Goal: Task Accomplishment & Management: Manage account settings

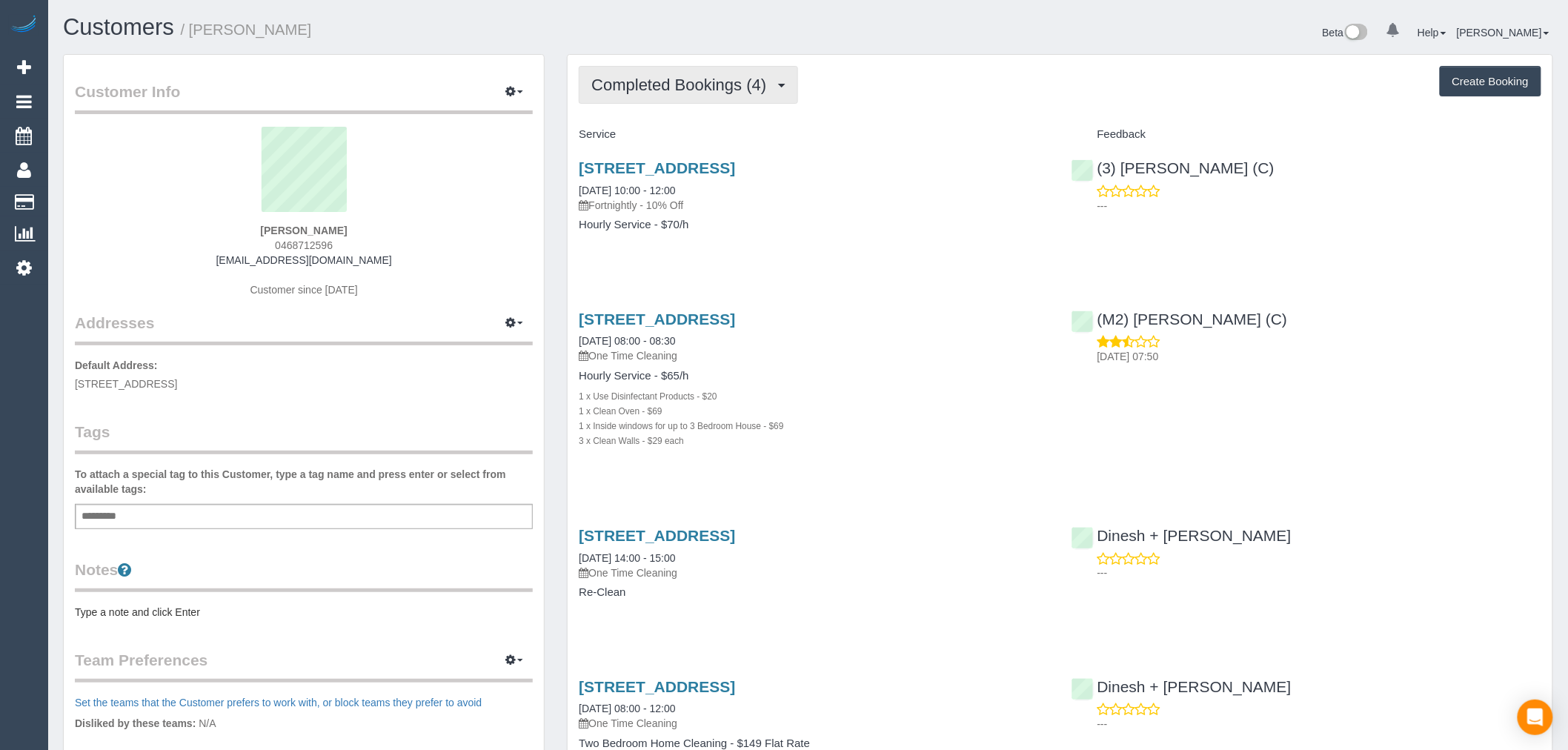
click at [728, 84] on span "Completed Bookings (4)" at bounding box center [682, 84] width 183 height 19
click at [845, 117] on div "Completed Bookings (4) Completed Bookings (4) Upcoming Bookings (11) Cancelled …" at bounding box center [1060, 451] width 985 height 794
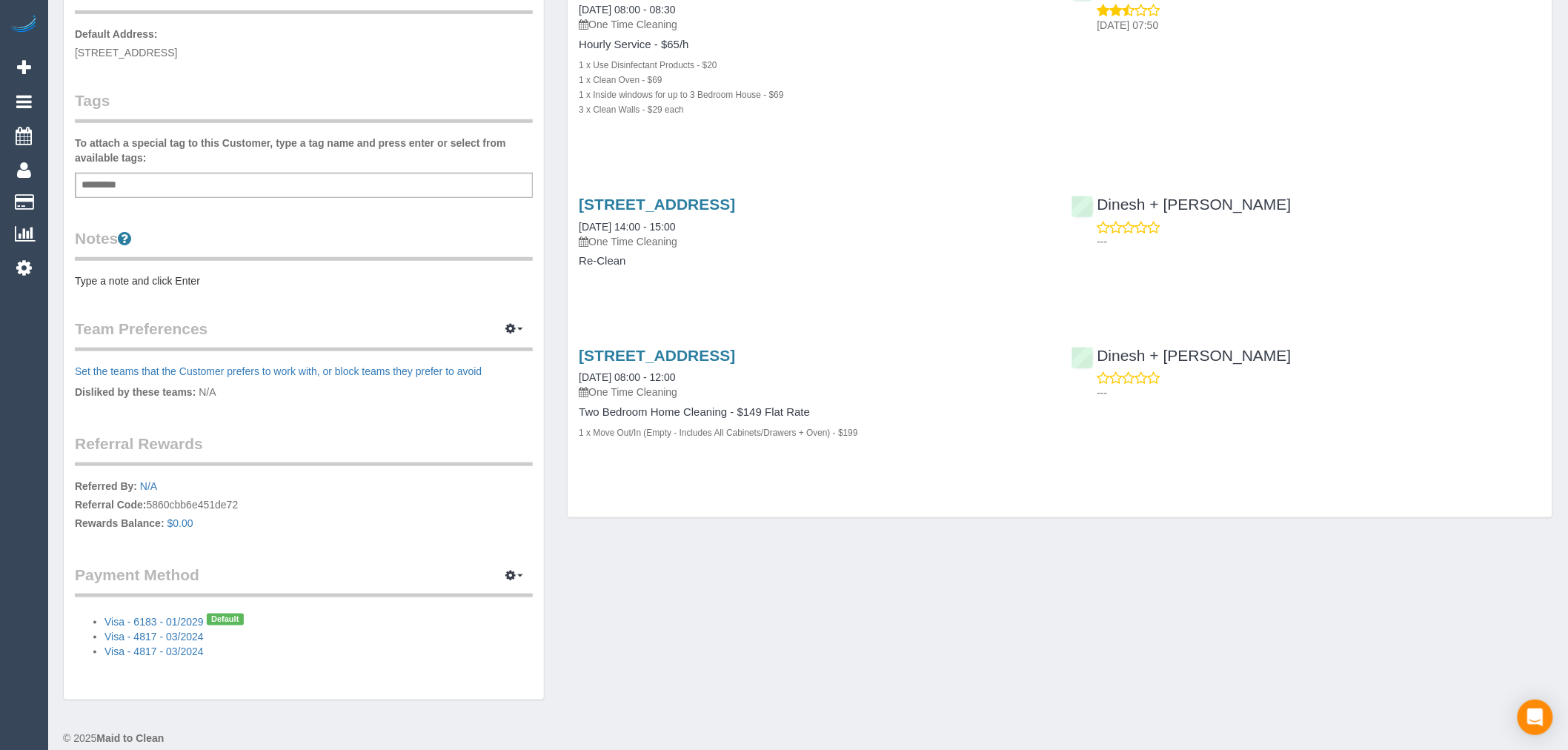
scroll to position [348, 0]
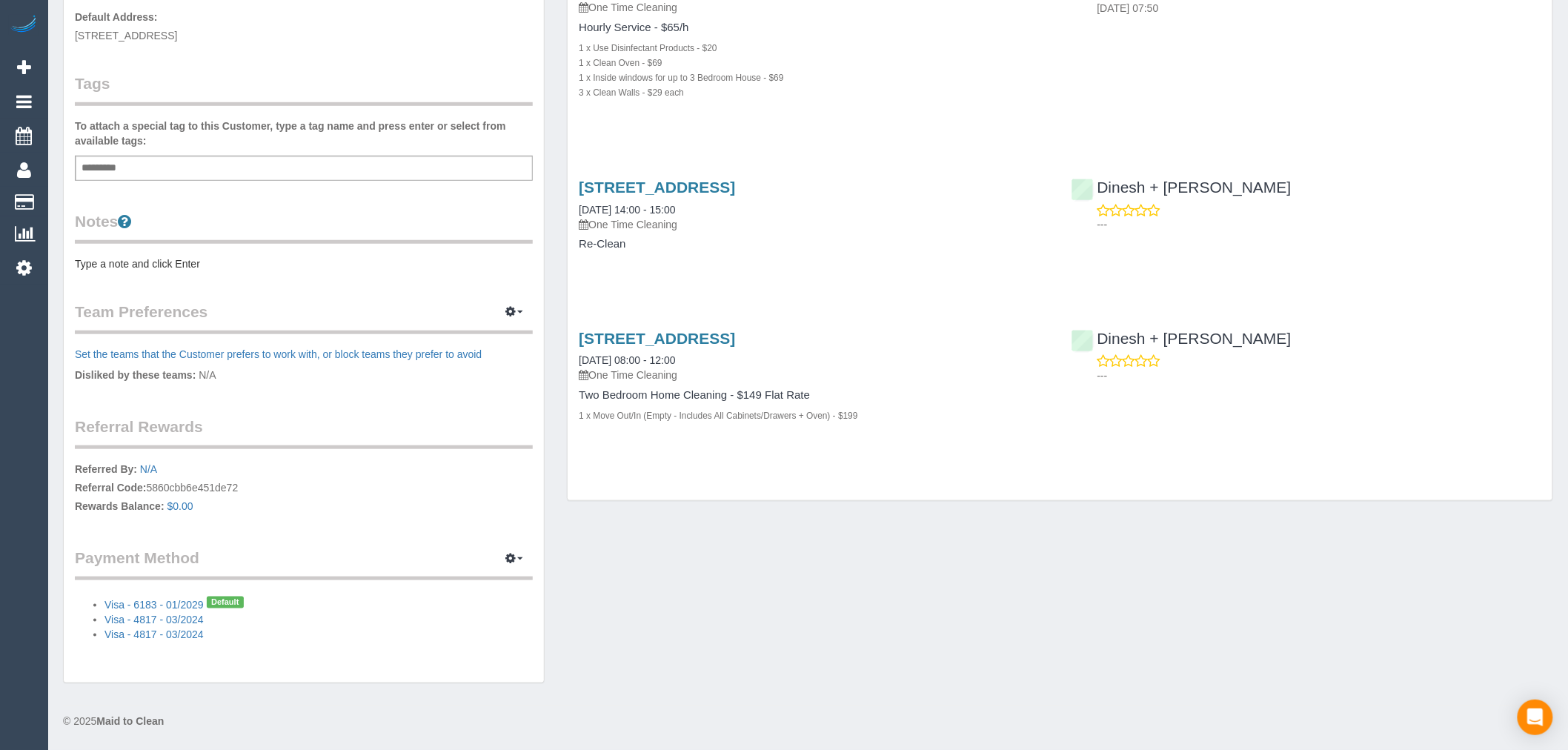
drag, startPoint x: 252, startPoint y: 482, endPoint x: 149, endPoint y: 485, distance: 103.0
click at [149, 485] on p "Referred By: N/A Referral Code: 5860cbb6e451de72 Rewards Balance: $0.00" at bounding box center [303, 489] width 458 height 56
copy p "5860cbb6e451de72"
click at [146, 464] on link "N/A" at bounding box center [148, 469] width 17 height 12
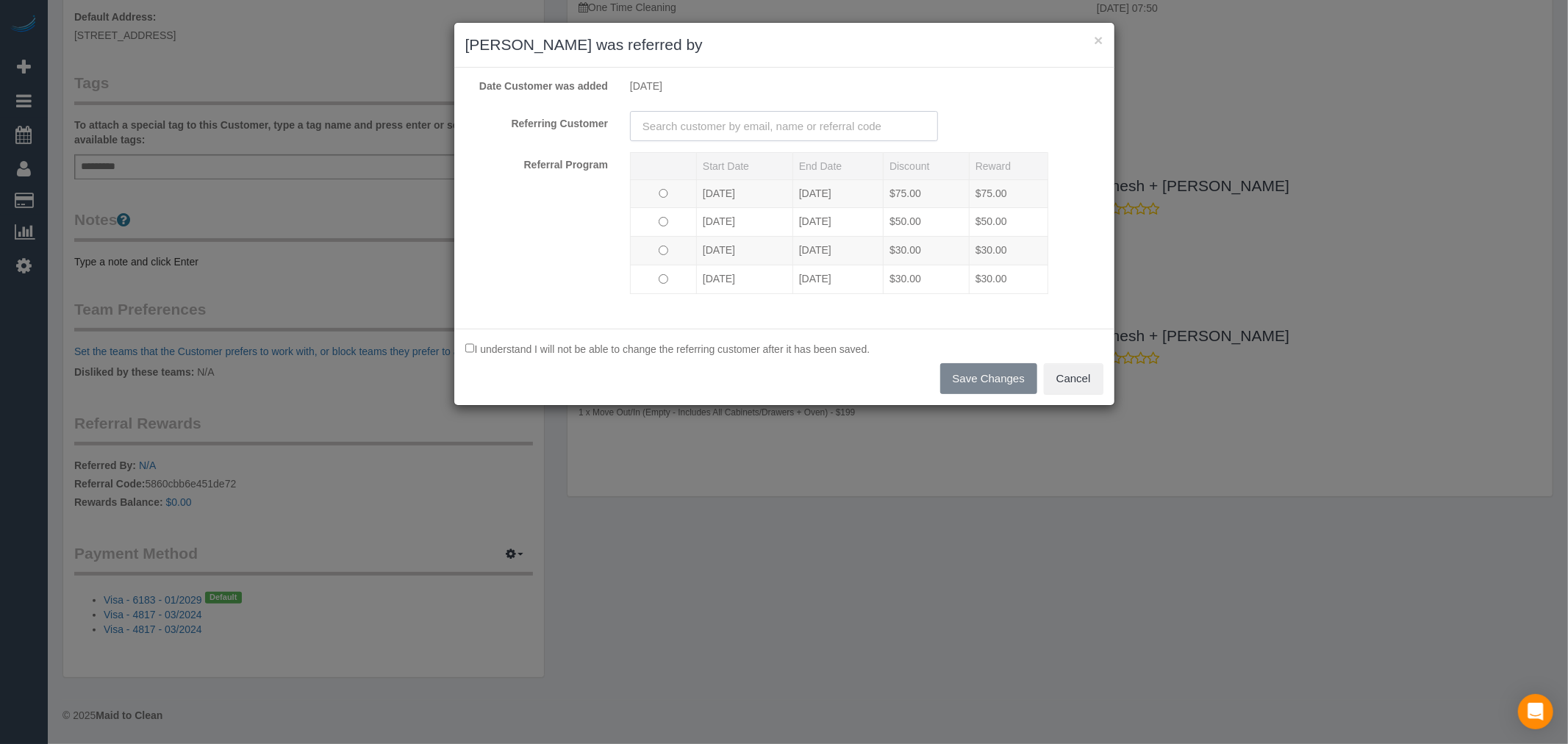
click at [781, 131] on input "text" at bounding box center [784, 126] width 308 height 30
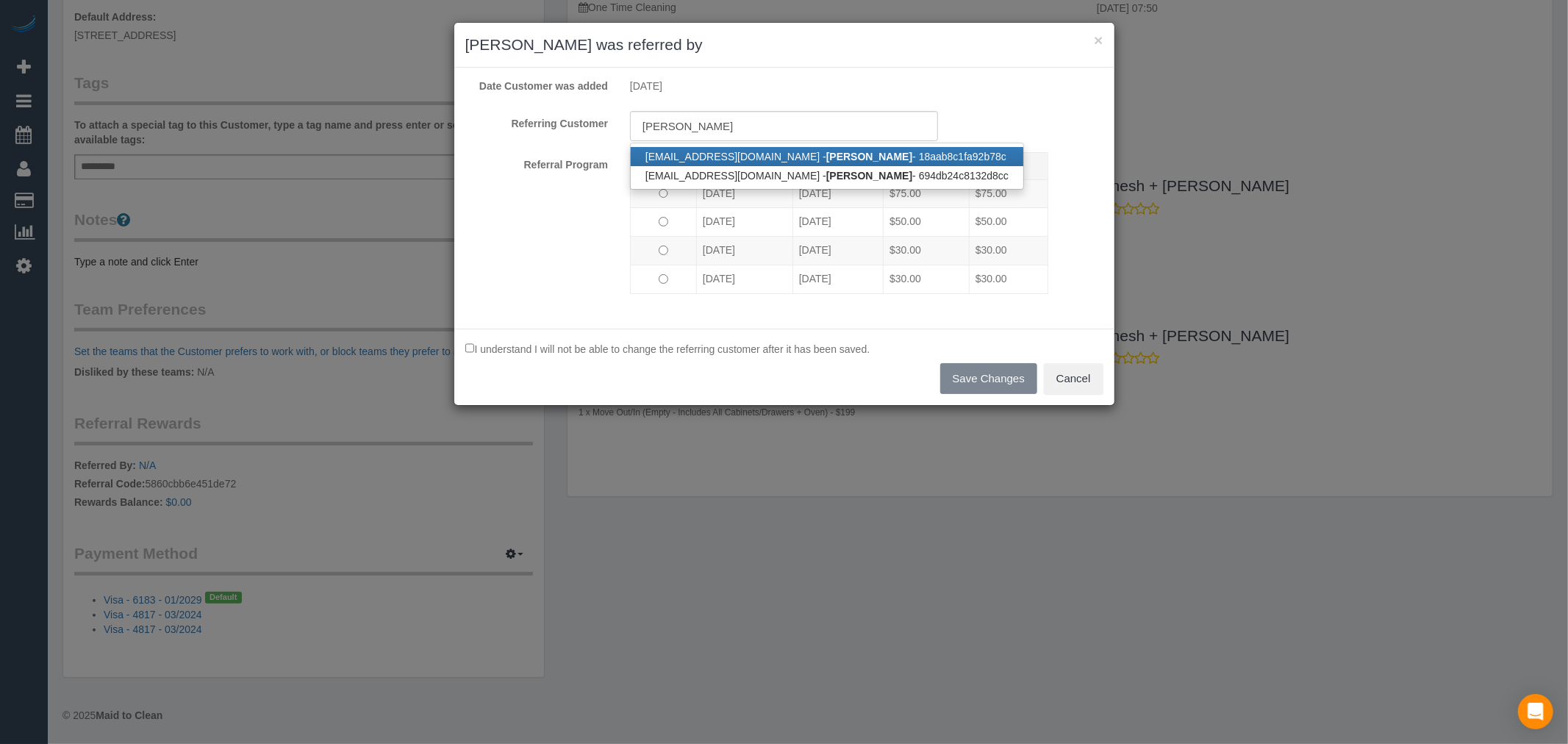
click at [996, 117] on div "Referring Customer dylan smith chef.dylan@hotmail.com - Dylan Smith - 18aab8c1f…" at bounding box center [784, 126] width 660 height 30
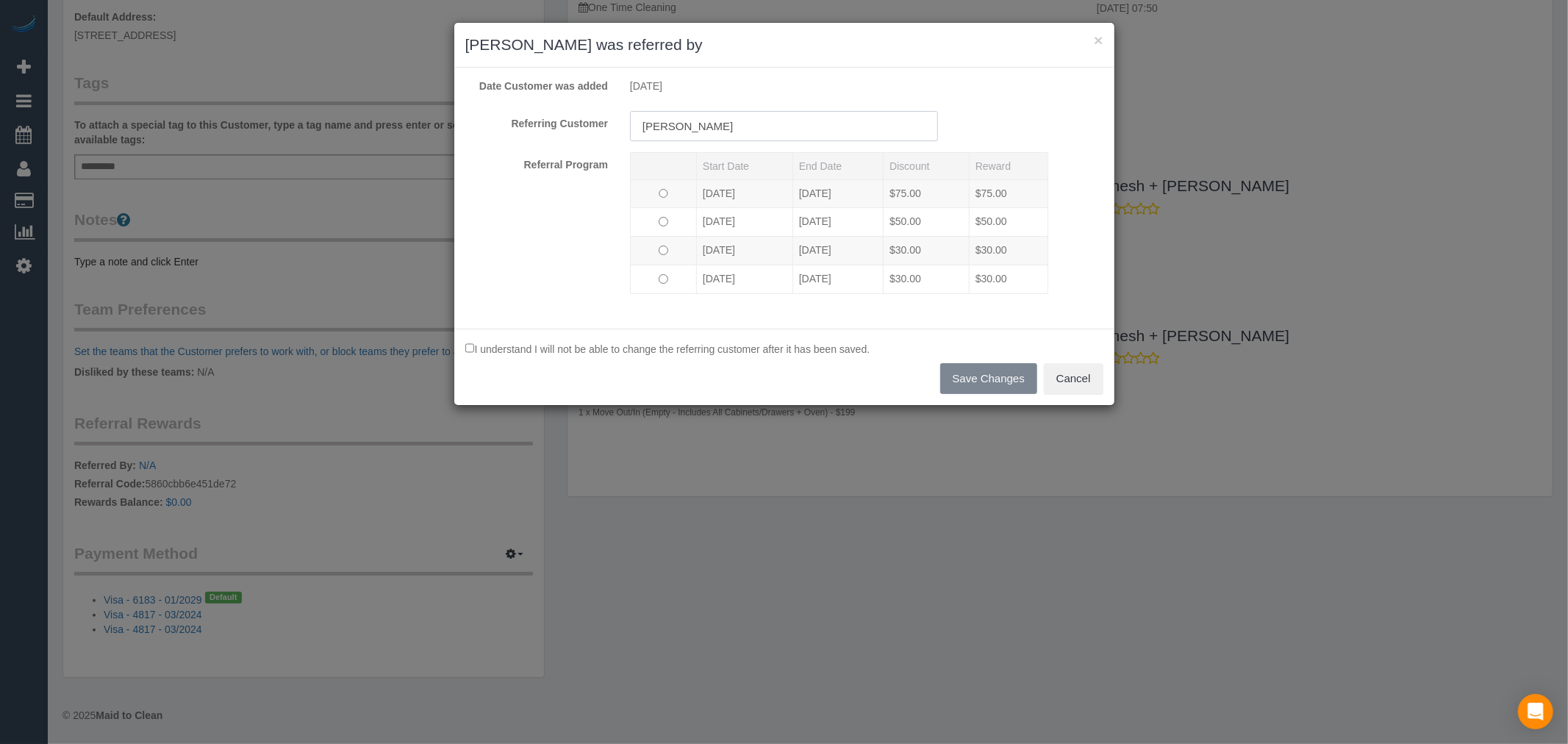
click at [709, 135] on input "dylan smith" at bounding box center [784, 126] width 308 height 30
drag, startPoint x: 775, startPoint y: 135, endPoint x: 527, endPoint y: 127, distance: 248.1
click at [527, 127] on div "Referring Customer dylan smith" at bounding box center [784, 126] width 660 height 30
paste input "jsmith29@gmail.com"
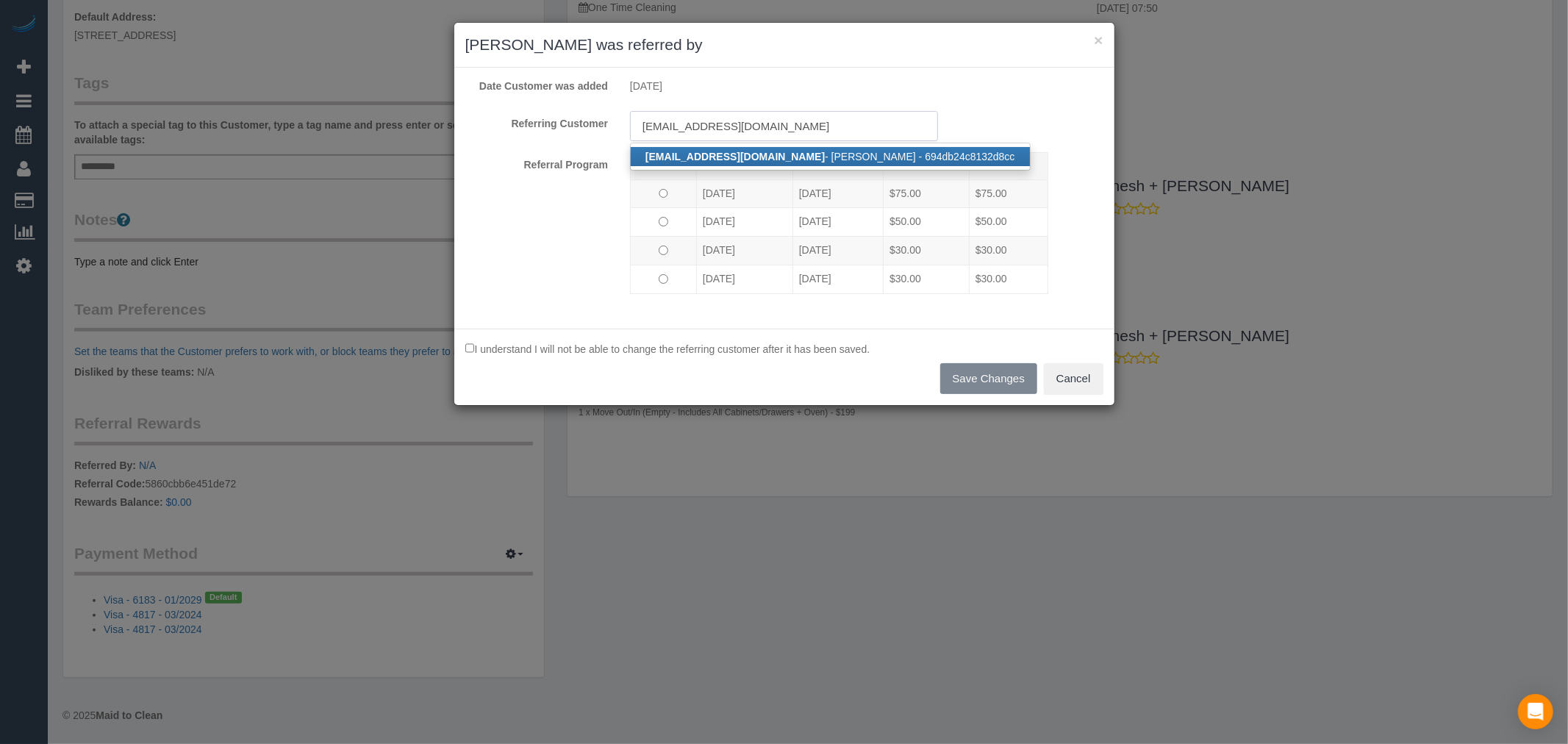
type input "dylanjsmith29@gmail.com"
click at [809, 157] on link "dylanjsmith29@gmail.com - Dylan Smith - 694db24c8132d8cc" at bounding box center [830, 156] width 399 height 19
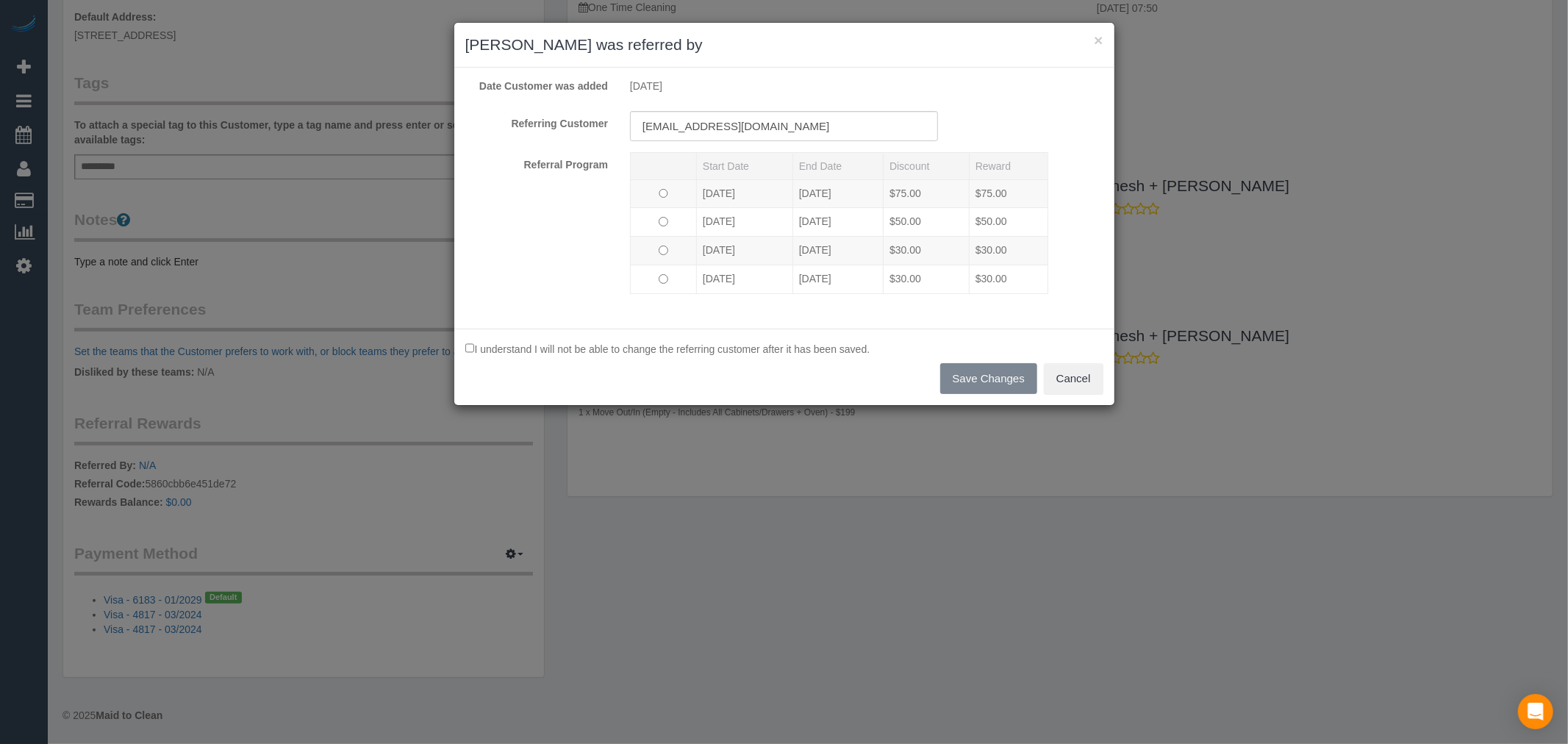
click at [1028, 126] on div "Referring Customer dylanjsmith29@gmail.com" at bounding box center [784, 126] width 660 height 30
click at [934, 341] on div "I understand I will not be able to change the referring customer after it has b…" at bounding box center [784, 366] width 660 height 76
click at [872, 322] on div "Date Customer was added 14/04/2020 Referring Customer dylanjsmith29@gmail.com R…" at bounding box center [784, 198] width 660 height 261
click at [1005, 378] on div "I understand I will not be able to change the referring customer after it has b…" at bounding box center [784, 366] width 660 height 76
click at [1003, 384] on div "I understand I will not be able to change the referring customer after it has b…" at bounding box center [784, 366] width 660 height 76
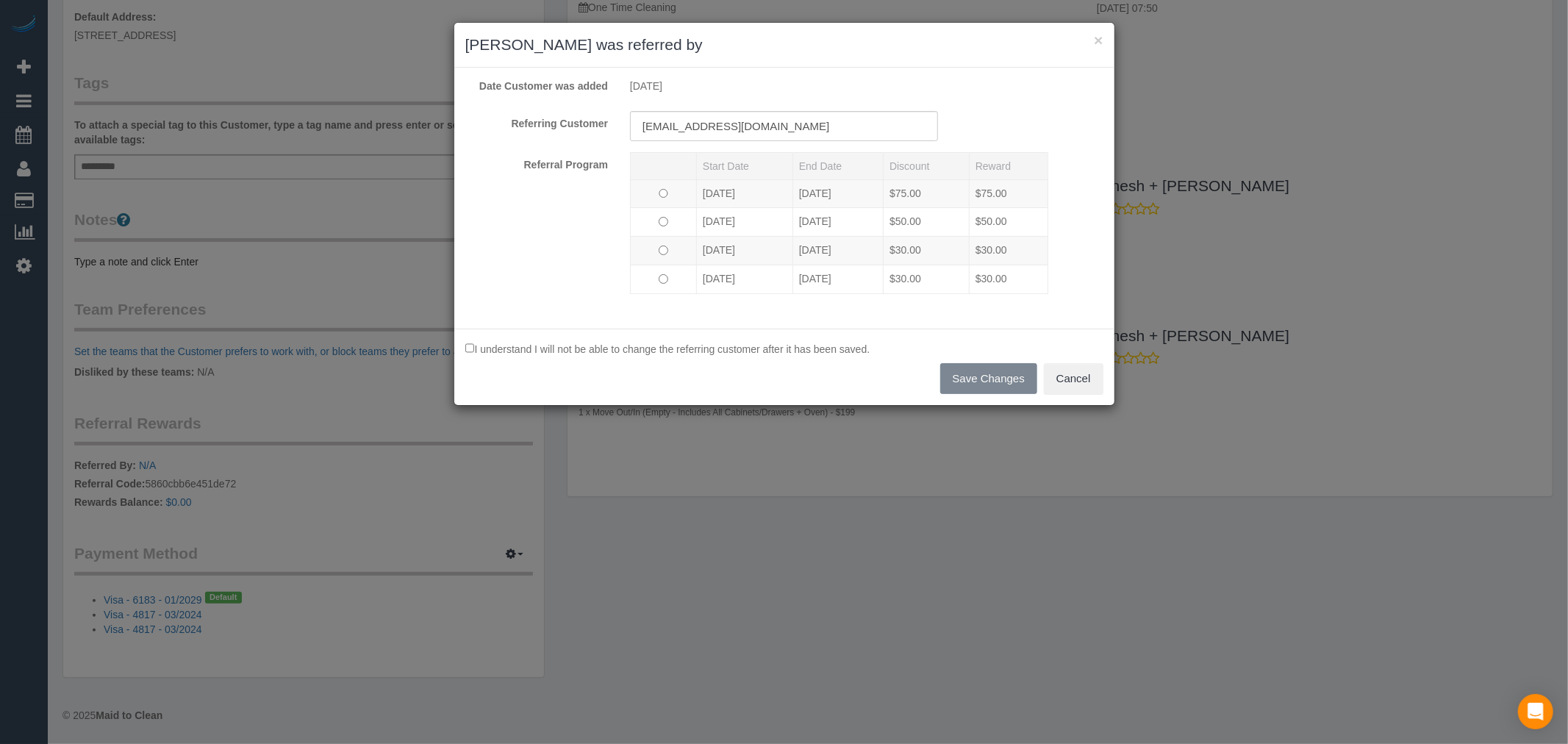
drag, startPoint x: 789, startPoint y: 90, endPoint x: 820, endPoint y: 121, distance: 43.8
click at [790, 90] on p "14/04/2020" at bounding box center [784, 86] width 308 height 14
click at [821, 122] on input "dylanjsmith29@gmail.com" at bounding box center [784, 126] width 308 height 30
click at [475, 354] on p "I understand I will not be able to change the referring customer after it has b…" at bounding box center [784, 349] width 638 height 16
click at [809, 356] on p "I understand I will not be able to change the referring customer after it has b…" at bounding box center [784, 349] width 638 height 16
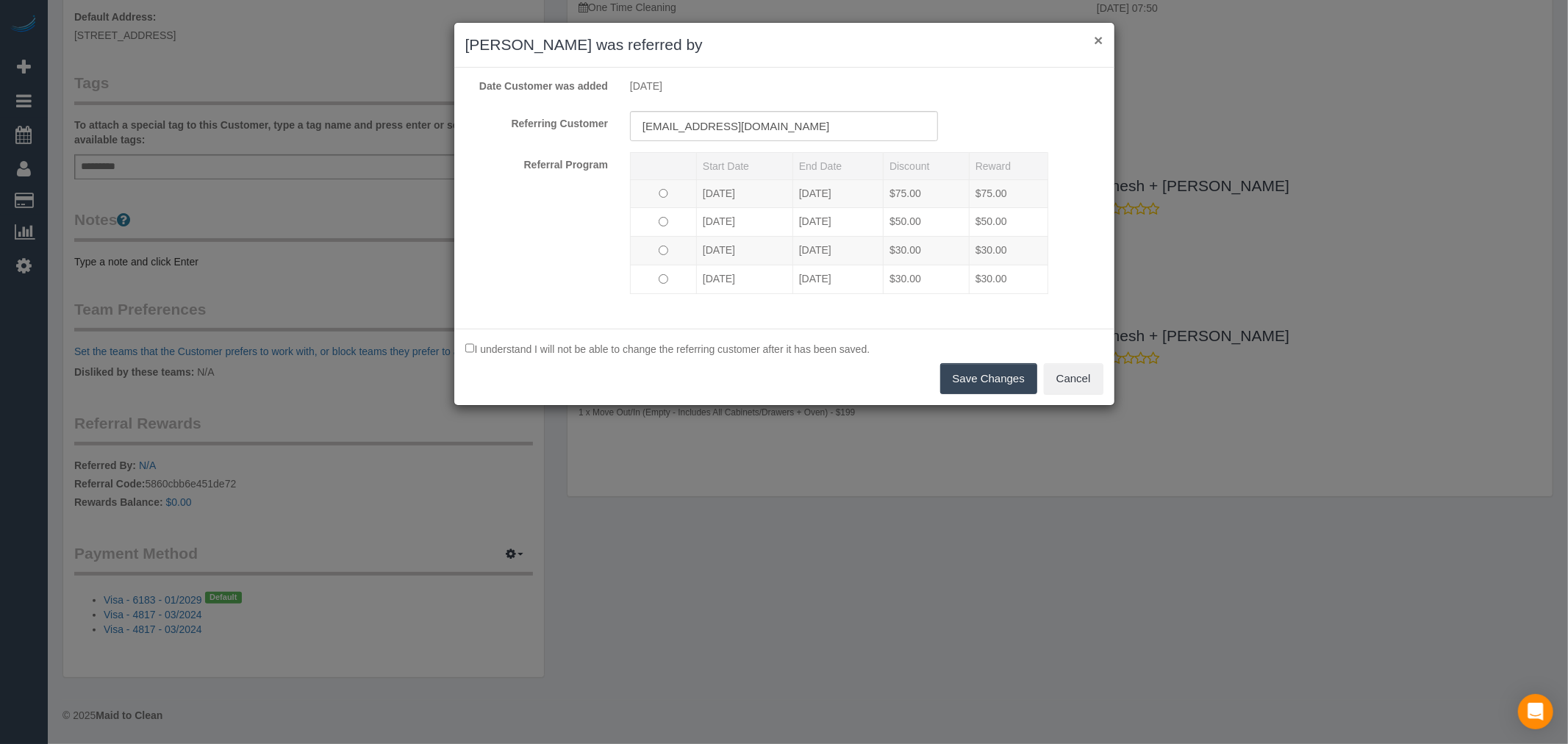
click at [1094, 34] on button "×" at bounding box center [1098, 40] width 9 height 15
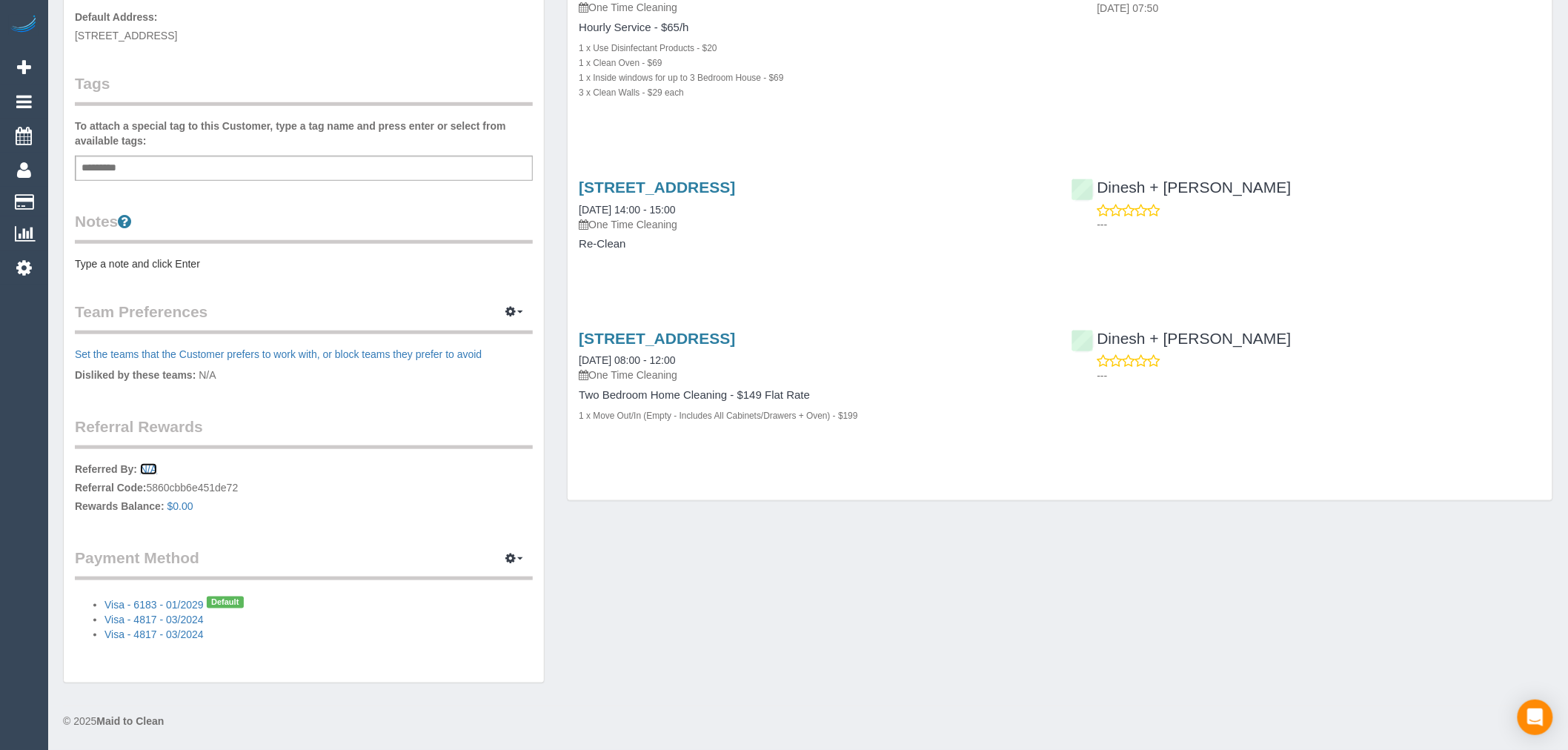
click at [146, 471] on link "N/A" at bounding box center [148, 469] width 17 height 12
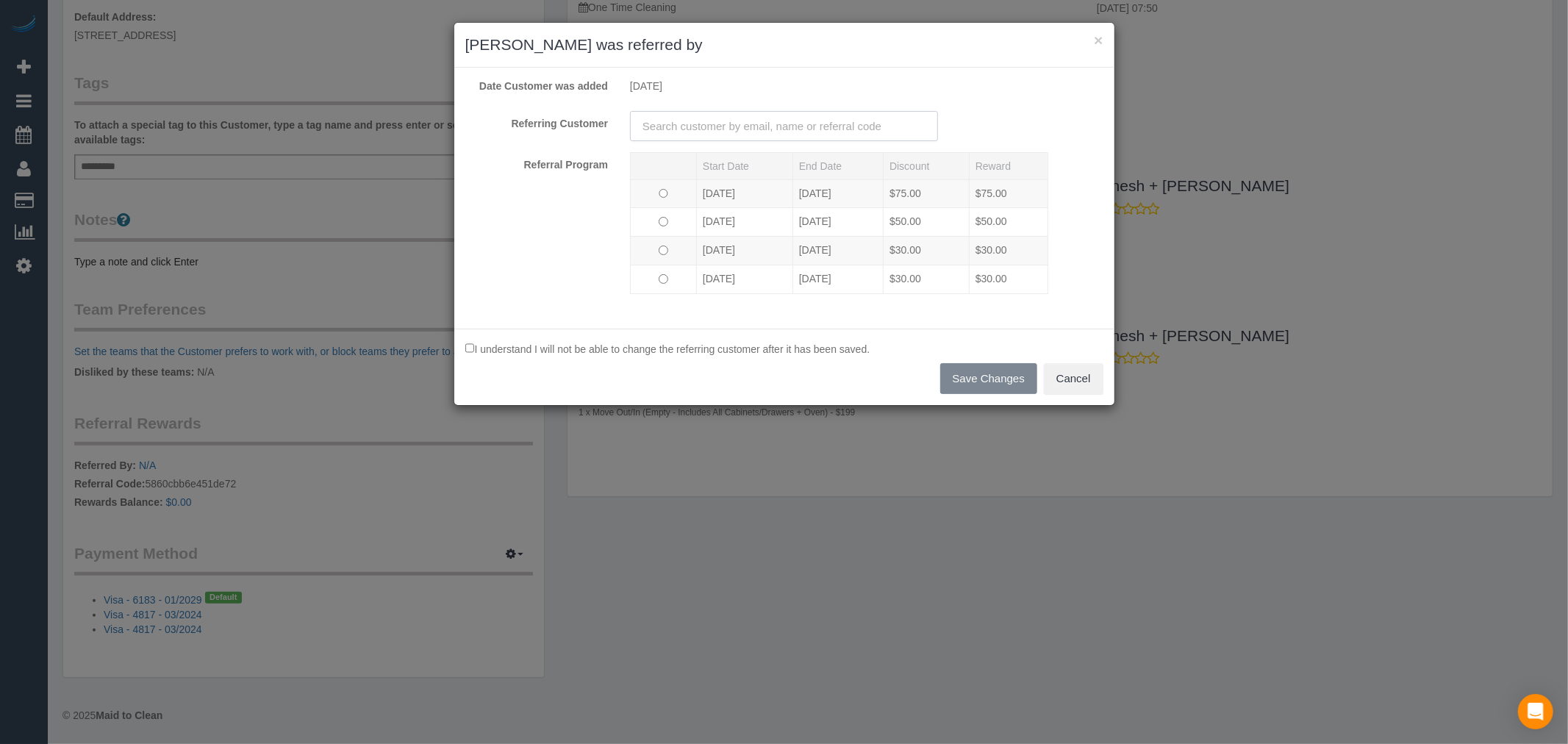
click at [752, 125] on input "text" at bounding box center [784, 126] width 308 height 30
paste input "dylanjsmith29@gmail.com"
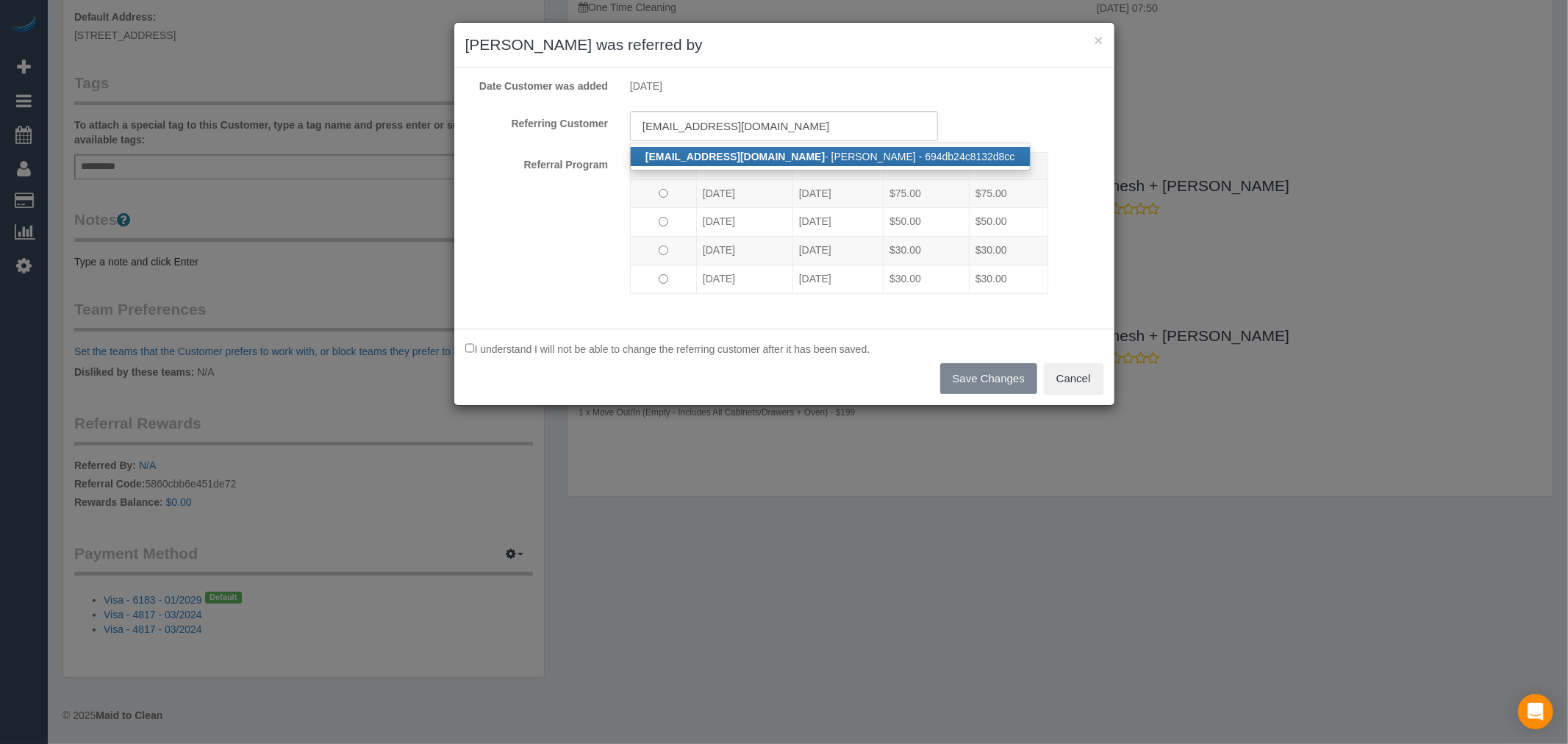
click at [770, 160] on strong "dylanjsmith29@gmail.com" at bounding box center [735, 156] width 180 height 12
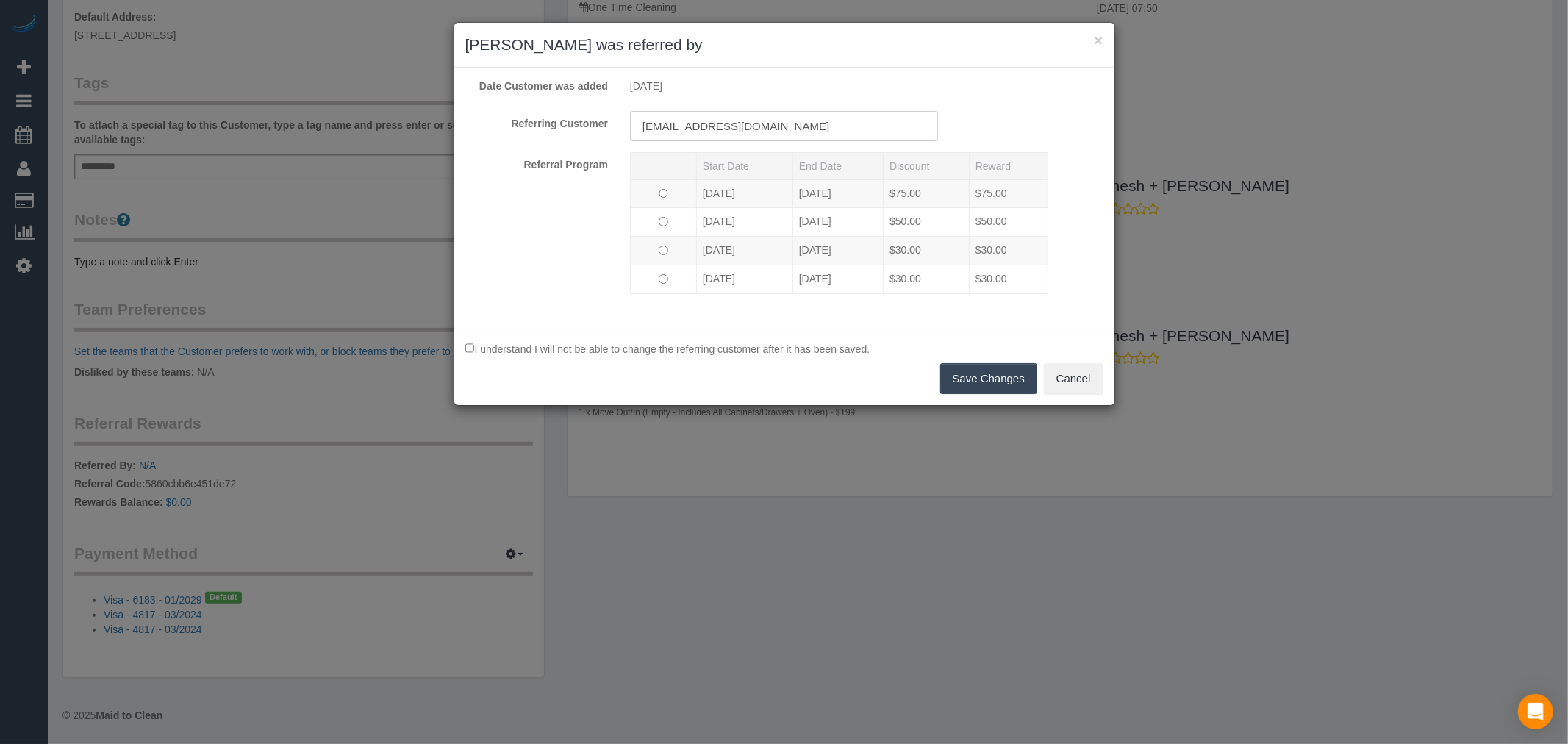
click at [1014, 394] on button "Save Changes" at bounding box center [989, 378] width 97 height 31
type input "[object Object]"
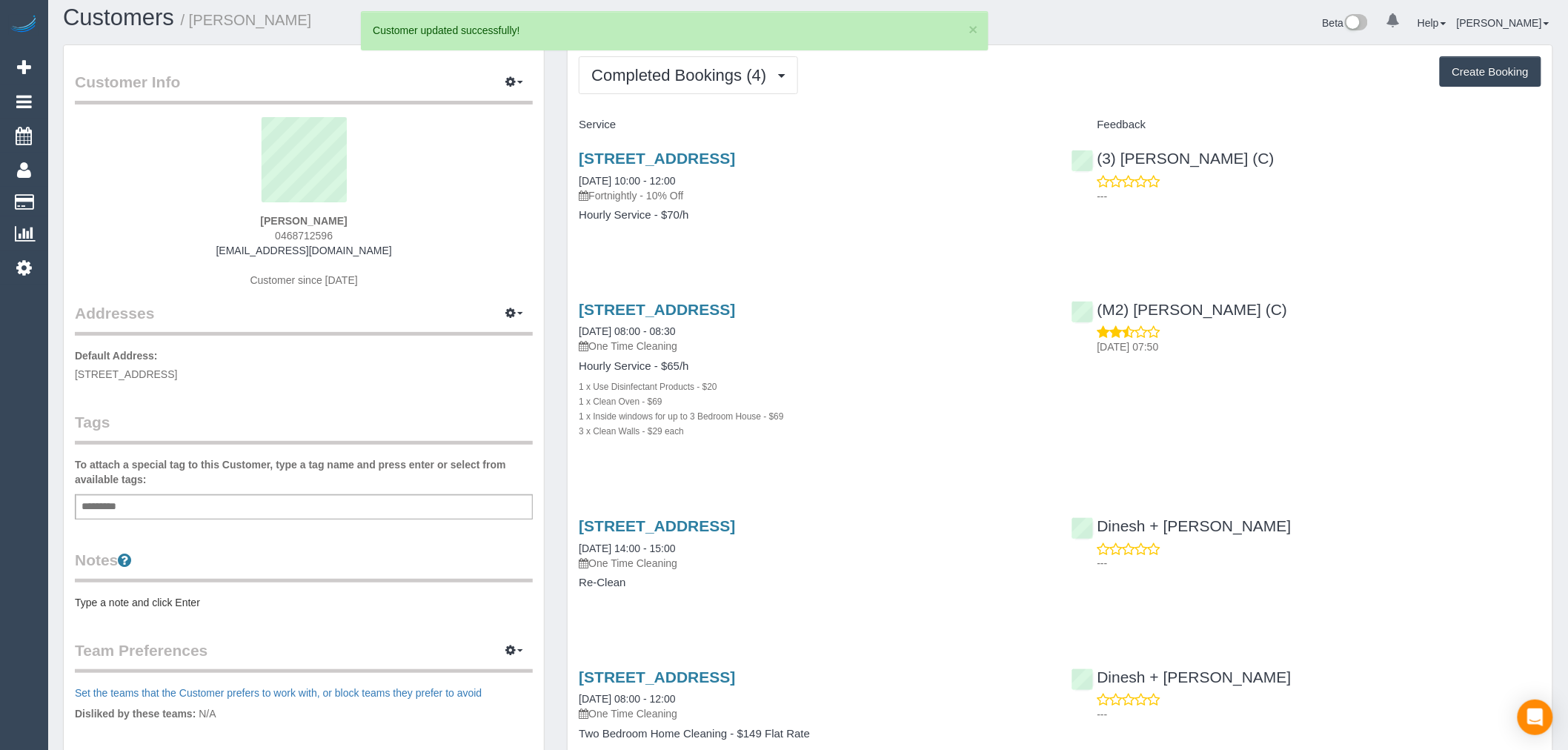
scroll to position [0, 0]
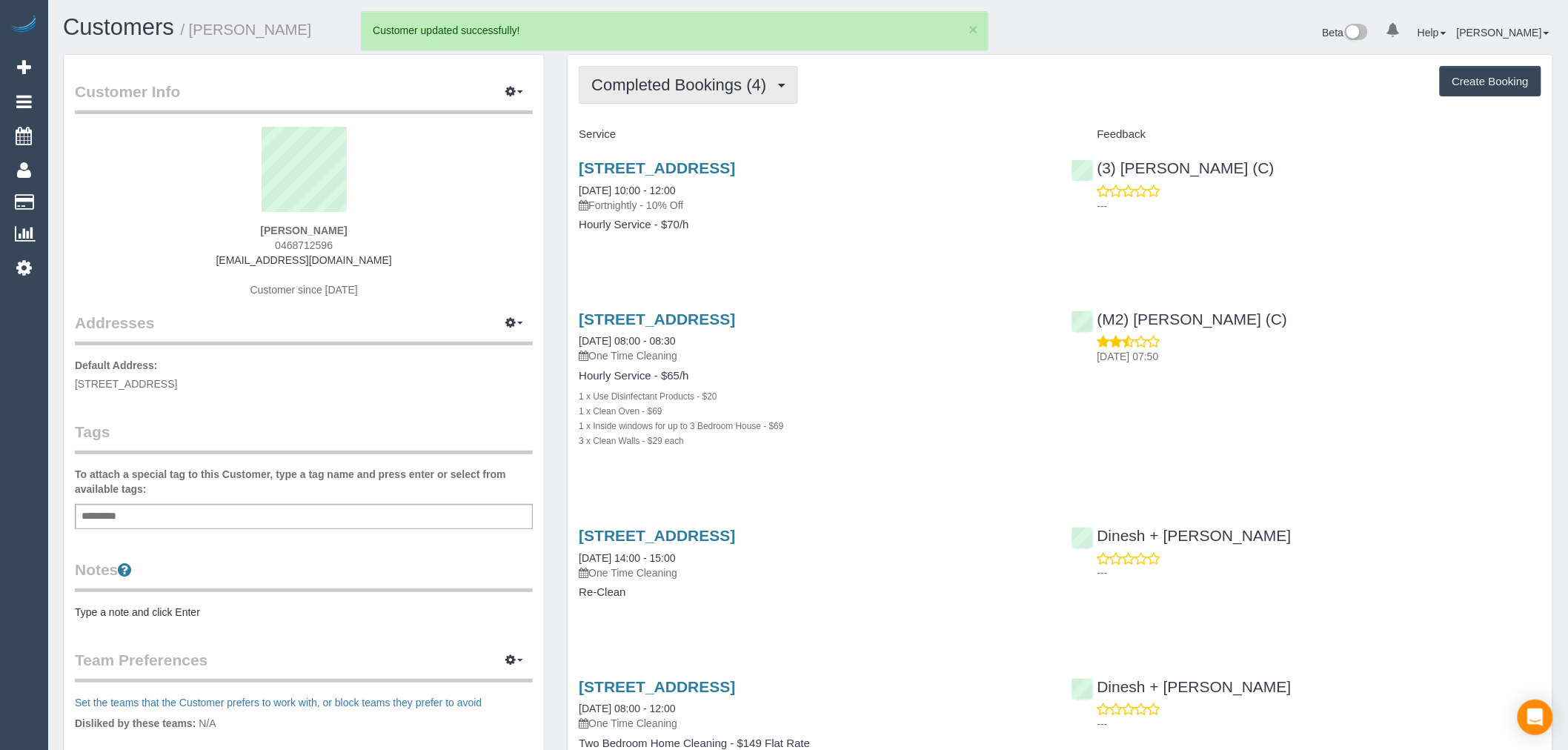
click at [769, 68] on button "Completed Bookings (4)" at bounding box center [689, 84] width 220 height 38
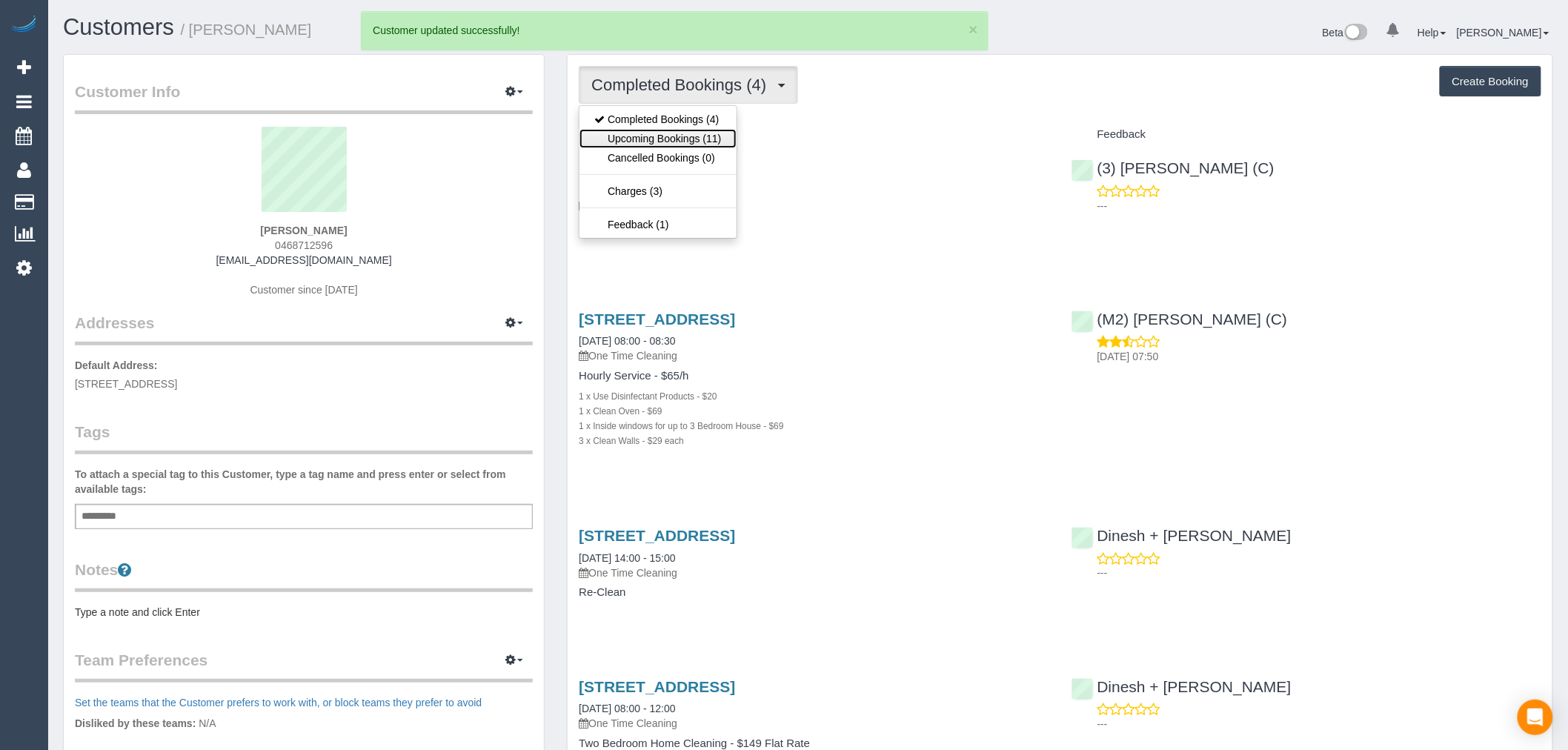
click at [720, 139] on link "Upcoming Bookings (11)" at bounding box center [657, 138] width 156 height 19
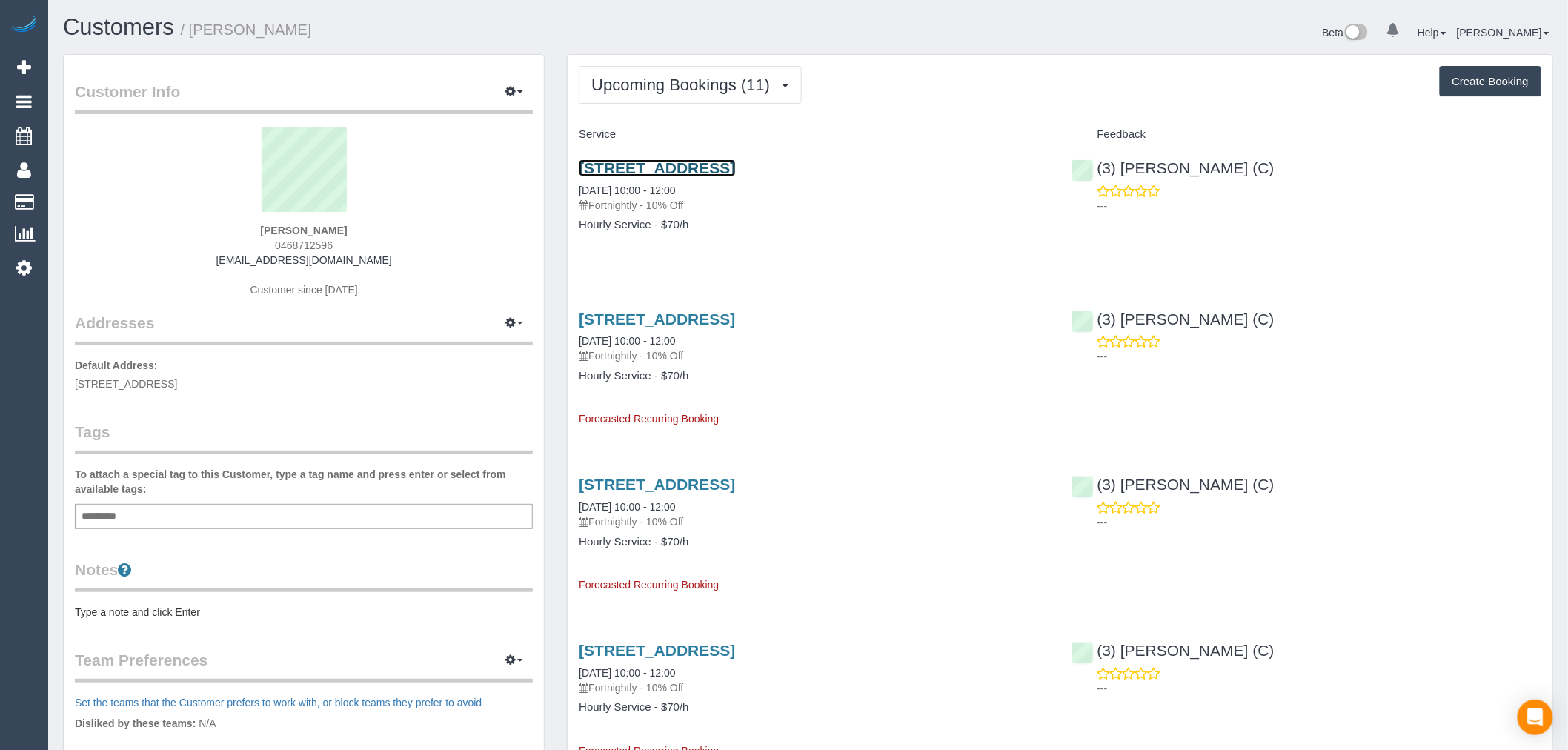
click at [735, 174] on link "8 Bambury Street, 5, Boronia, VIC 3155" at bounding box center [657, 167] width 156 height 17
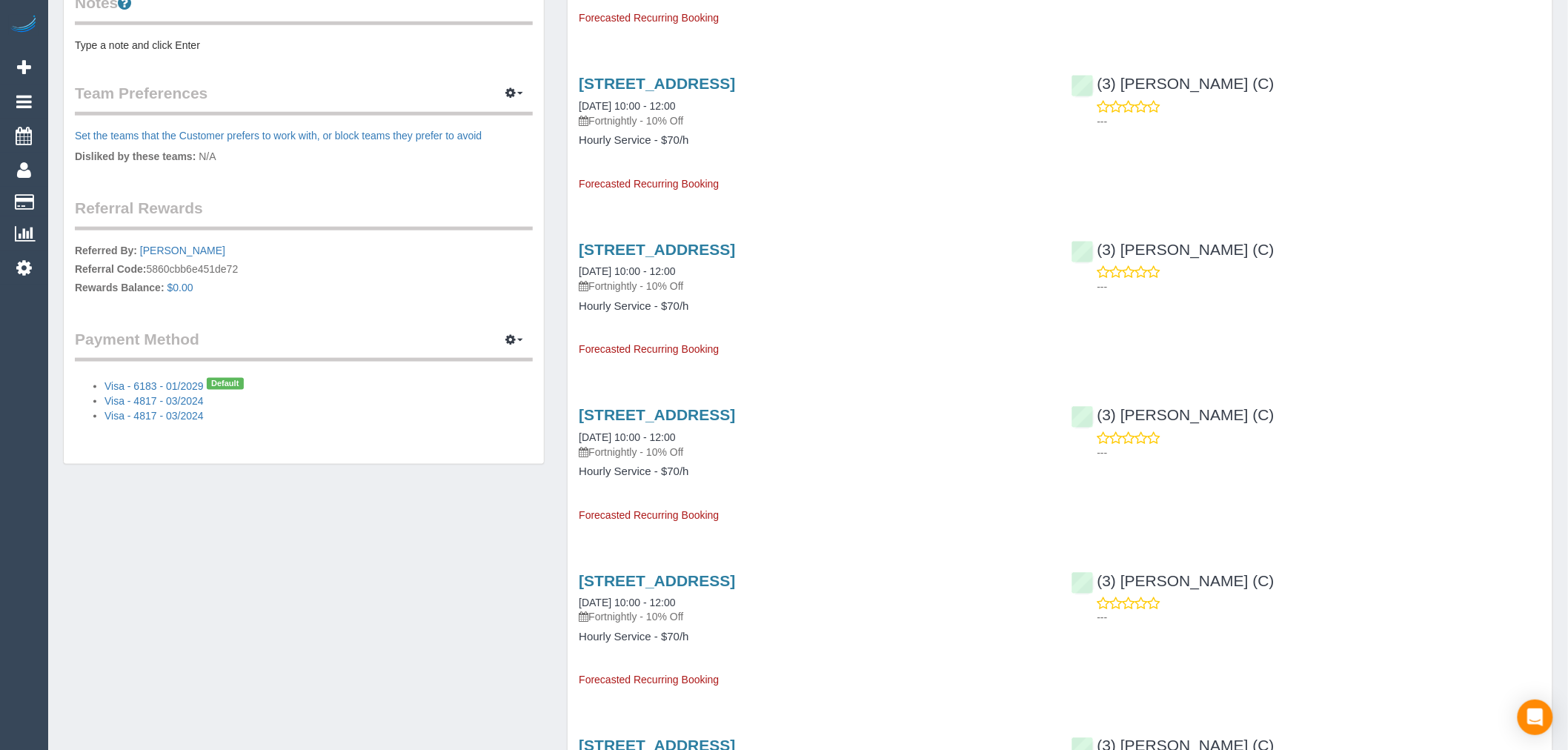
scroll to position [494, 0]
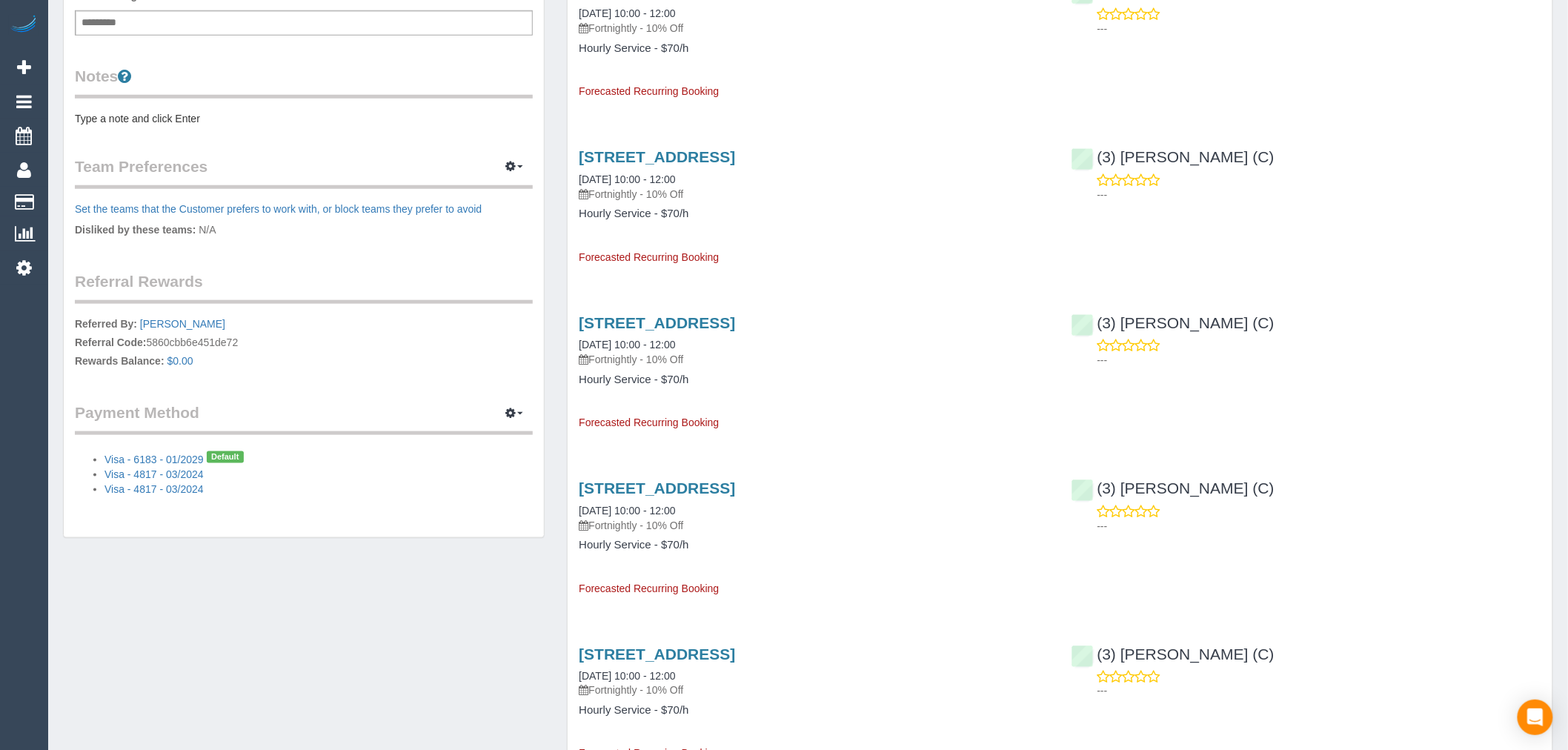
drag, startPoint x: 257, startPoint y: 335, endPoint x: 150, endPoint y: 334, distance: 107.0
click at [150, 334] on p "Referred By: Dylan Smith Referral Code: 5860cbb6e451de72 Rewards Balance: $0.00" at bounding box center [303, 344] width 458 height 56
copy p "5860cbb6e451de72"
click at [419, 242] on div "Customer Info Edit Contact Info Send Message Email Preferences Special Sales Ta…" at bounding box center [303, 50] width 480 height 977
click at [193, 328] on p "Referred By: Dylan Smith Referral Code: 5860cbb6e451de72 Rewards Balance: $0.00" at bounding box center [303, 344] width 458 height 56
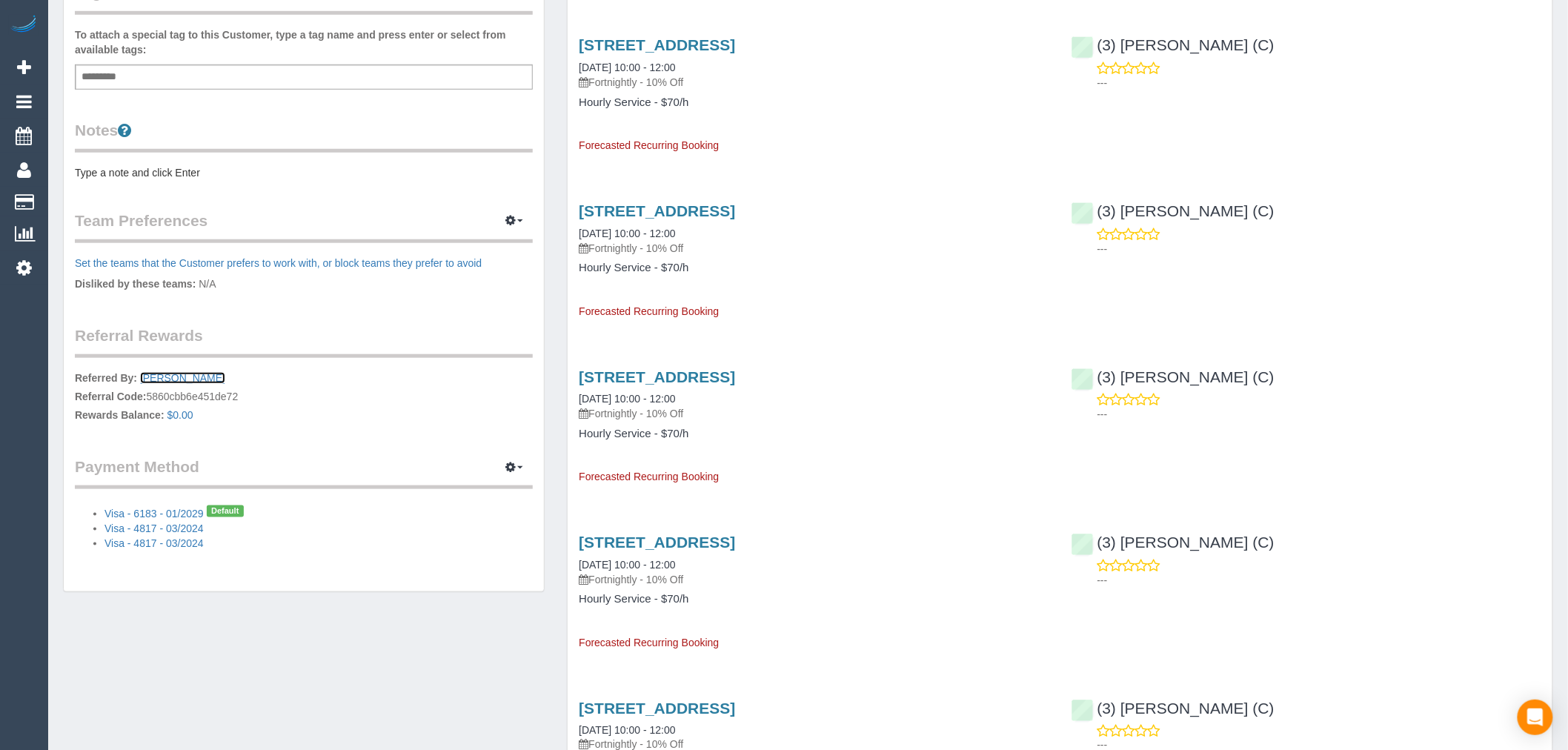
scroll to position [411, 0]
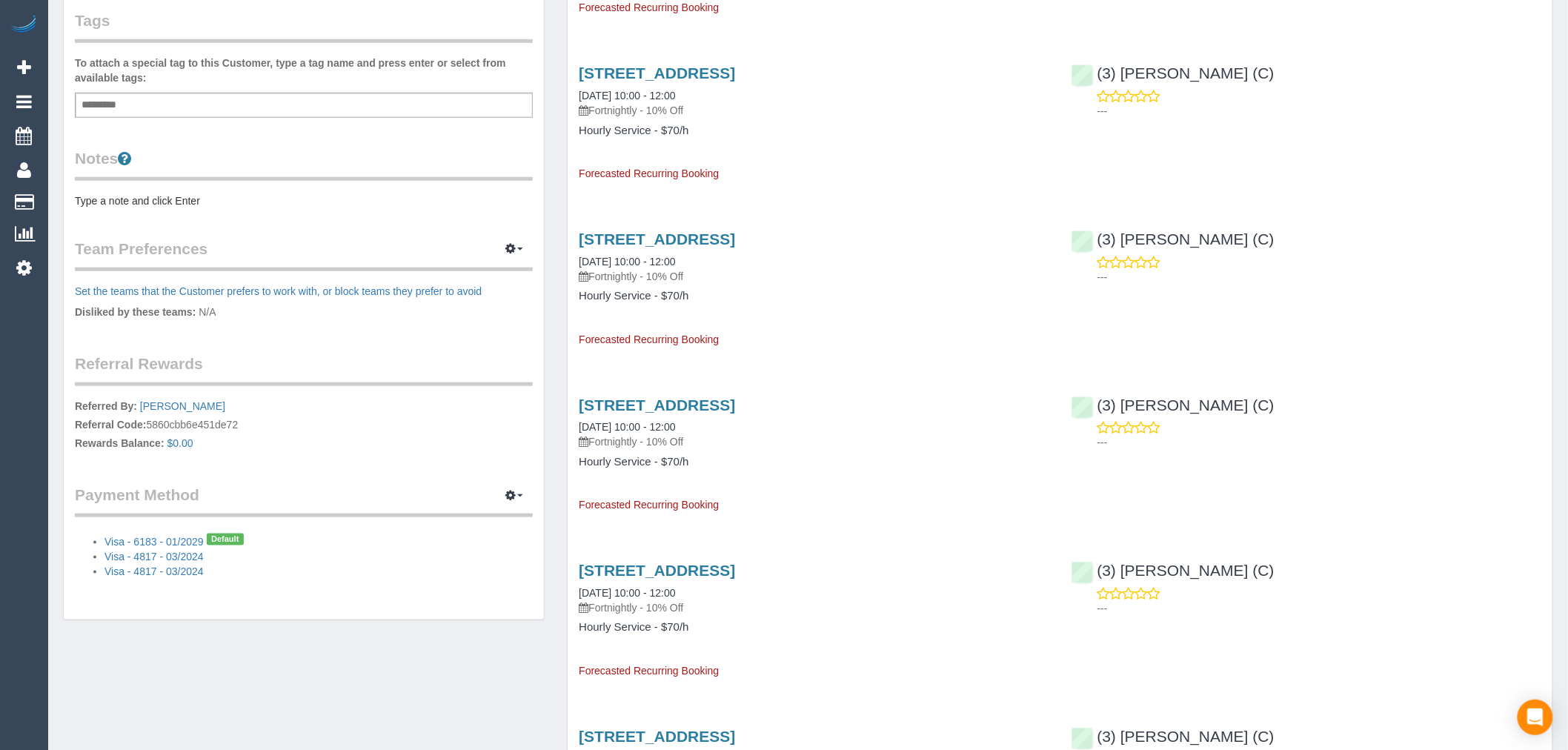
click at [297, 391] on div "Referral Rewards Referred By: Dylan Smith Referral Code: 5860cbb6e451de72 Rewar…" at bounding box center [303, 404] width 458 height 101
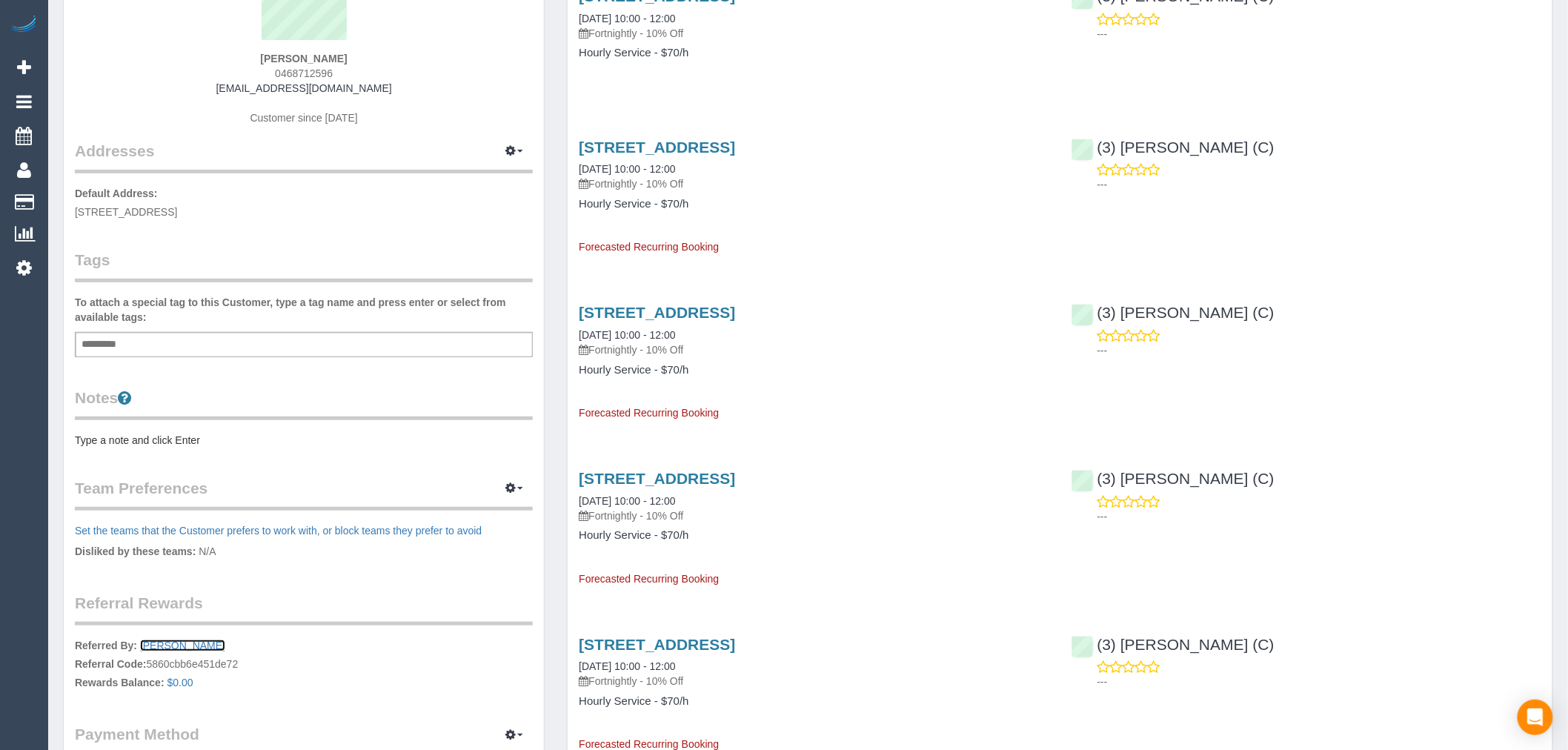
scroll to position [329, 0]
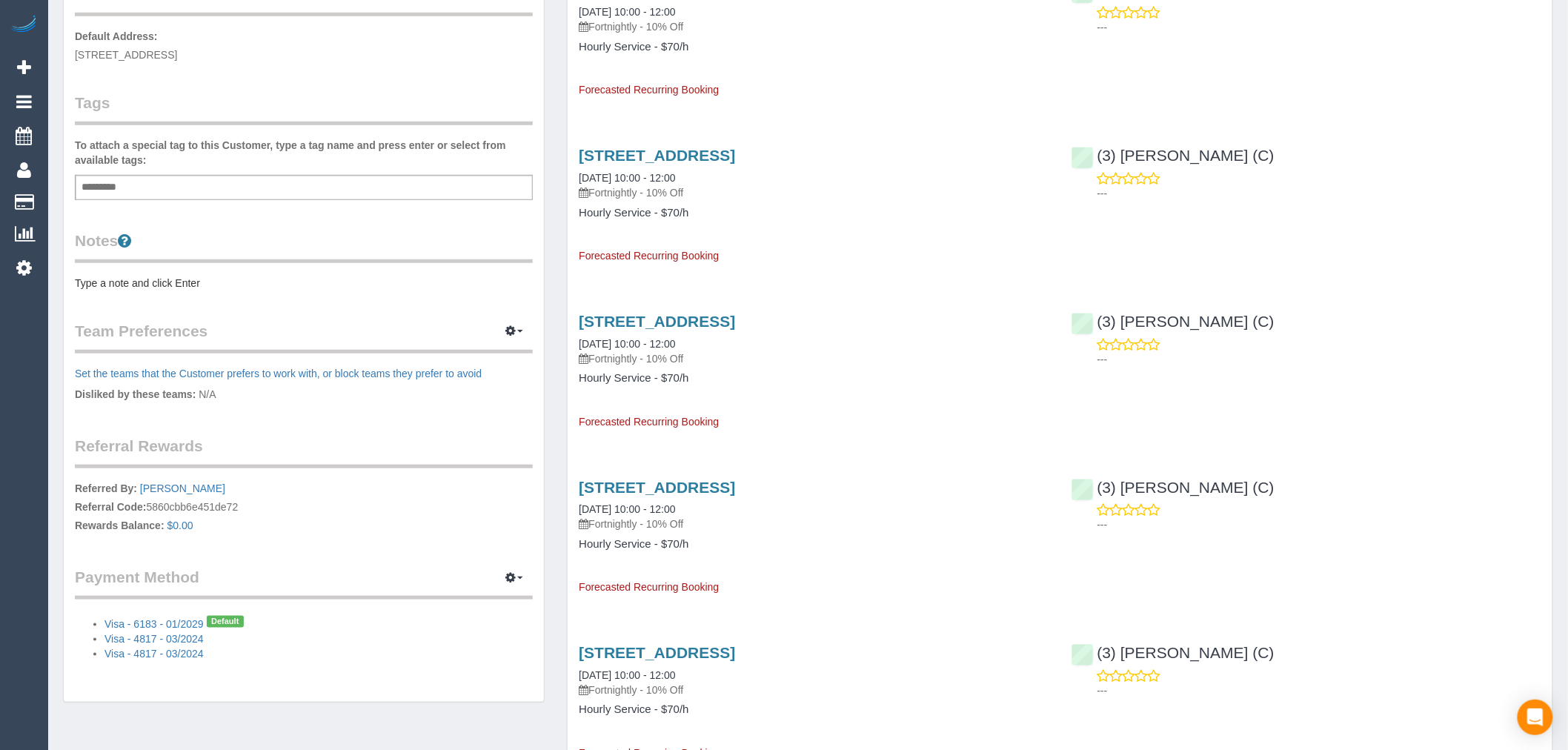
click at [241, 504] on p "Referred By: Dylan Smith Referral Code: 5860cbb6e451de72 Rewards Balance: $0.00" at bounding box center [303, 509] width 458 height 56
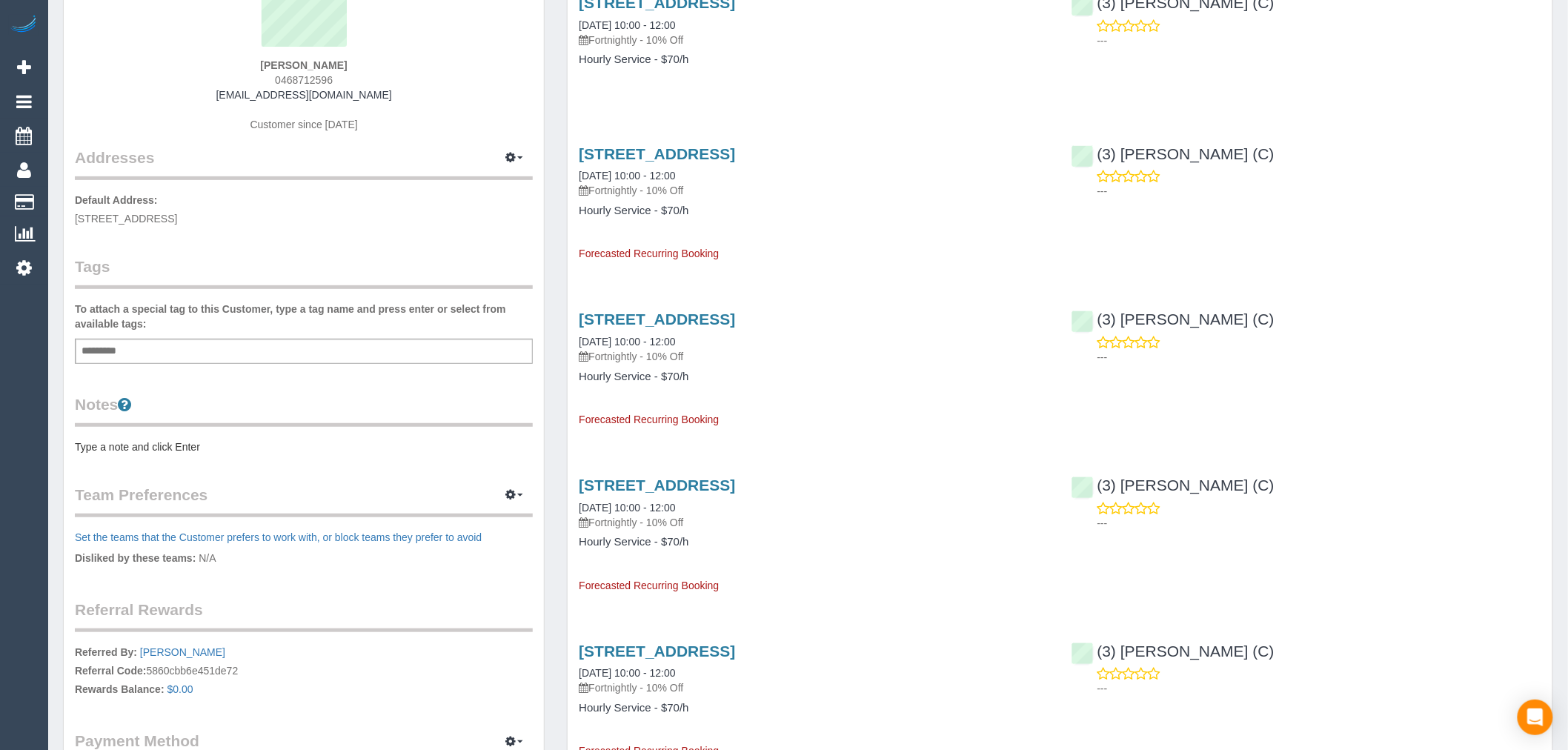
scroll to position [0, 0]
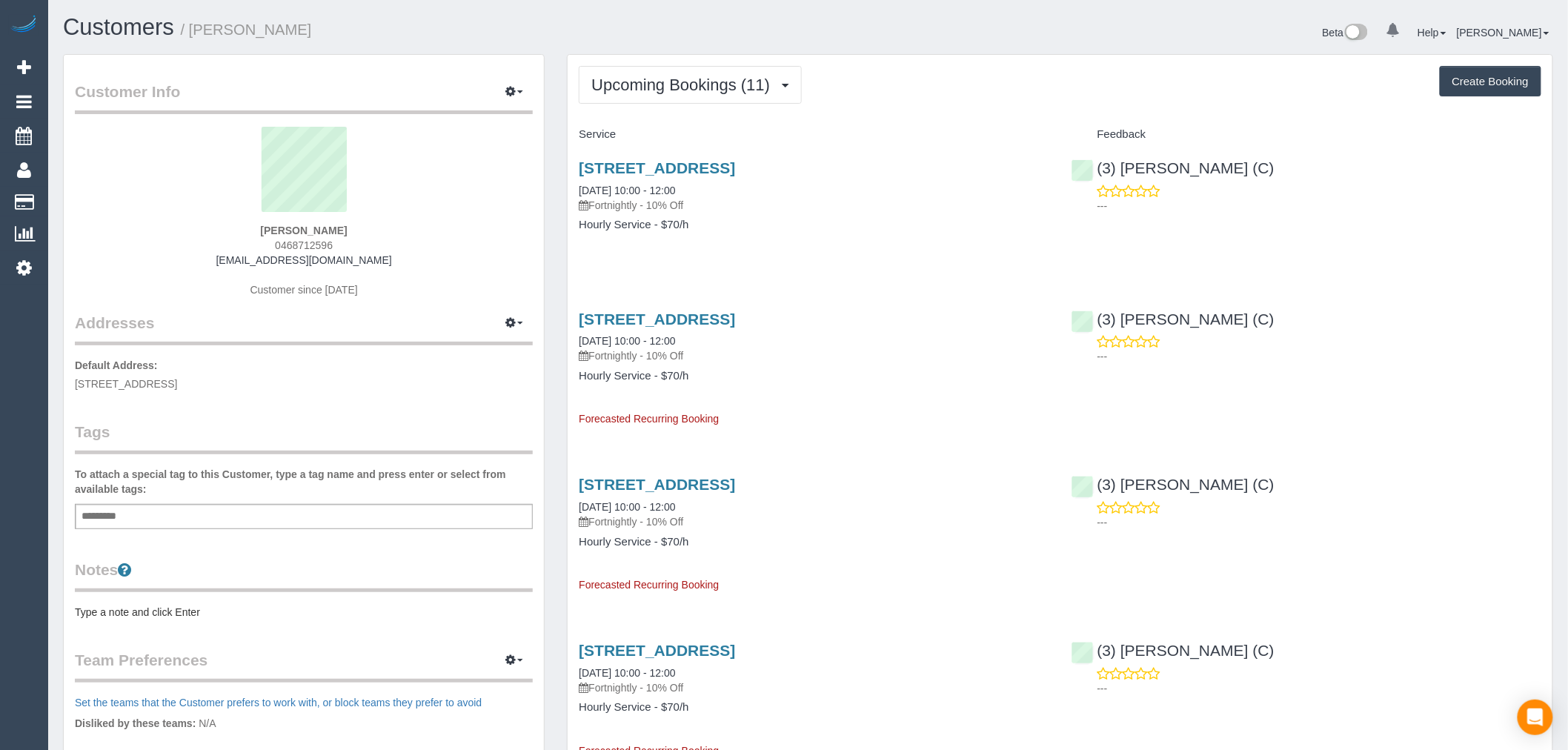
click at [381, 254] on div "Emma Witte 0468712596 emmatwitte@hotmail.com Customer since 2020" at bounding box center [303, 220] width 458 height 185
click at [406, 255] on div "Emma Witte 0468712596 emmatwitte@hotmail.com Customer since 2020" at bounding box center [303, 220] width 458 height 185
drag, startPoint x: 401, startPoint y: 262, endPoint x: 215, endPoint y: 258, distance: 186.0
click at [215, 258] on div "Emma Witte 0468712596 emmatwitte@hotmail.com Customer since 2020" at bounding box center [303, 220] width 458 height 185
copy link "[EMAIL_ADDRESS][DOMAIN_NAME]"
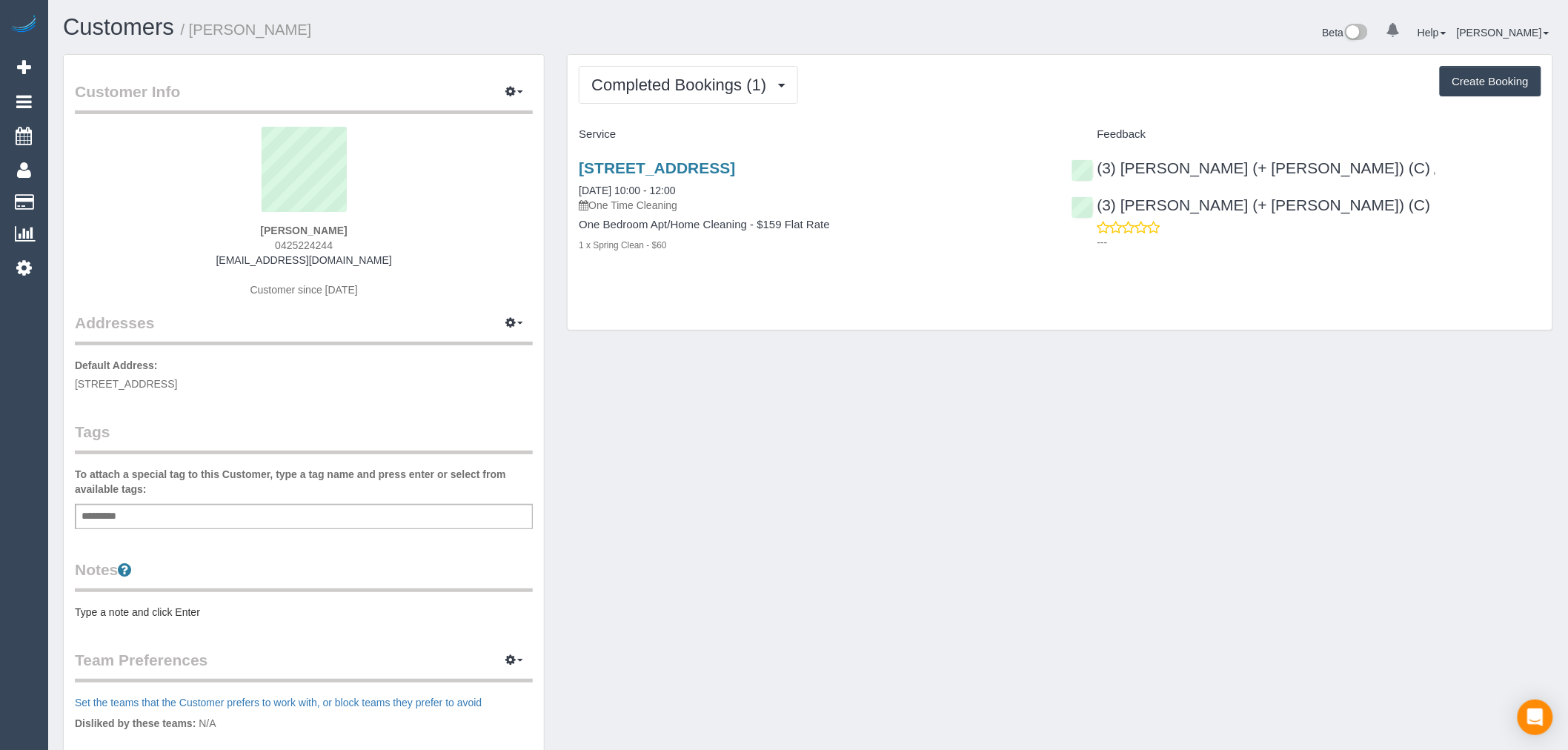
copy link "dylanjsmith29@gmail.com"
drag, startPoint x: 383, startPoint y: 258, endPoint x: 241, endPoint y: 262, distance: 142.1
click at [241, 262] on div "Dylan Smith 0425224244 dylanjsmith29@gmail.com Customer since 2024" at bounding box center [303, 220] width 458 height 185
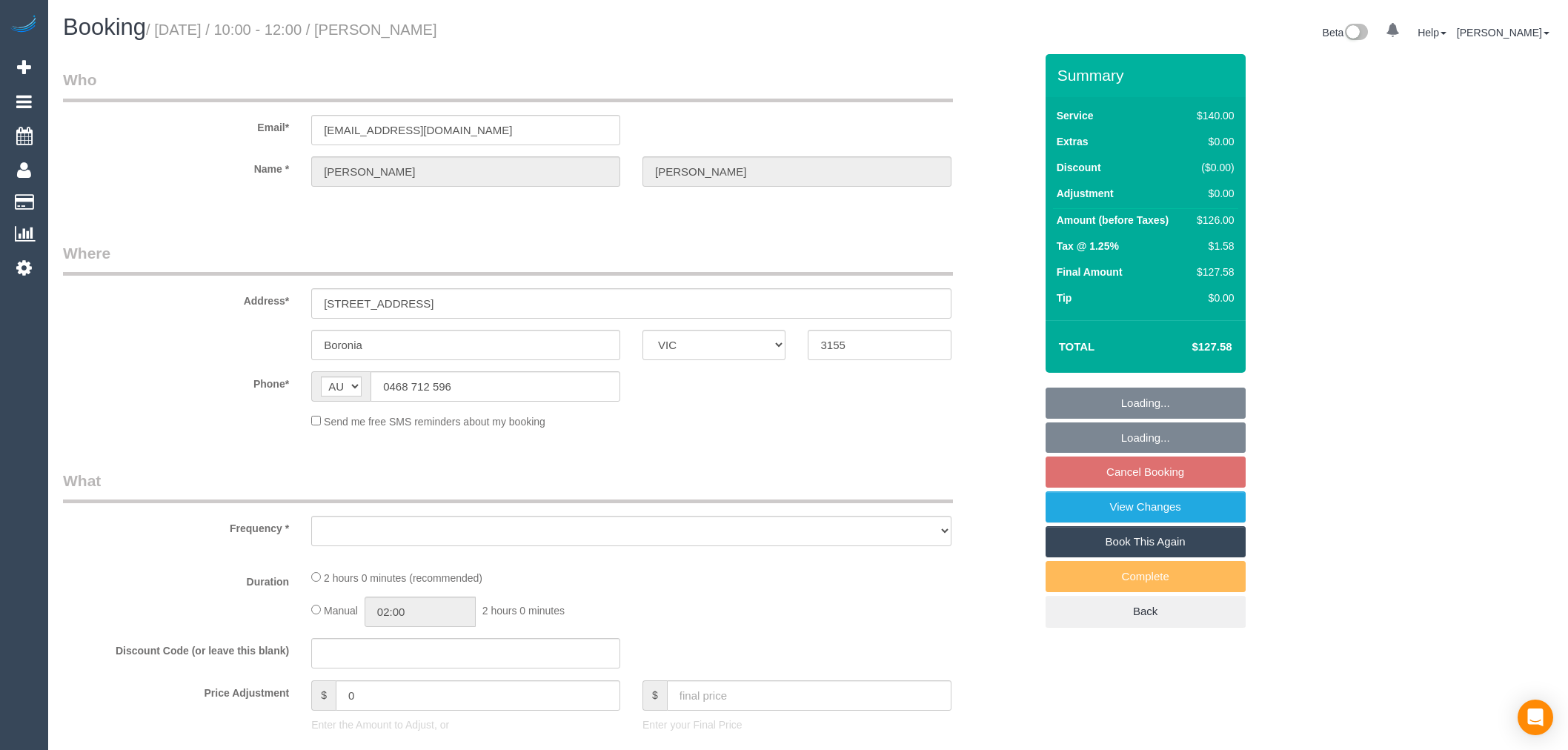
select select "VIC"
select select "number:28"
select select "number:14"
select select "number:19"
select select "number:22"
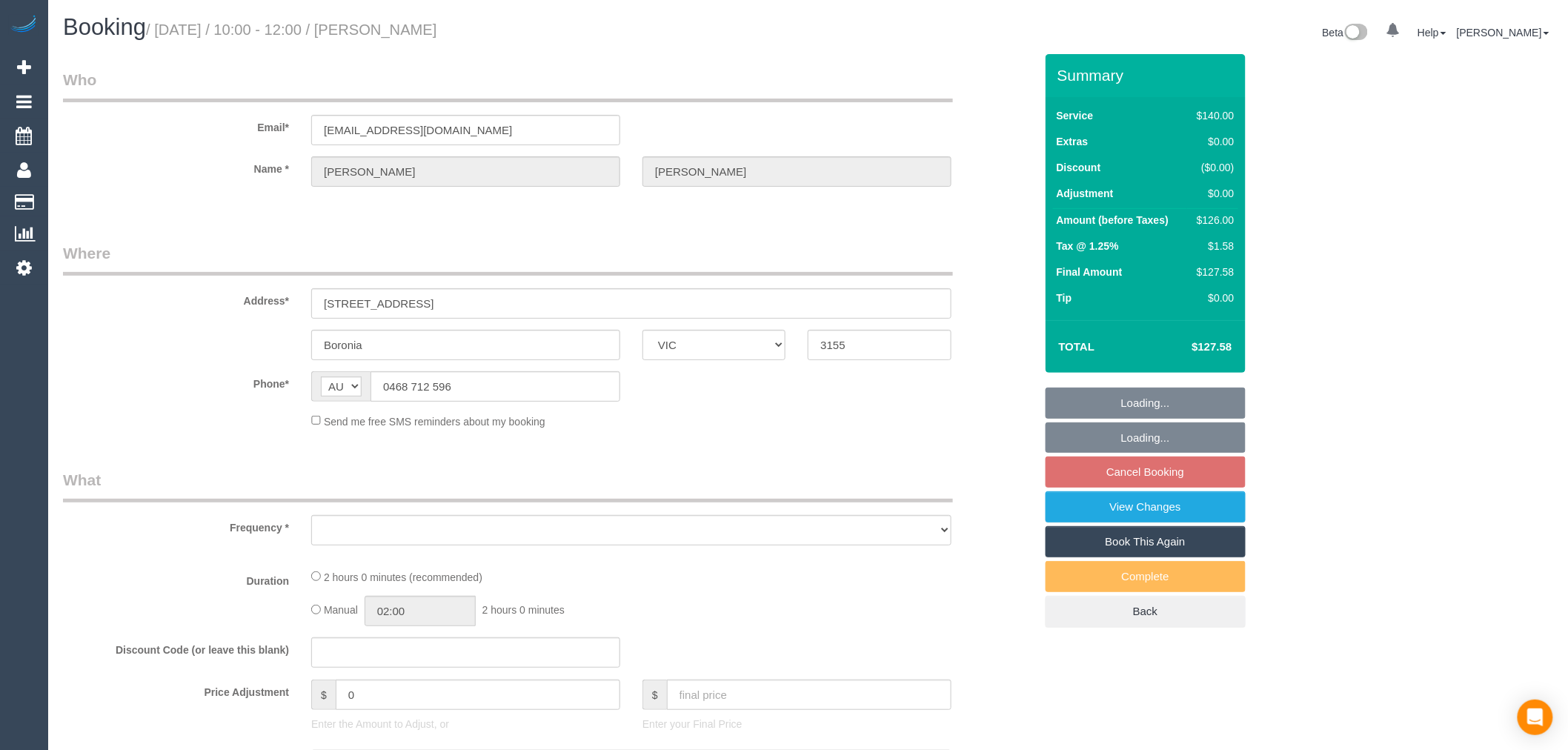
select select "number:34"
select select "number:12"
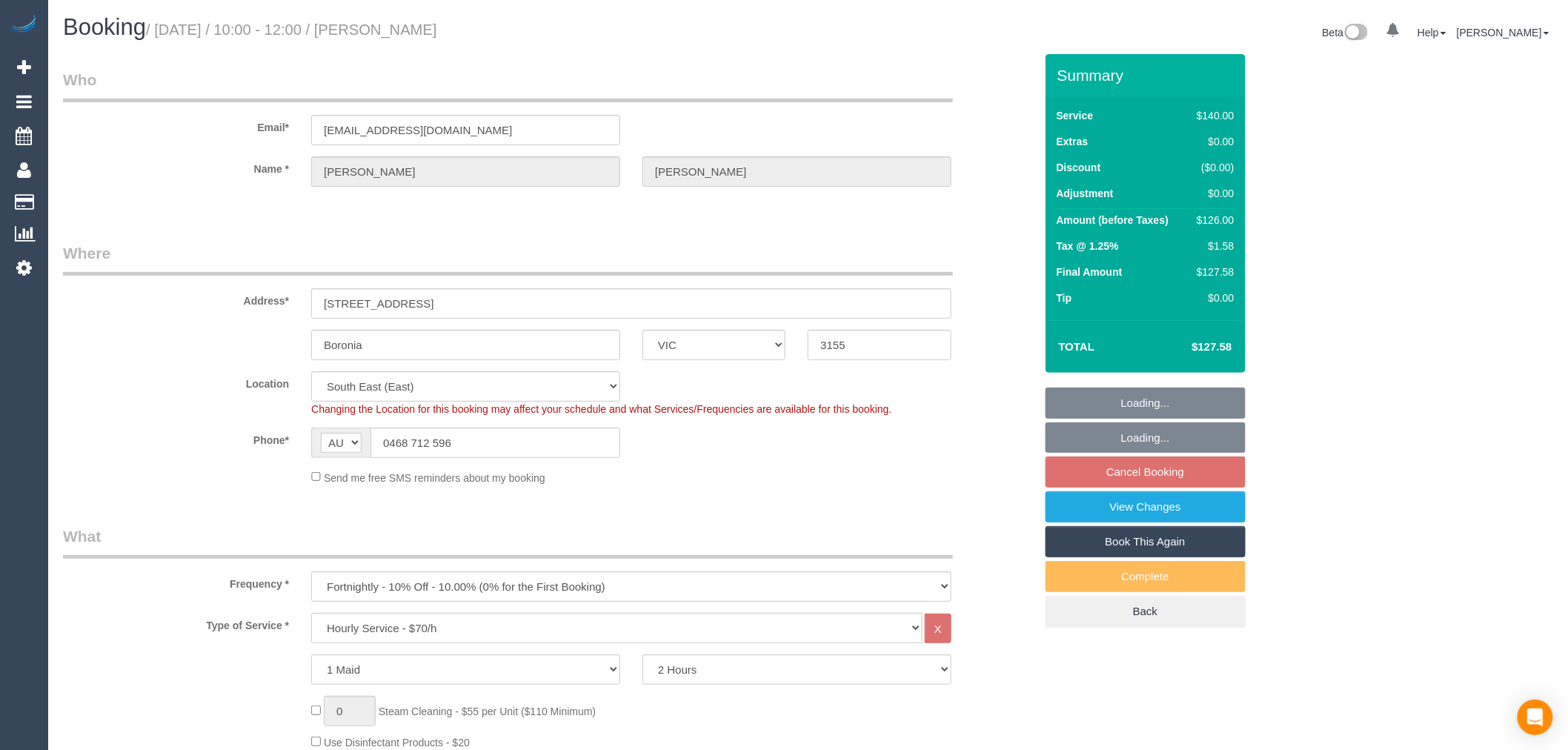
select select "object:1343"
select select "string:stripe-pm_1Rvydx2GScqysDRVk2VPIqjE"
select select "spot3"
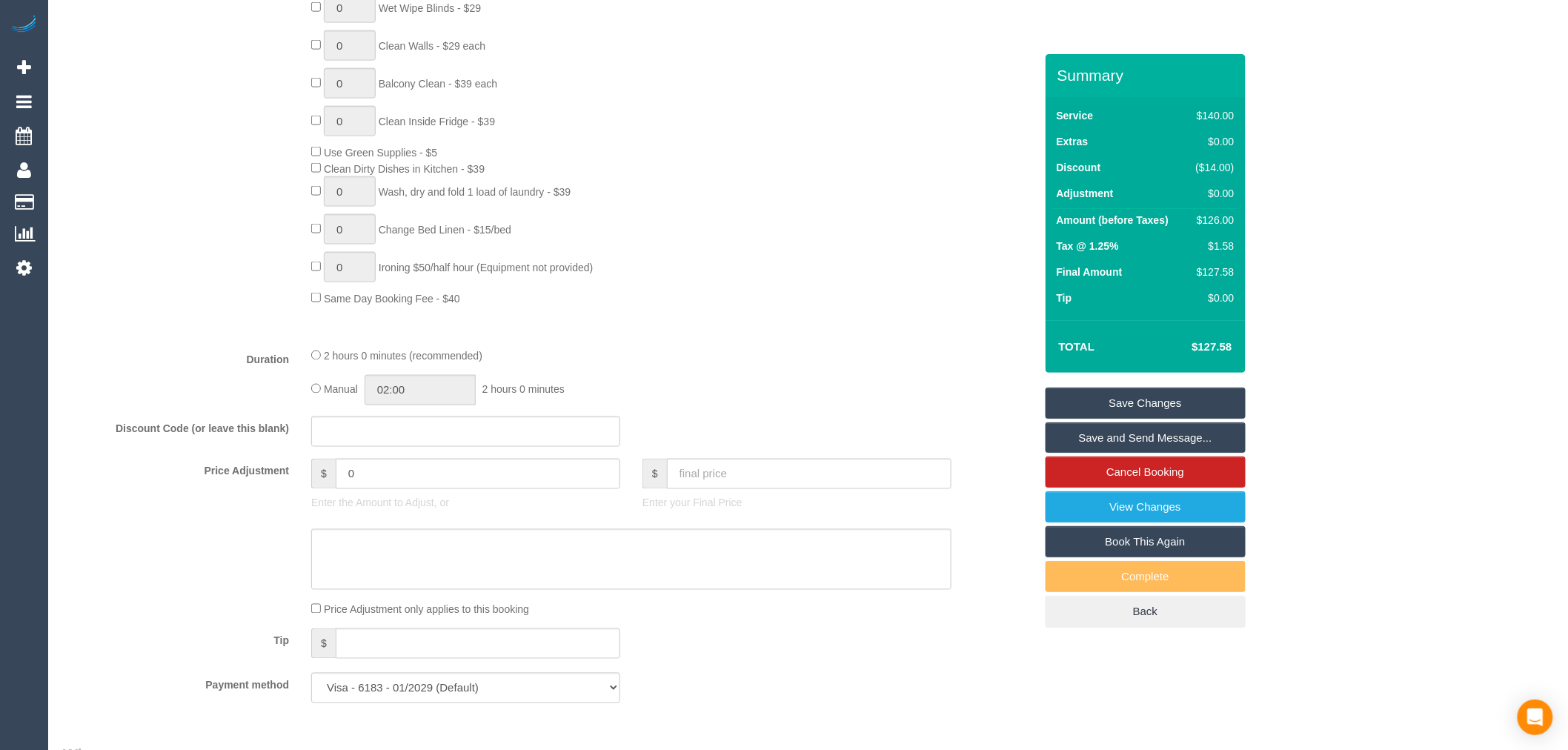
scroll to position [988, 0]
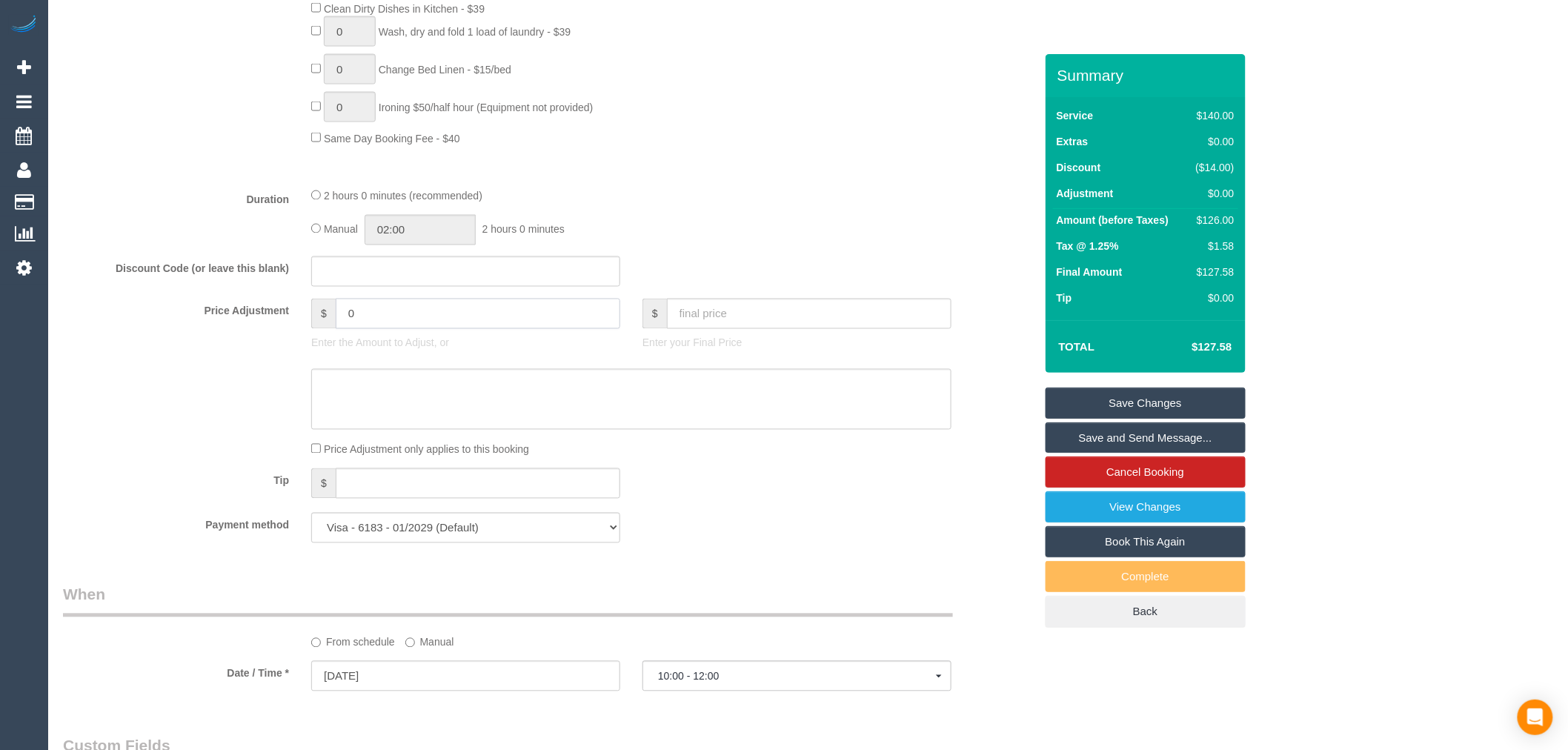
click at [475, 320] on input "0" at bounding box center [478, 314] width 285 height 31
click at [448, 287] on input "text" at bounding box center [466, 272] width 309 height 31
paste input "694db24c8132d8cc"
click at [774, 217] on div "2 hours 0 minutes (recommended) Manual 02:00 2 hours 0 minutes" at bounding box center [632, 216] width 663 height 58
click at [773, 228] on div "Manual 02:00 2 hours 0 minutes" at bounding box center [632, 230] width 640 height 31
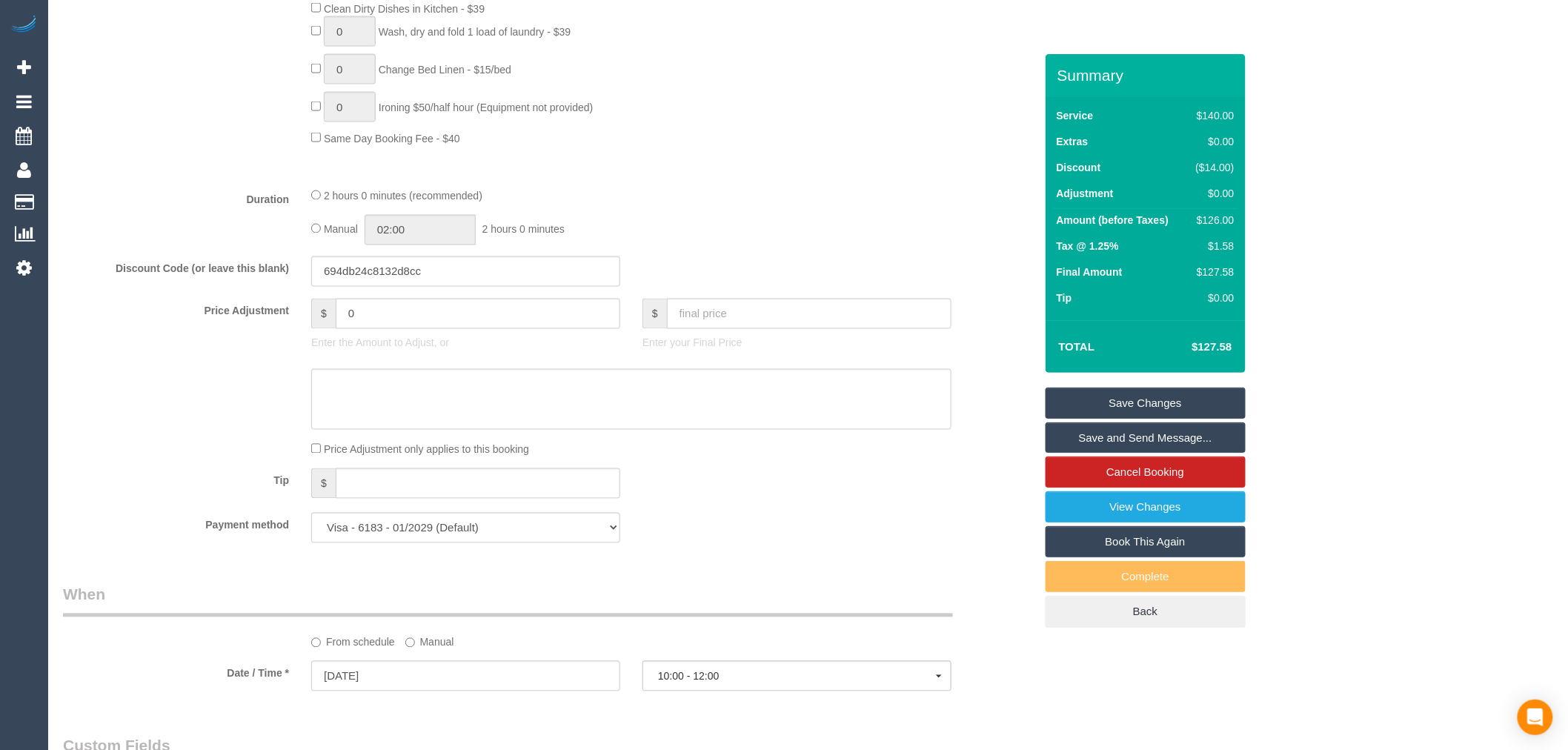
click at [773, 228] on div "Manual 02:00 2 hours 0 minutes" at bounding box center [632, 230] width 640 height 31
click at [694, 332] on div at bounding box center [797, 331] width 309 height 3
click at [591, 383] on textarea at bounding box center [632, 400] width 640 height 61
click at [483, 394] on textarea at bounding box center [632, 400] width 640 height 61
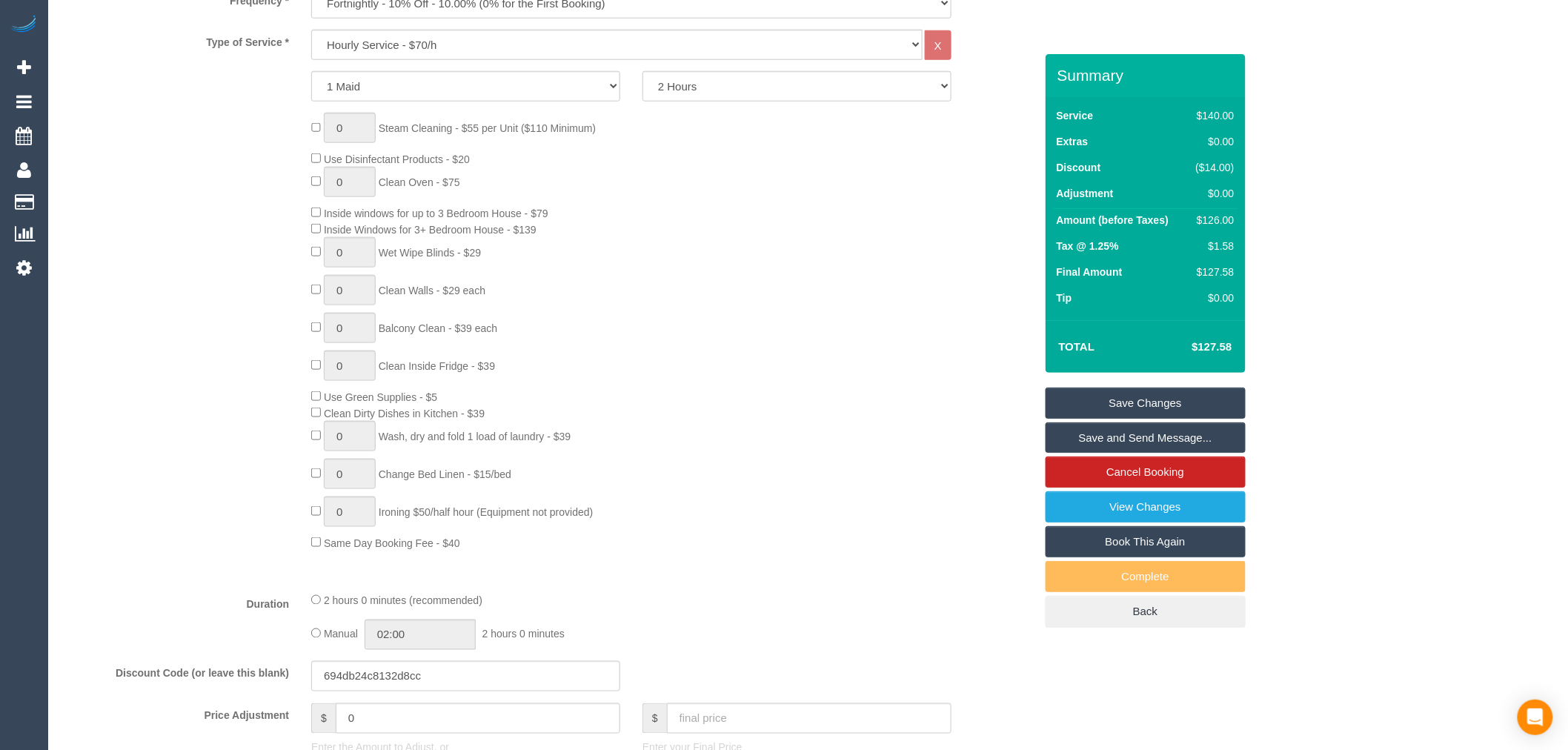
scroll to position [658, 0]
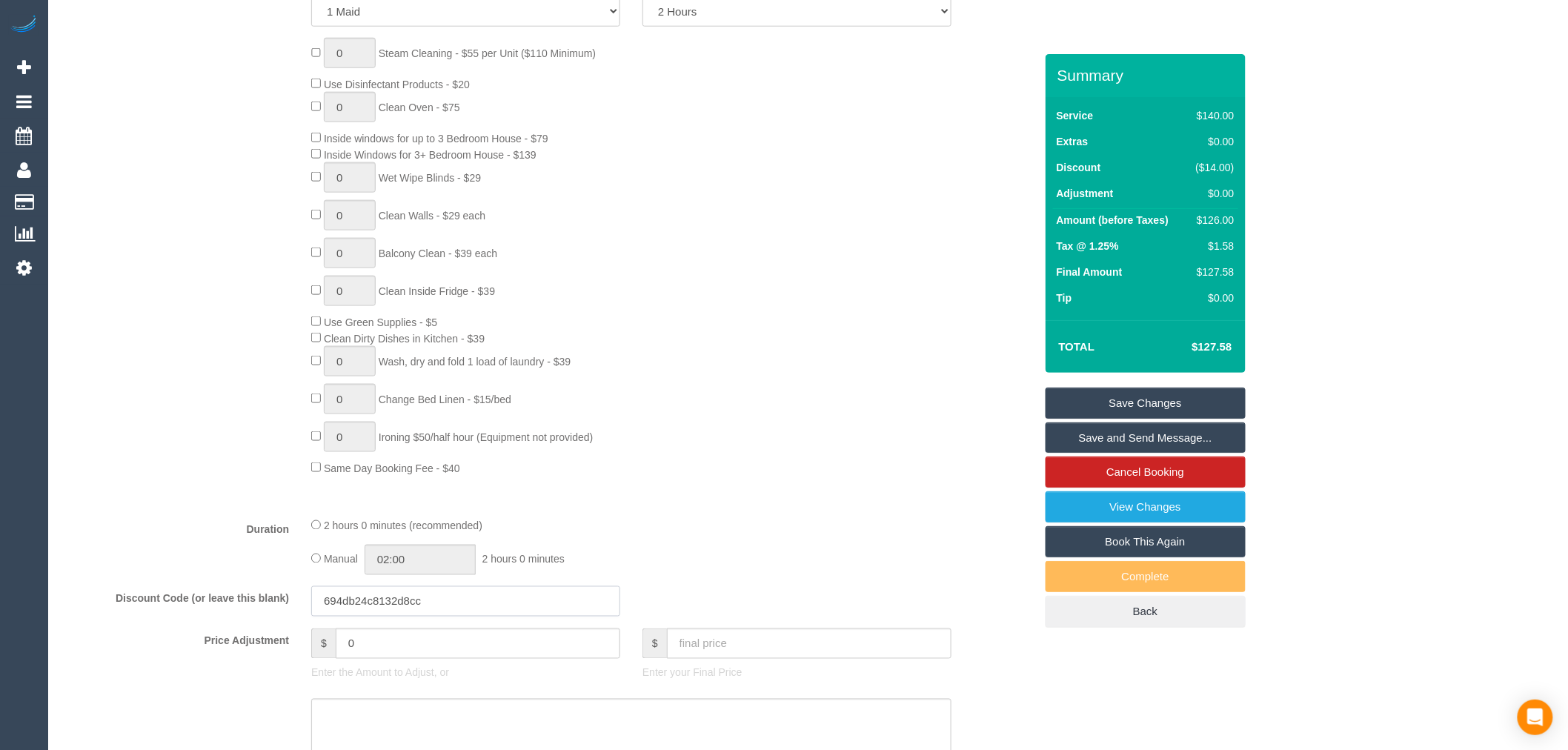
click at [488, 616] on input "694db24c8132d8cc" at bounding box center [466, 602] width 309 height 31
drag, startPoint x: 498, startPoint y: 612, endPoint x: 156, endPoint y: 607, distance: 342.0
click at [156, 607] on div "Discount Code (or leave this blank) 694db24c8132d8cc" at bounding box center [548, 602] width 994 height 31
paste input "5860cbb6e451de72"
type input "5860cbb6e451de72"
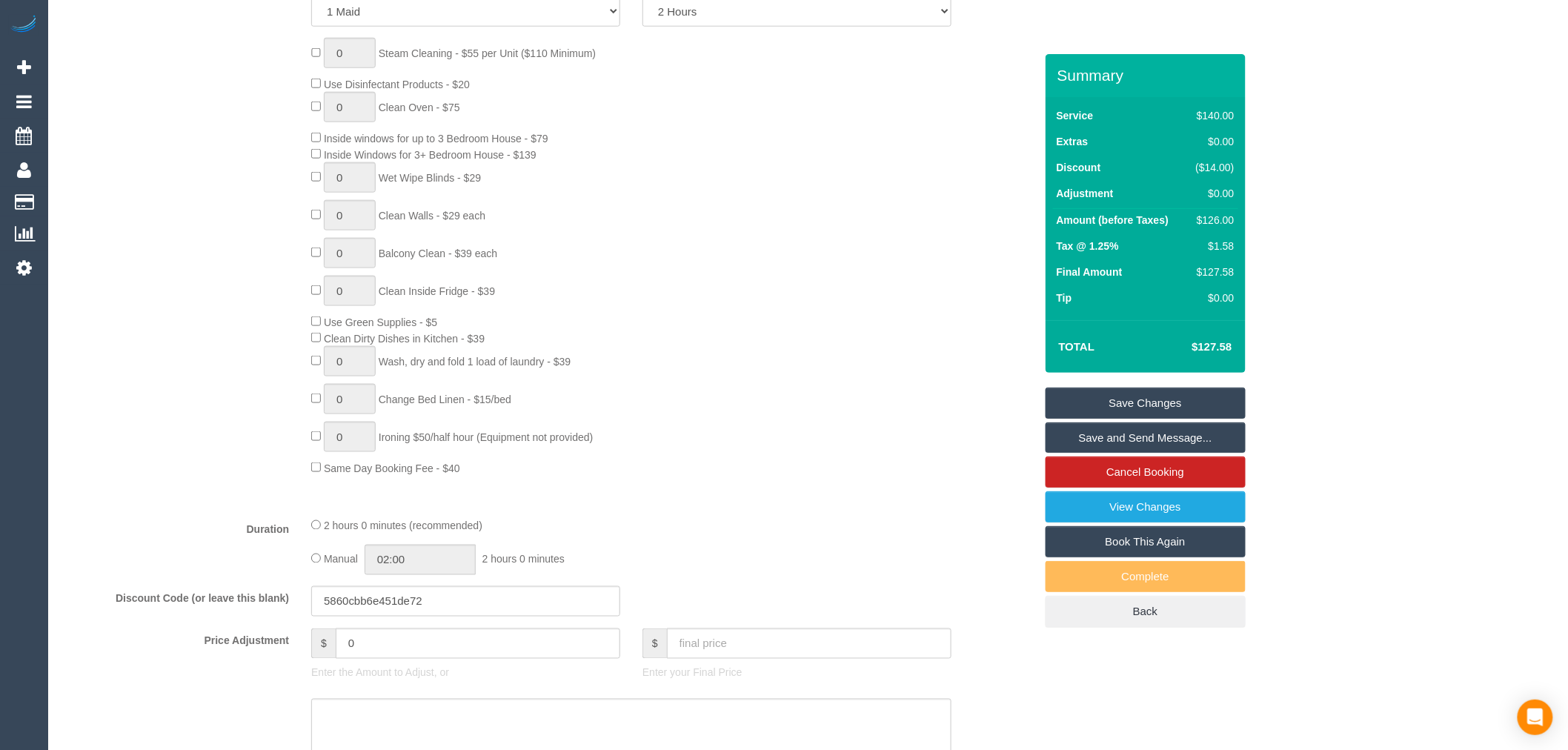
click at [715, 516] on fieldset "What Frequency * One Time Cleaning Weekly - 10% Off - 10.00% (0% for the First …" at bounding box center [549, 376] width 972 height 1017
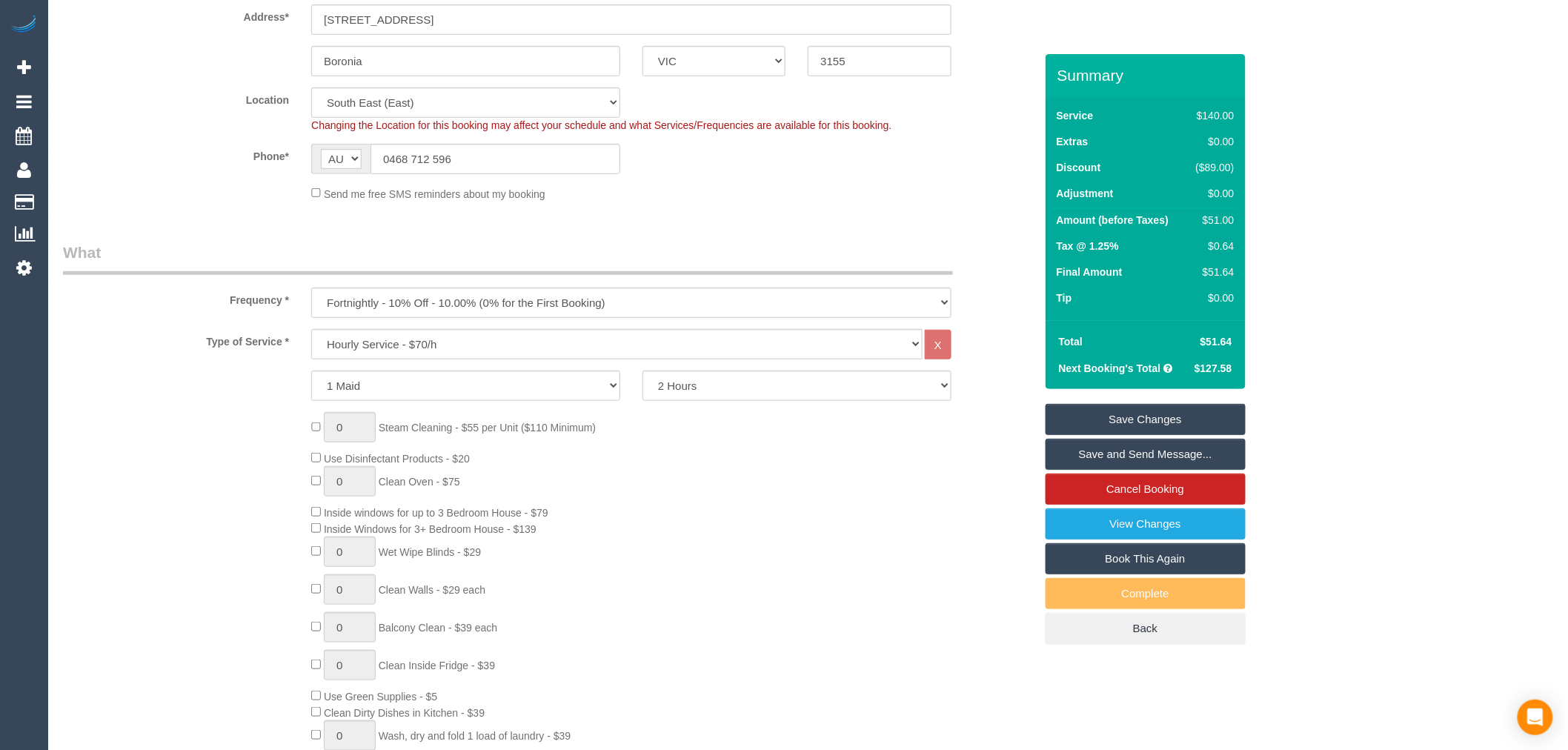
scroll to position [329, 0]
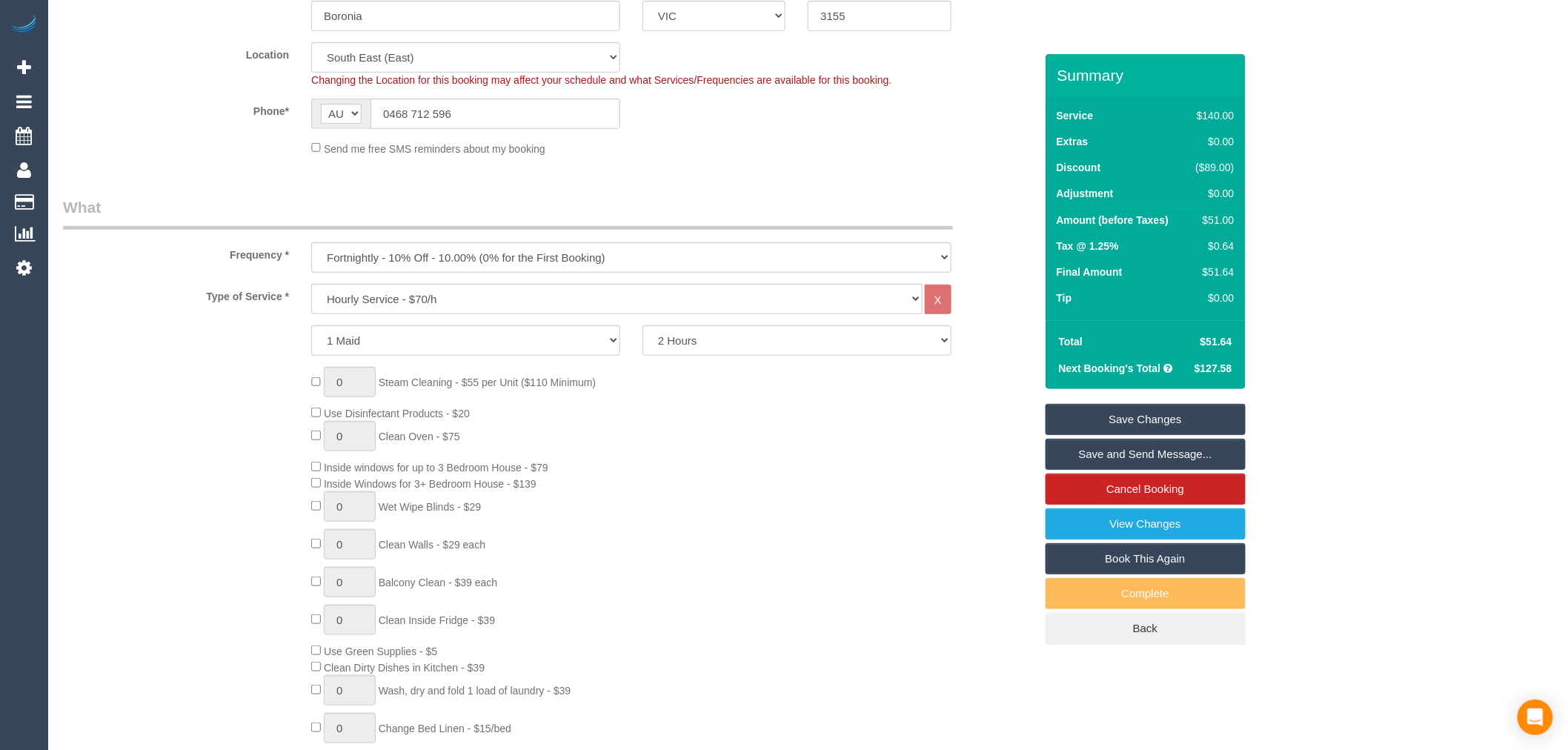
click at [1167, 419] on link "Save Changes" at bounding box center [1146, 419] width 200 height 31
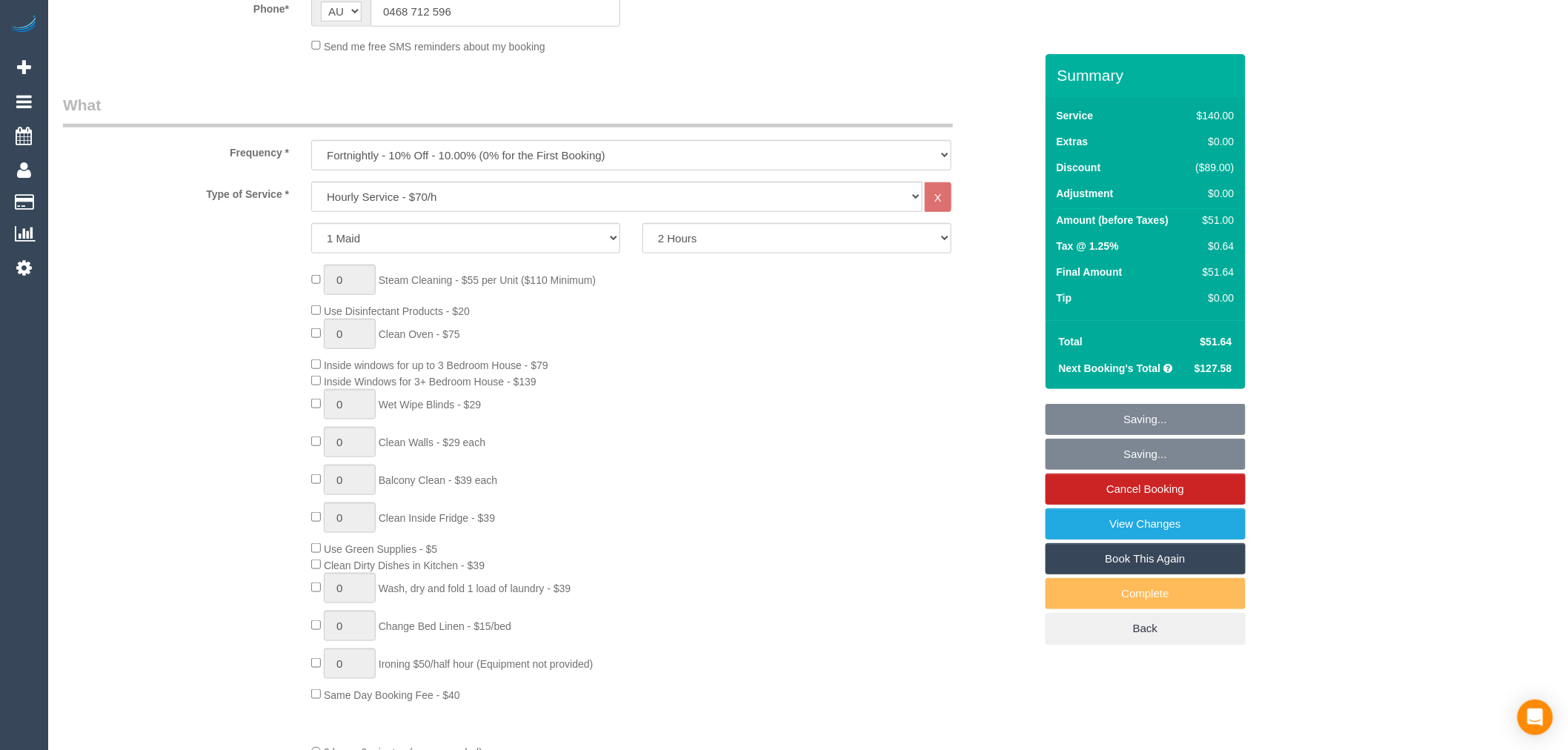
scroll to position [824, 0]
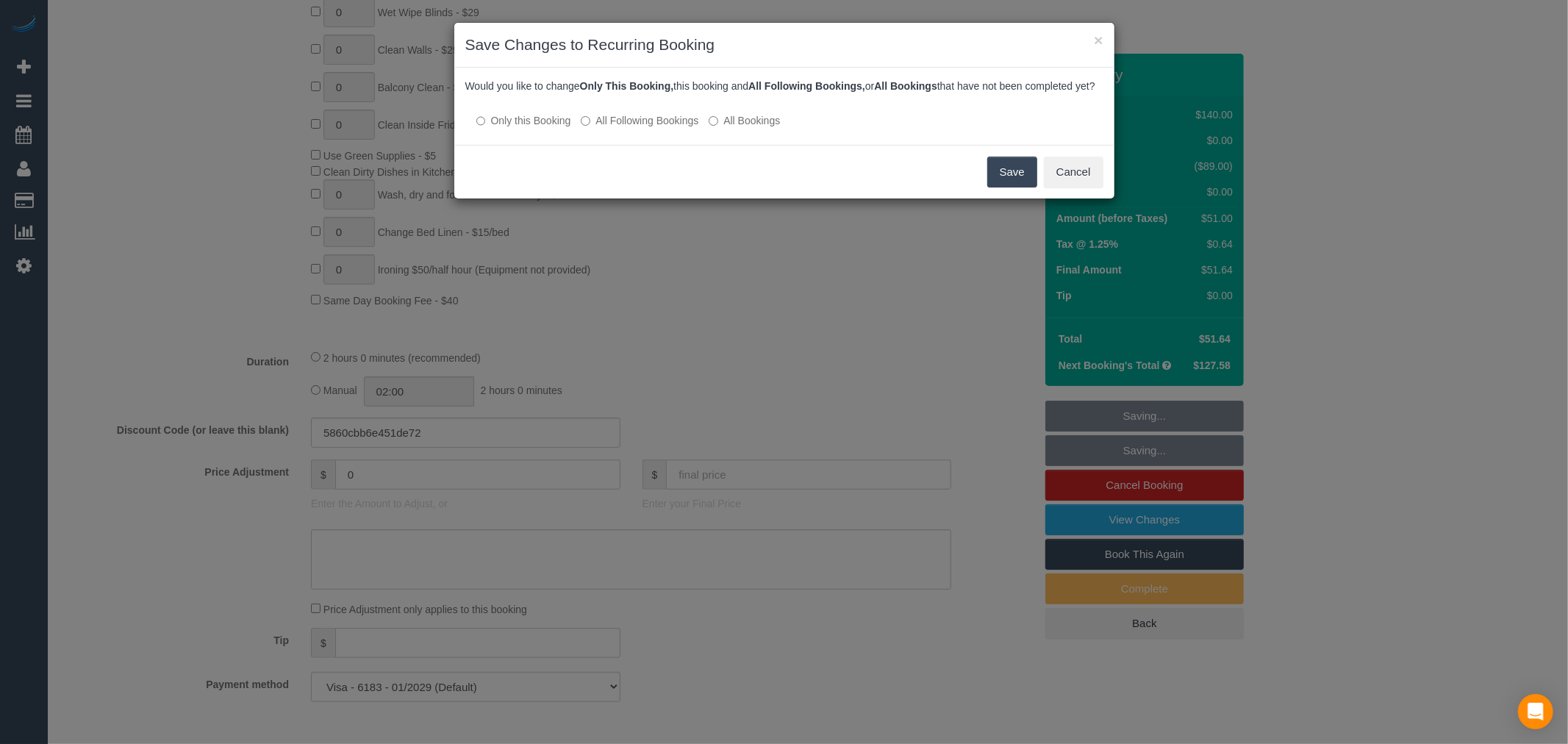
click at [1012, 185] on button "Save" at bounding box center [1012, 172] width 50 height 31
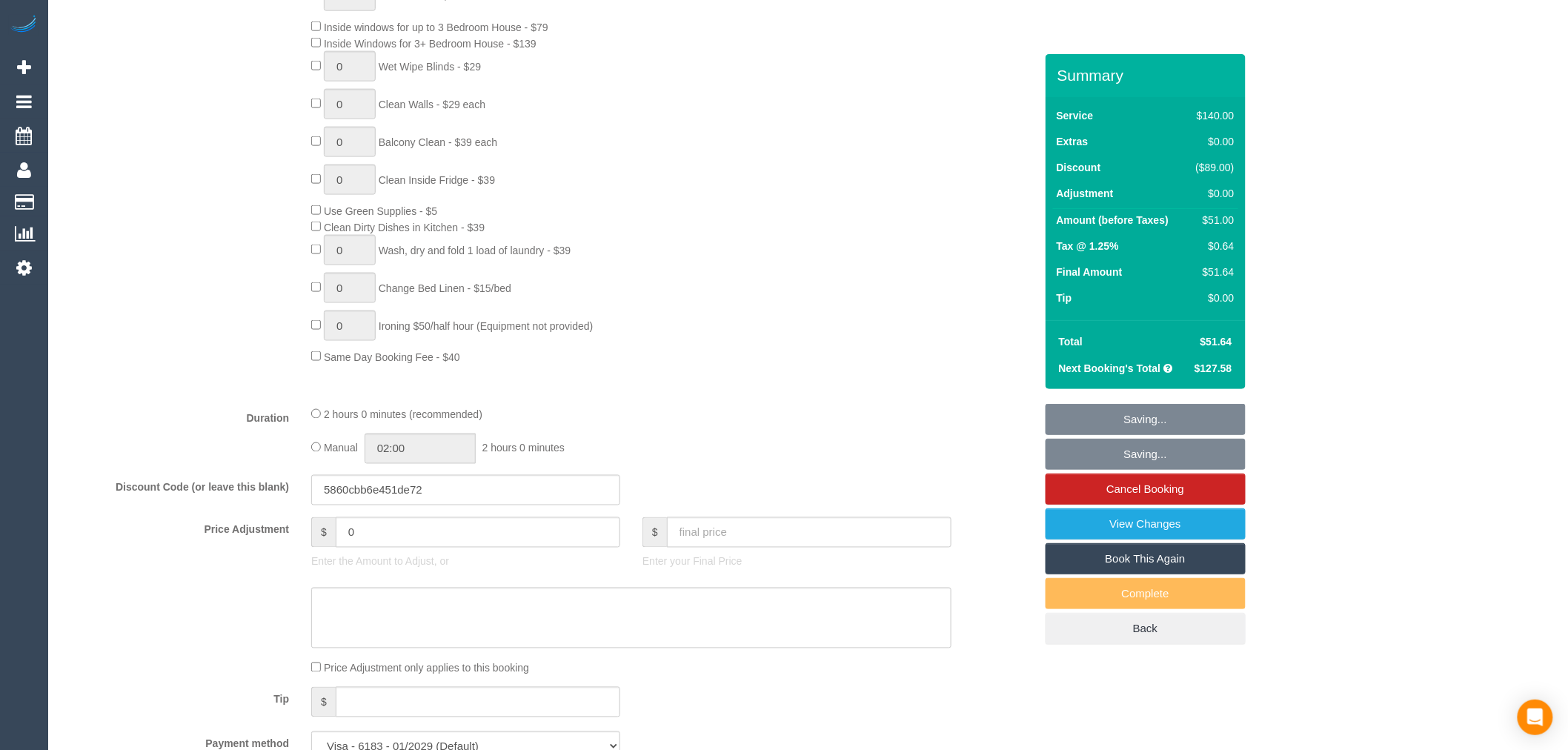
scroll to position [741, 0]
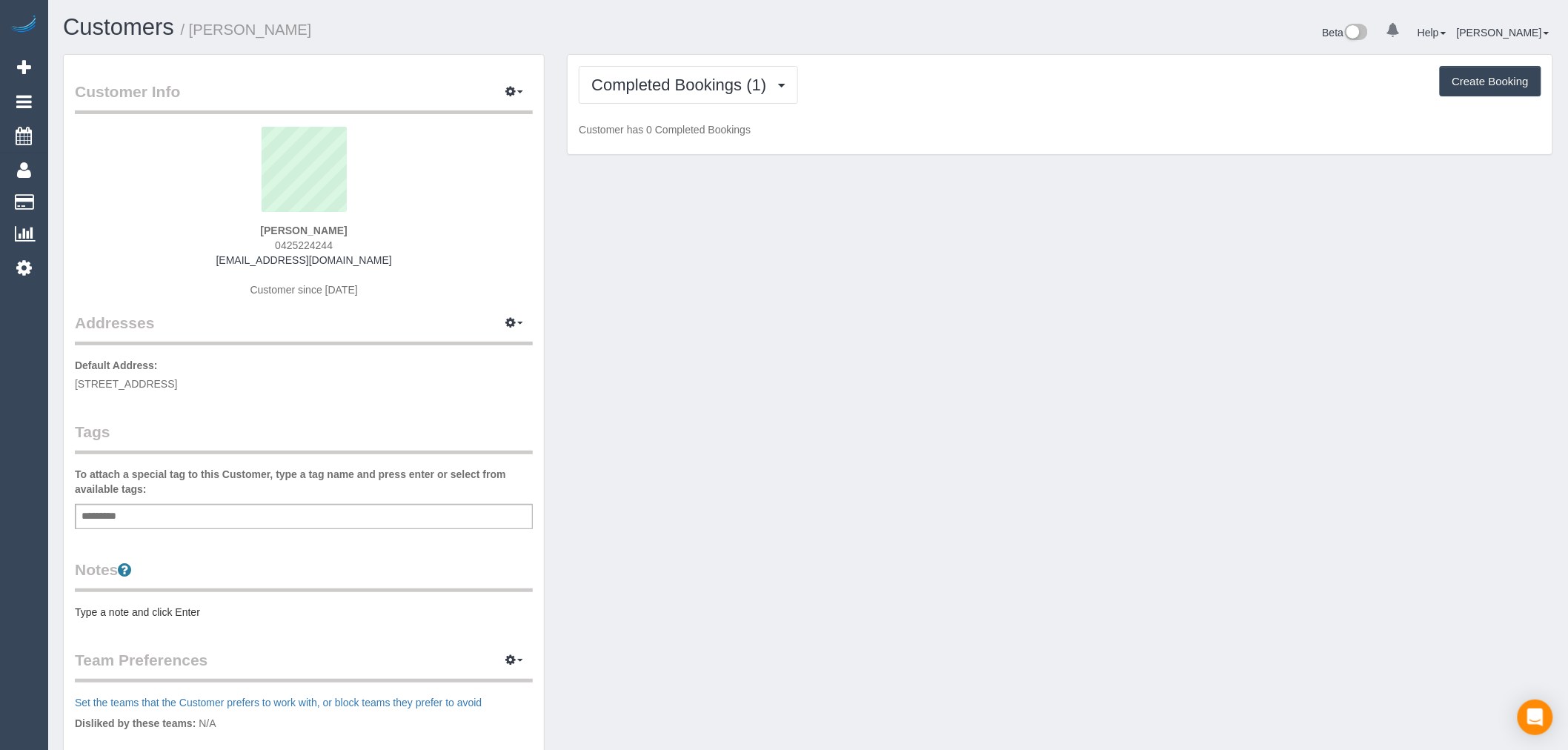
scroll to position [319, 0]
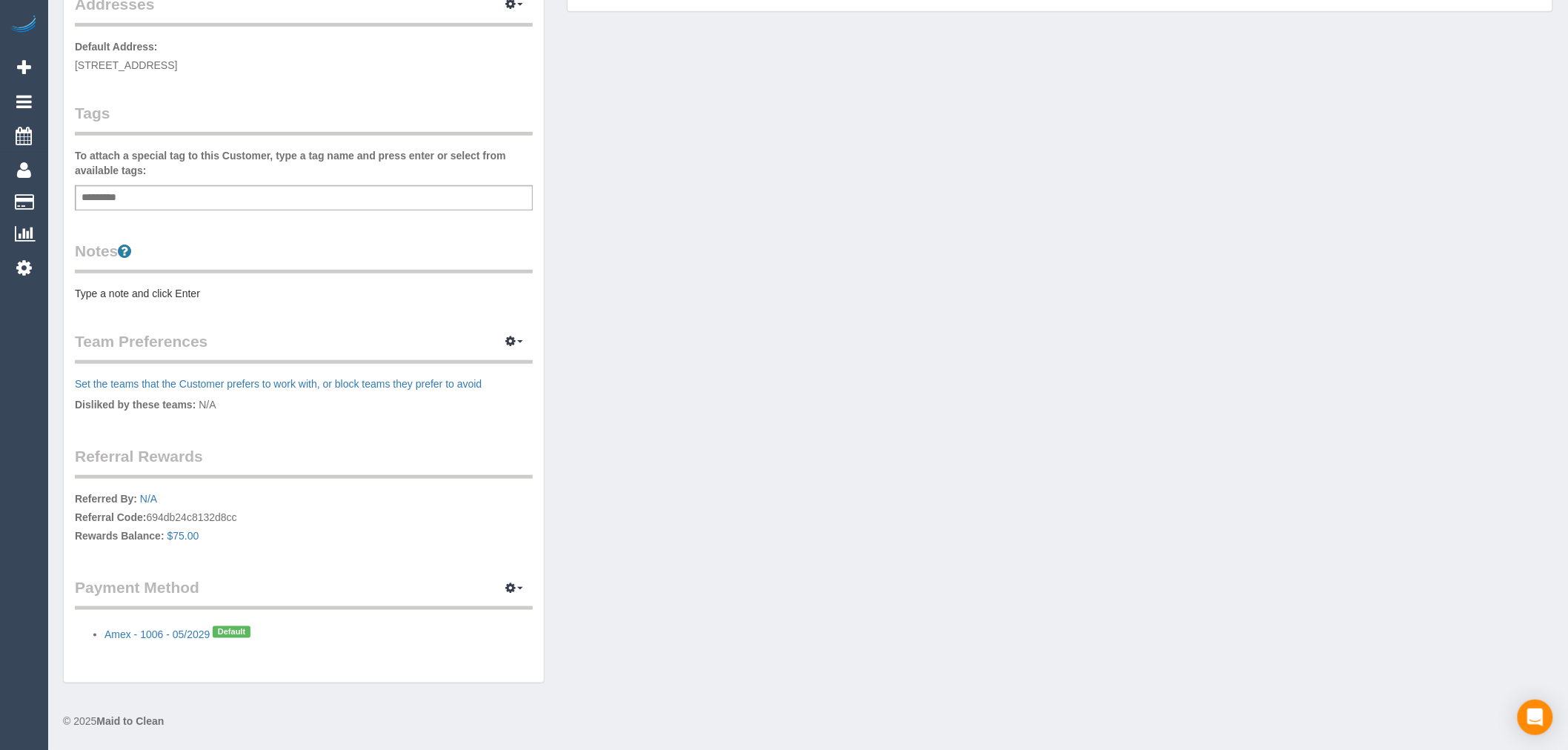
drag, startPoint x: 232, startPoint y: 512, endPoint x: 146, endPoint y: 513, distance: 86.0
click at [146, 513] on p "Referred By: N/A Referral Code: 694db24c8132d8cc Rewards Balance: $75.00" at bounding box center [303, 519] width 458 height 56
copy p "694db24c8132d8cc"
drag, startPoint x: 219, startPoint y: 508, endPoint x: 239, endPoint y: 509, distance: 20.0
click at [220, 508] on p "Referred By: N/A Referral Code: 694db24c8132d8cc Rewards Balance: $75.00" at bounding box center [303, 519] width 458 height 56
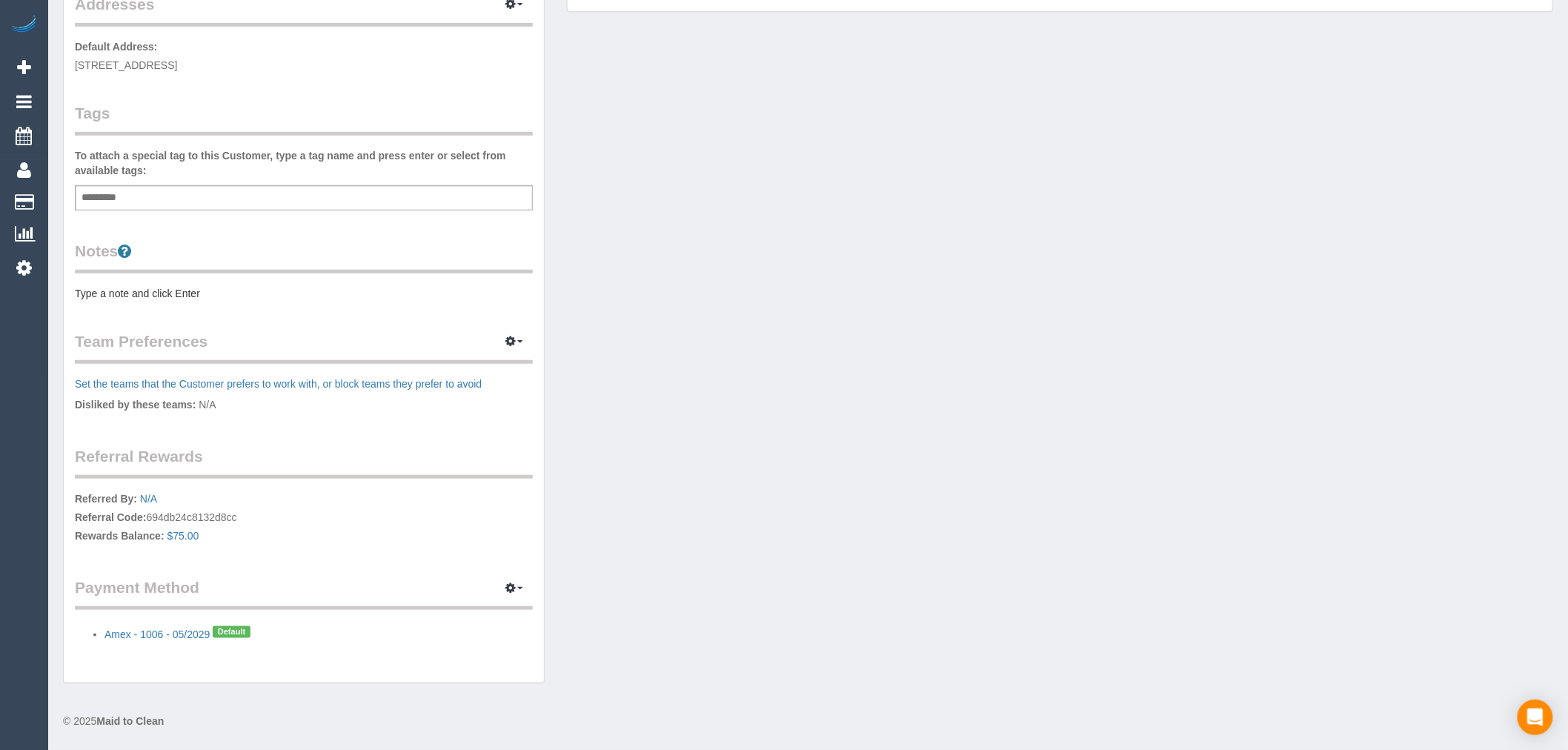
drag, startPoint x: 258, startPoint y: 510, endPoint x: 149, endPoint y: 513, distance: 109.0
click at [149, 513] on p "Referred By: N/A Referral Code: 694db24c8132d8cc Rewards Balance: $75.00" at bounding box center [303, 519] width 458 height 56
copy p "694db24c8132d8cc"
click at [492, 502] on p "Referred By: N/A Referral Code: 694db24c8132d8cc Rewards Balance: $75.00" at bounding box center [303, 519] width 458 height 56
click at [151, 494] on link "N/A" at bounding box center [148, 499] width 17 height 12
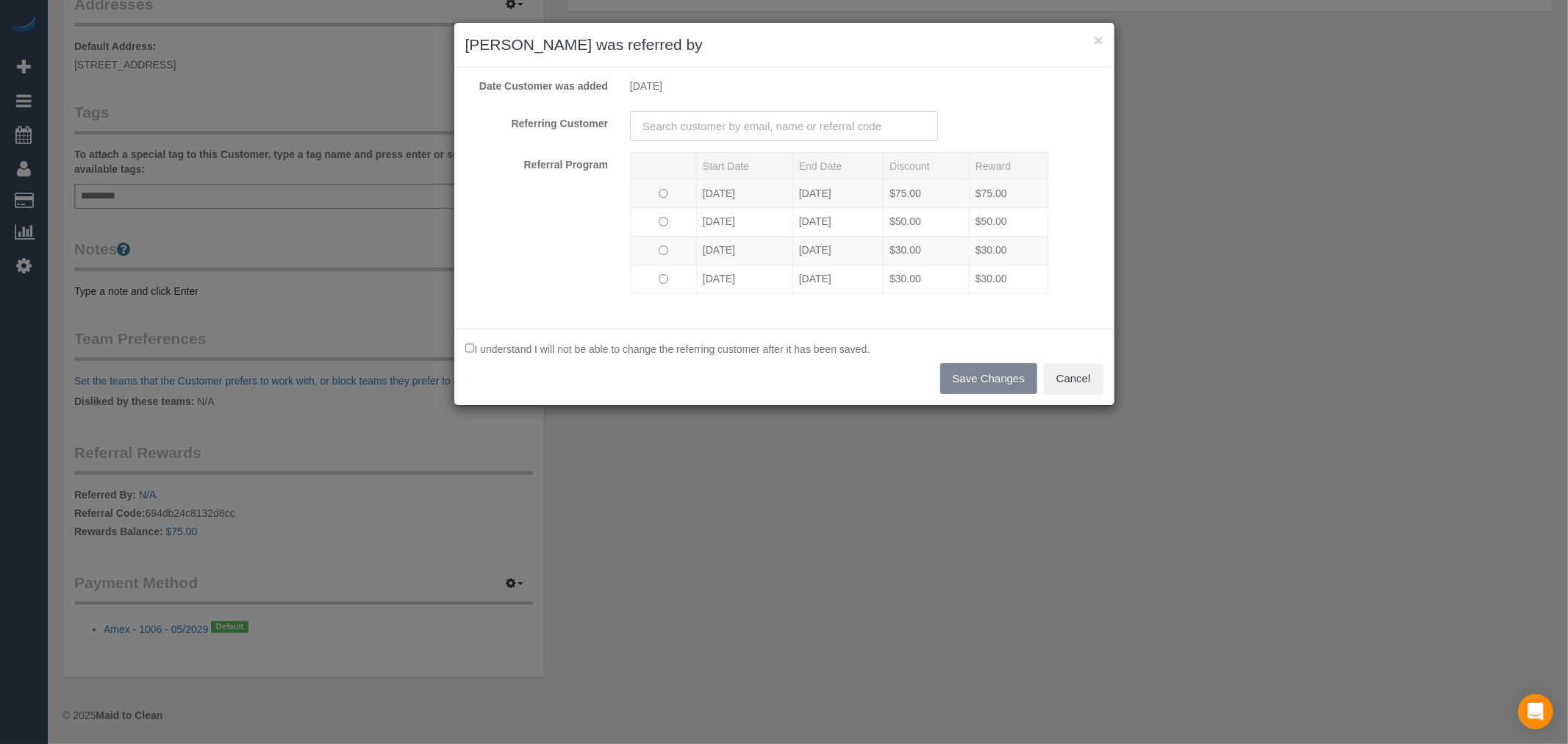
click at [783, 136] on input "text" at bounding box center [784, 126] width 308 height 30
paste input "[EMAIL_ADDRESS][DOMAIN_NAME]"
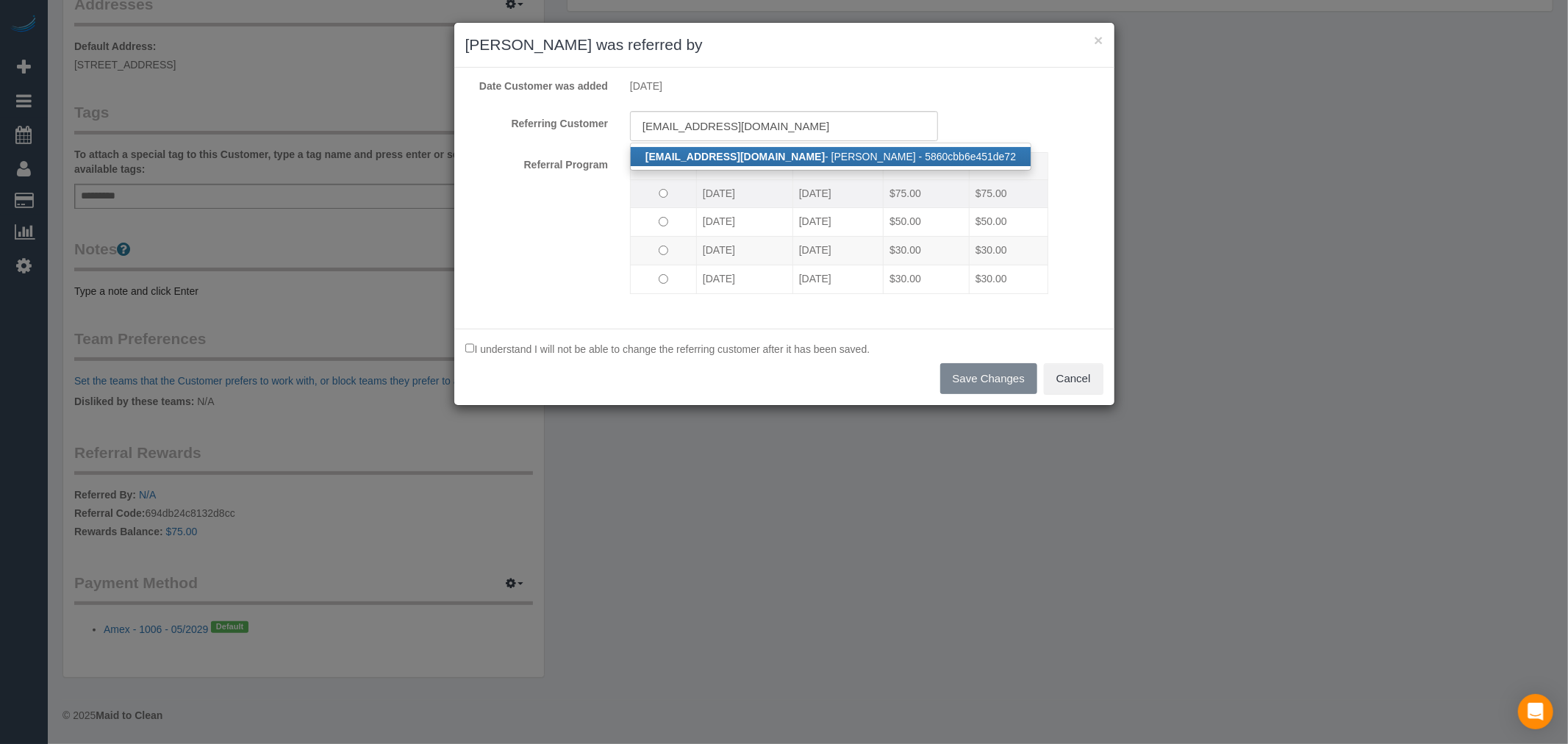
click at [664, 185] on td at bounding box center [663, 194] width 66 height 29
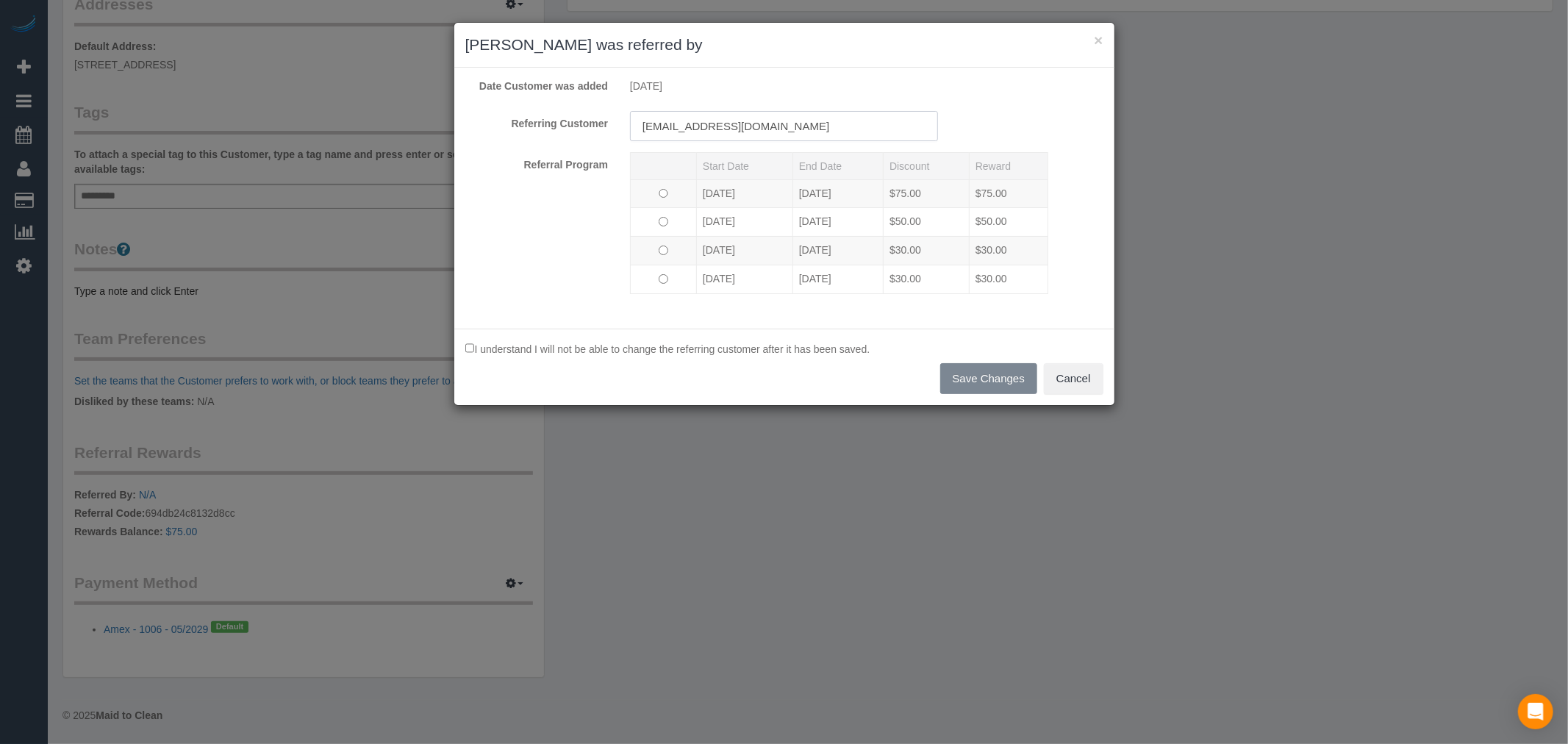
click at [737, 117] on input "[EMAIL_ADDRESS][DOMAIN_NAME]" at bounding box center [784, 126] width 308 height 30
click at [781, 126] on input "[EMAIL_ADDRESS][DOMAIN_NAME]" at bounding box center [784, 126] width 308 height 30
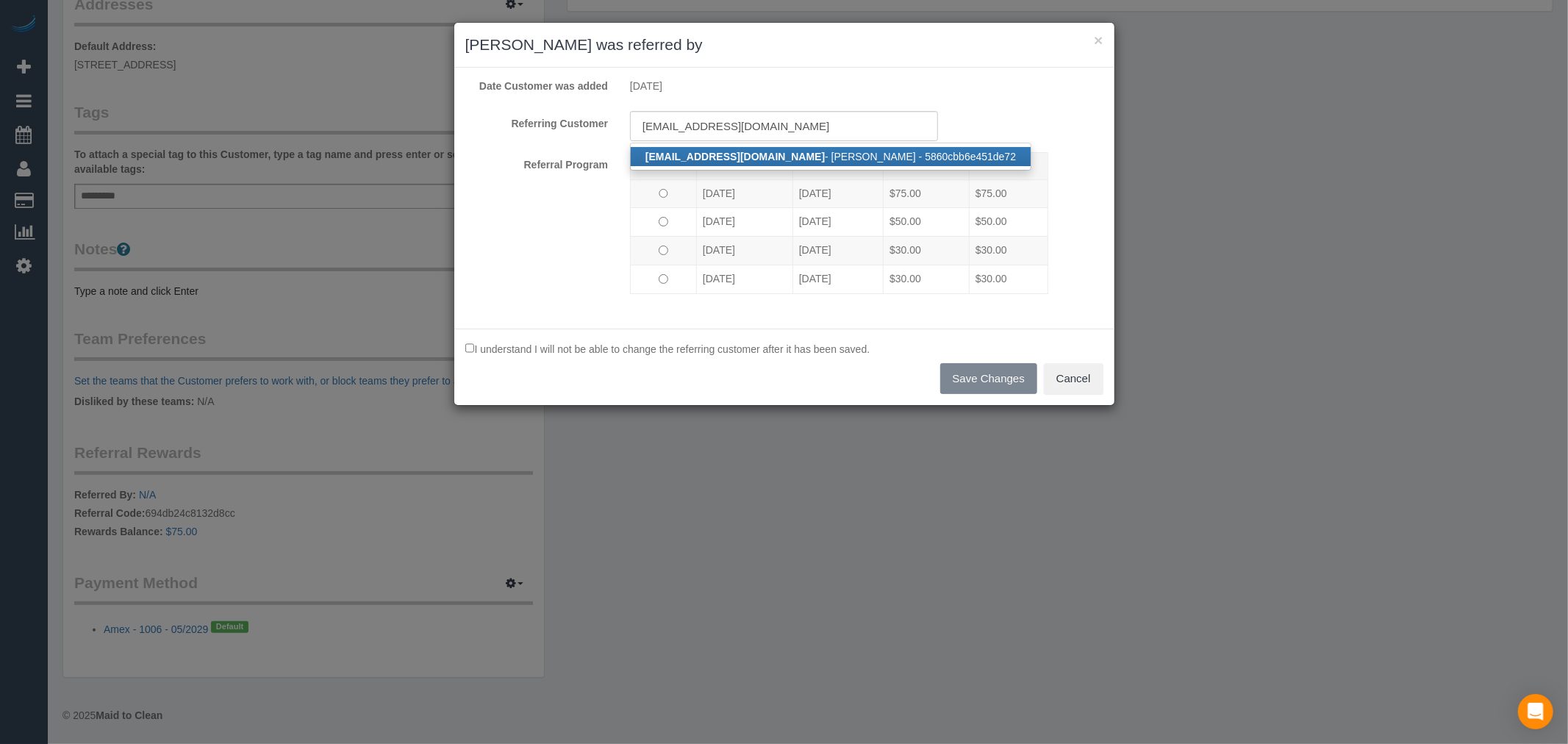
click at [772, 160] on link "emmatwitte@hotmail.com - Emma Witte - 5860cbb6e451de72" at bounding box center [830, 156] width 400 height 19
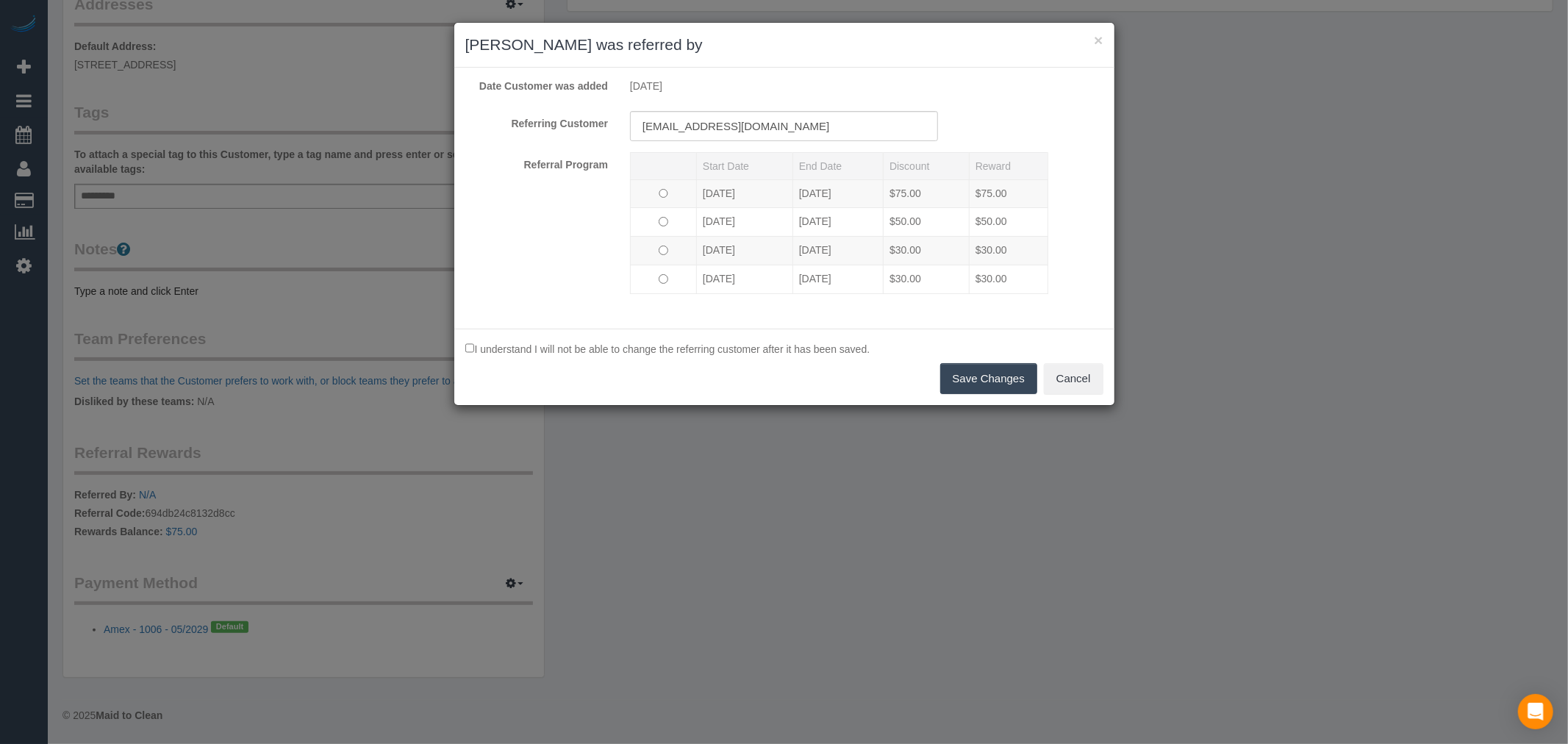
click at [1008, 381] on button "Save Changes" at bounding box center [989, 378] width 97 height 31
type input "[object Object]"
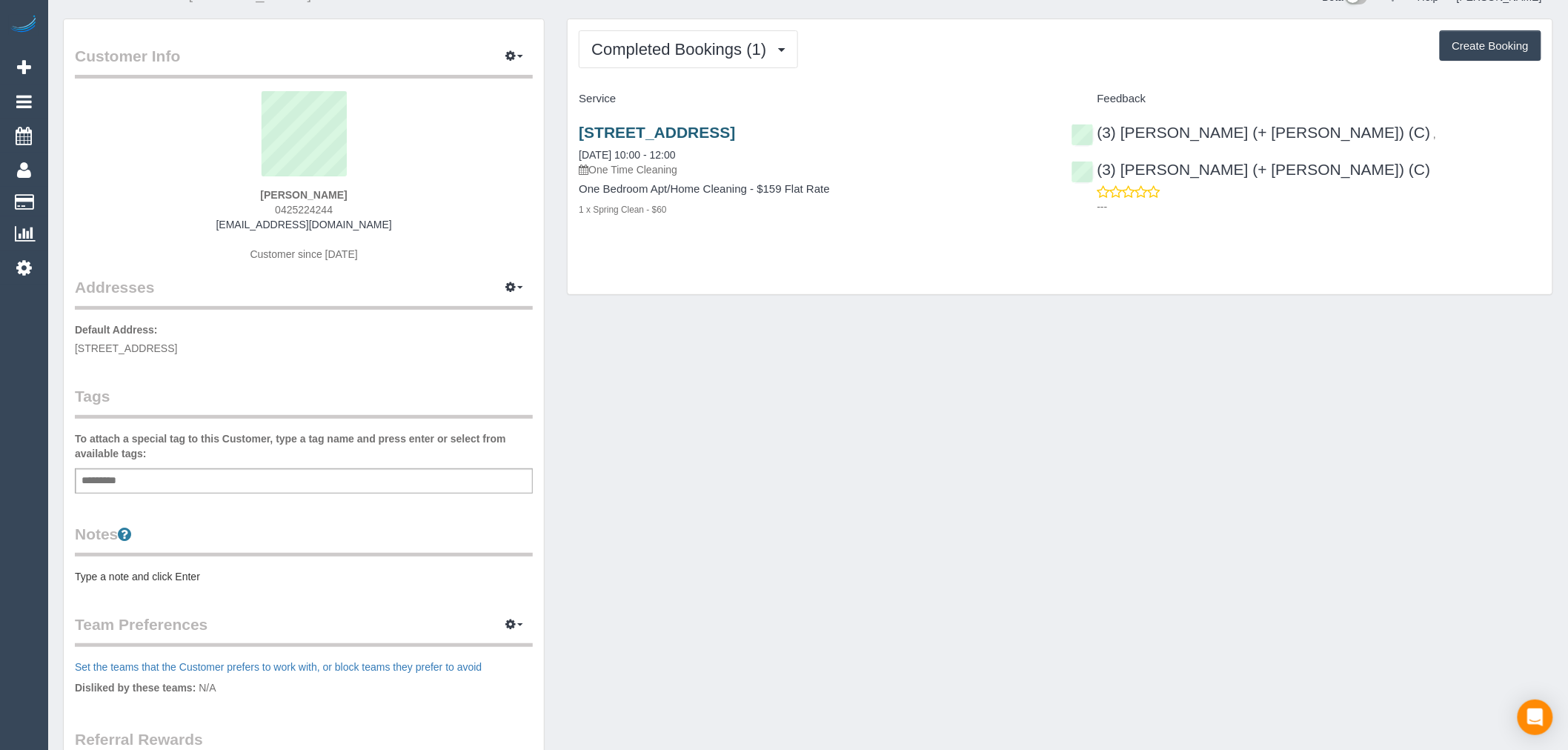
scroll to position [0, 0]
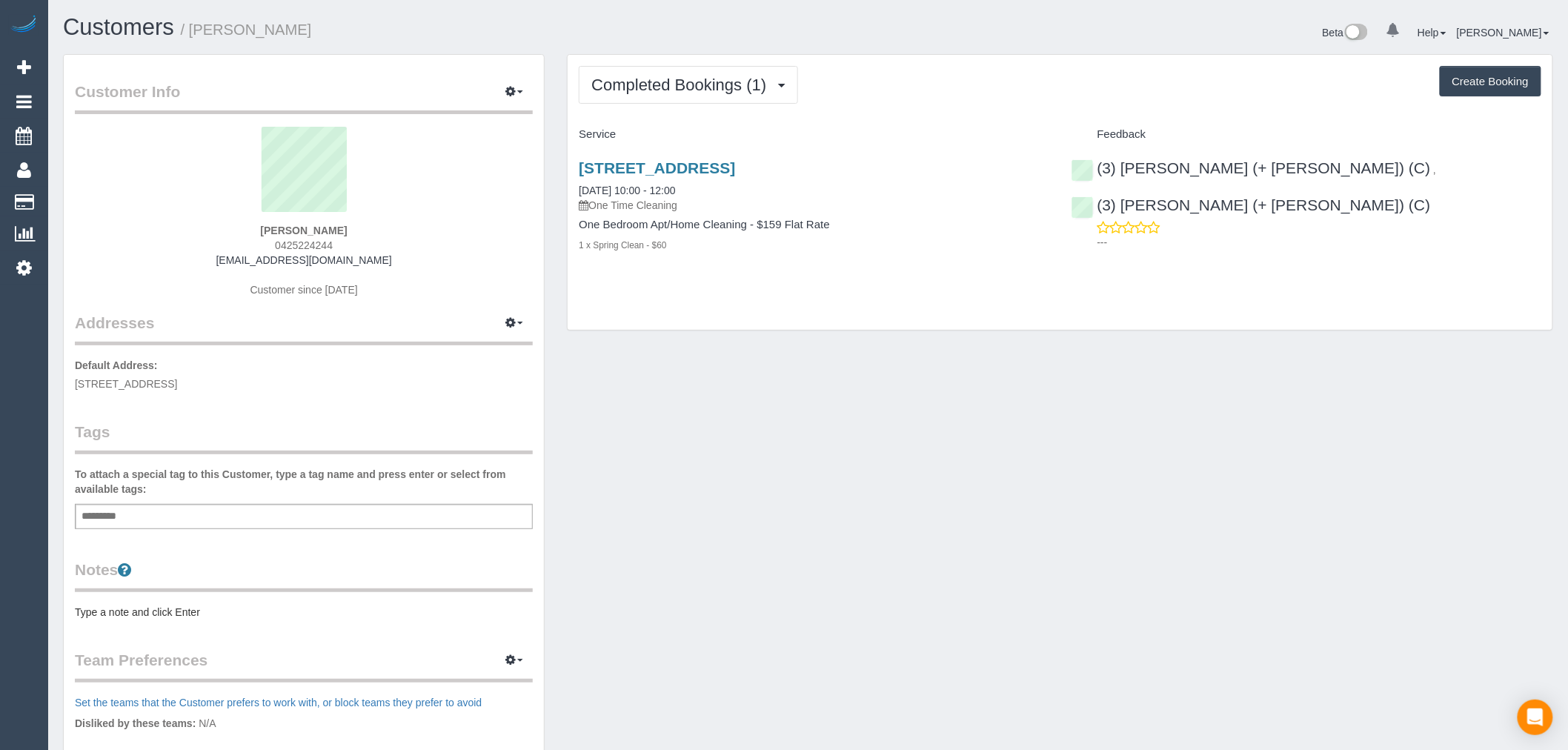
click at [739, 109] on div "Completed Bookings (1) Completed Bookings (1) Upcoming Bookings (0) Cancelled B…" at bounding box center [1060, 192] width 985 height 276
click at [738, 91] on span "Completed Bookings (1)" at bounding box center [682, 84] width 183 height 19
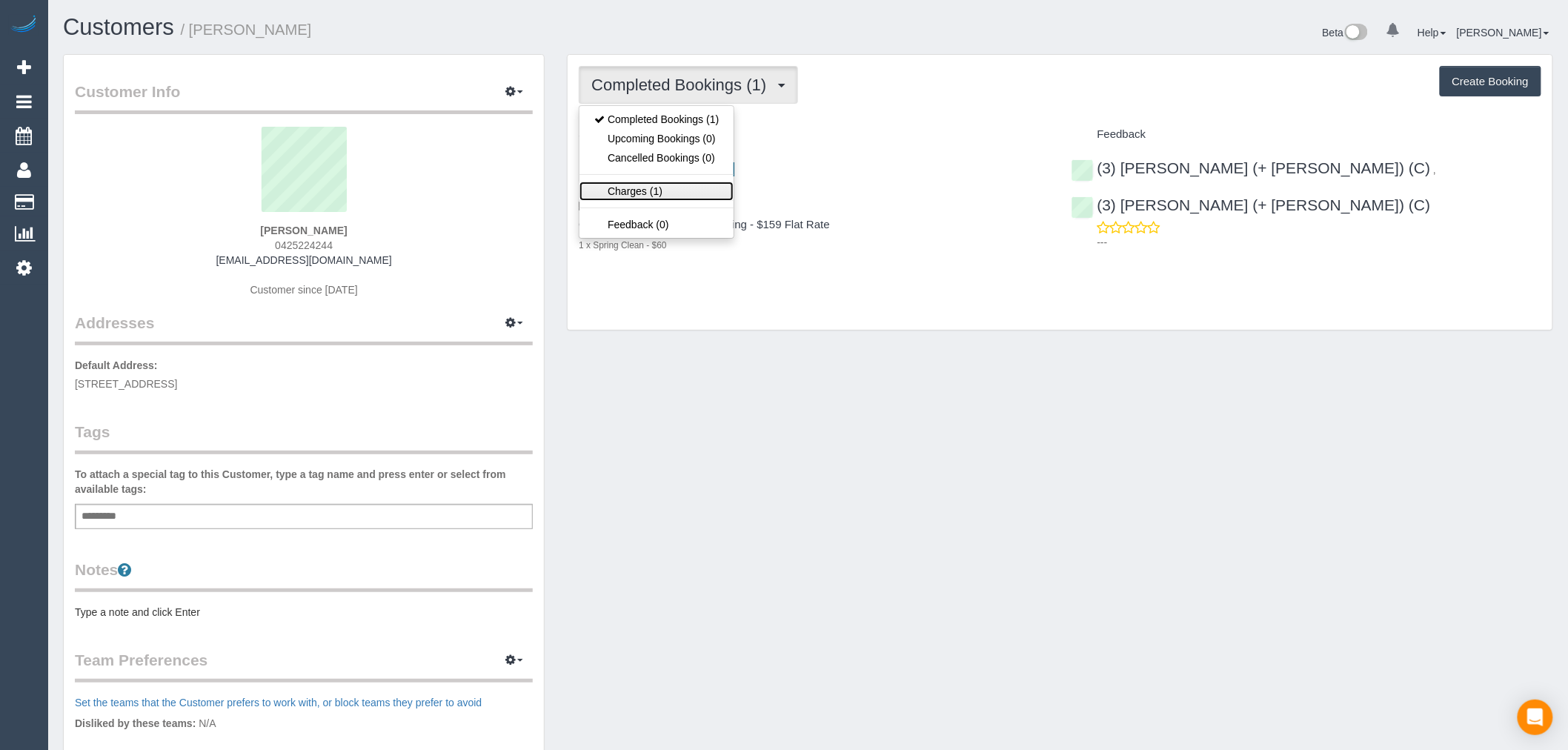
click at [687, 190] on link "Charges (1)" at bounding box center [656, 192] width 154 height 19
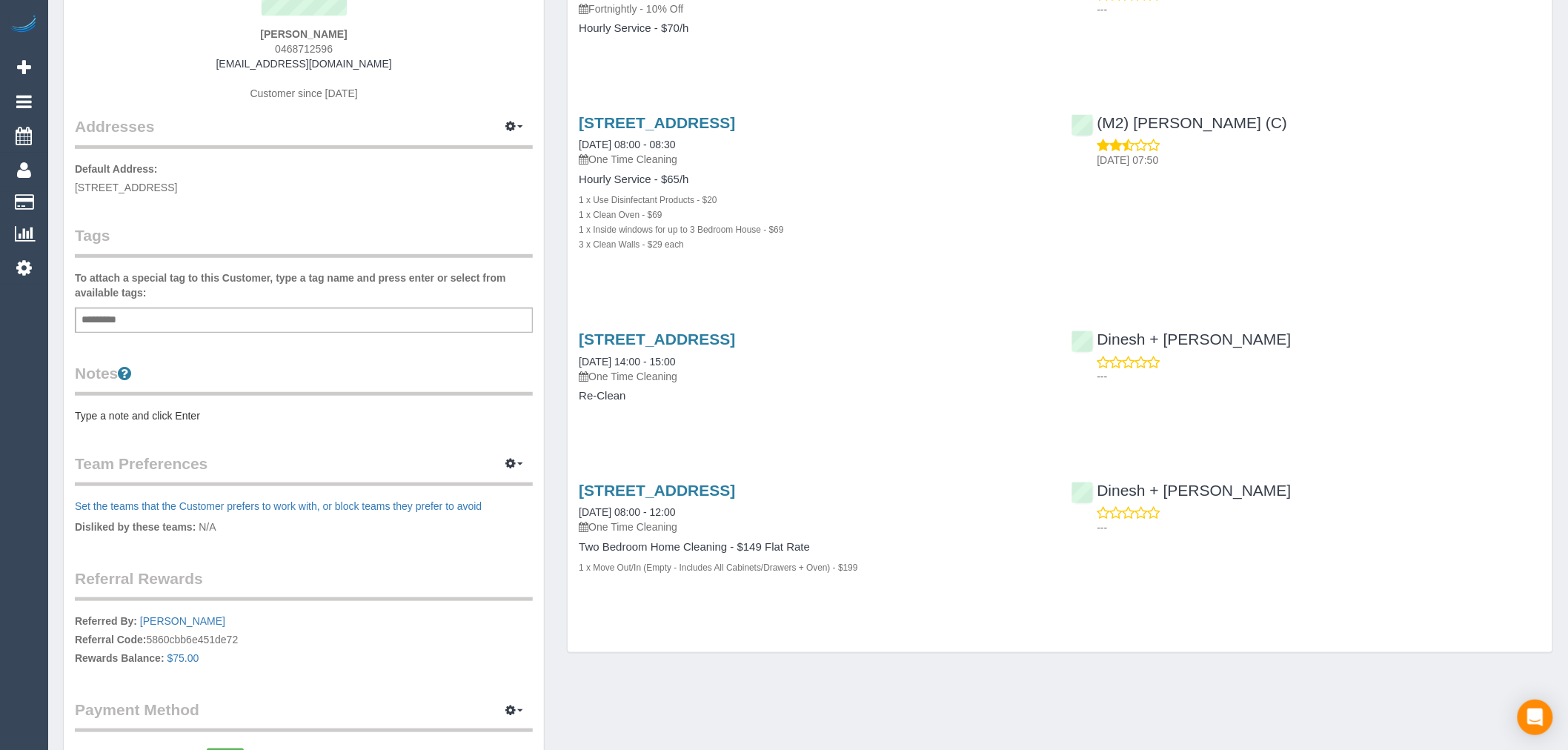
scroll to position [348, 0]
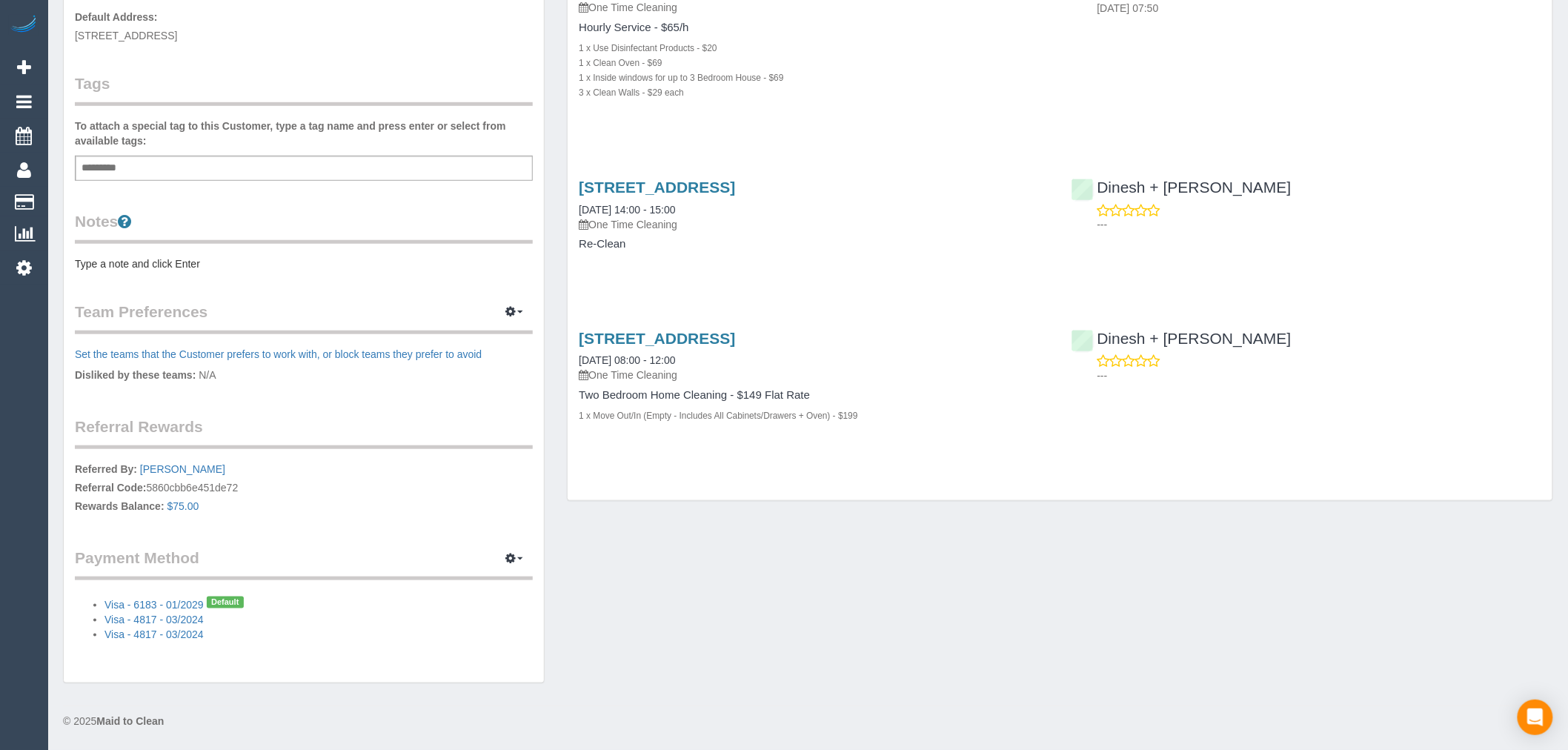
drag, startPoint x: 271, startPoint y: 484, endPoint x: 148, endPoint y: 491, distance: 123.2
click at [148, 491] on p "Referred By: [PERSON_NAME] Referral Code: 5860cbb6e451de72 Rewards Balance: $75…" at bounding box center [303, 489] width 458 height 56
copy p "5860cbb6e451de72"
click at [191, 508] on link "$75.00" at bounding box center [183, 506] width 32 height 12
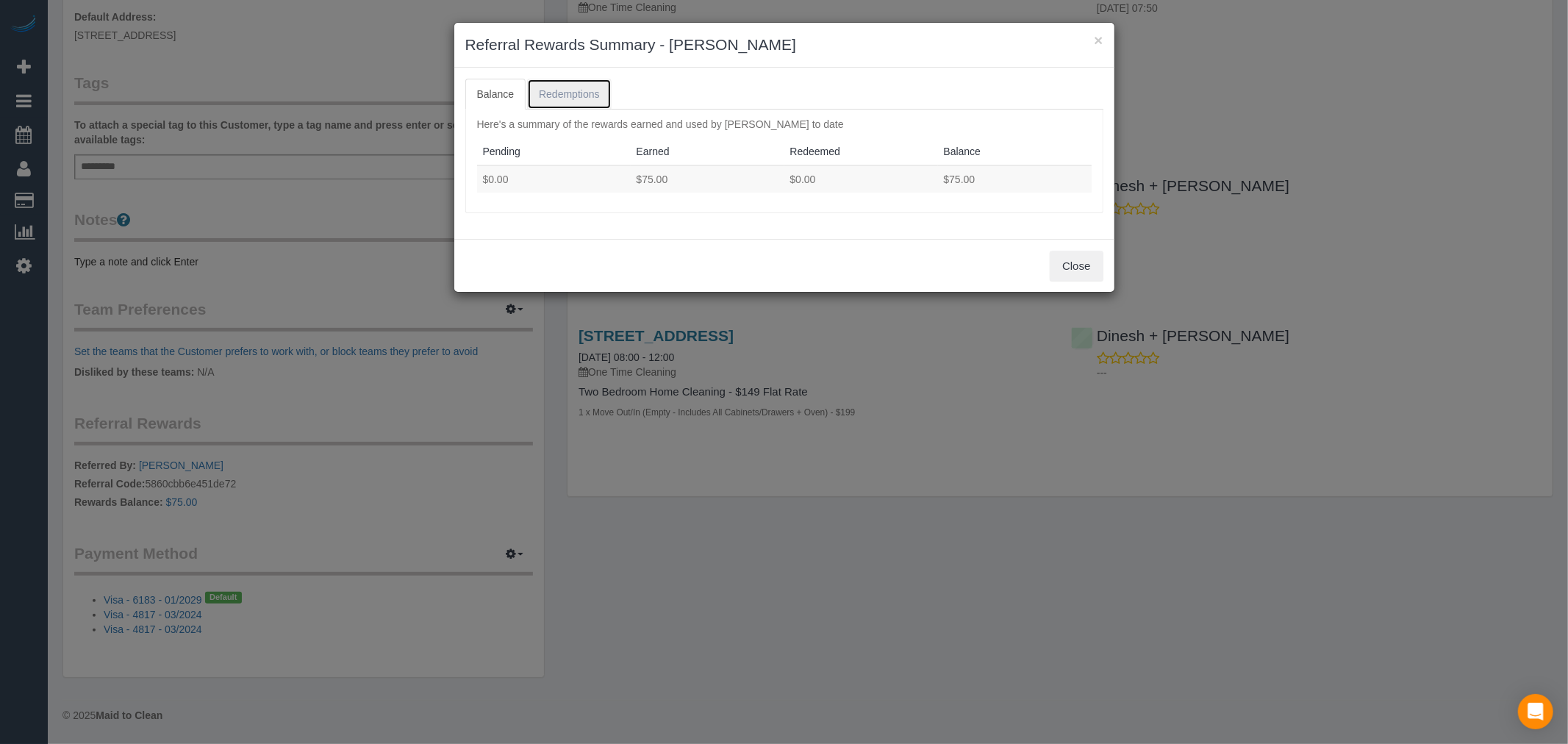
click at [581, 93] on span "Redemptions" at bounding box center [569, 94] width 61 height 12
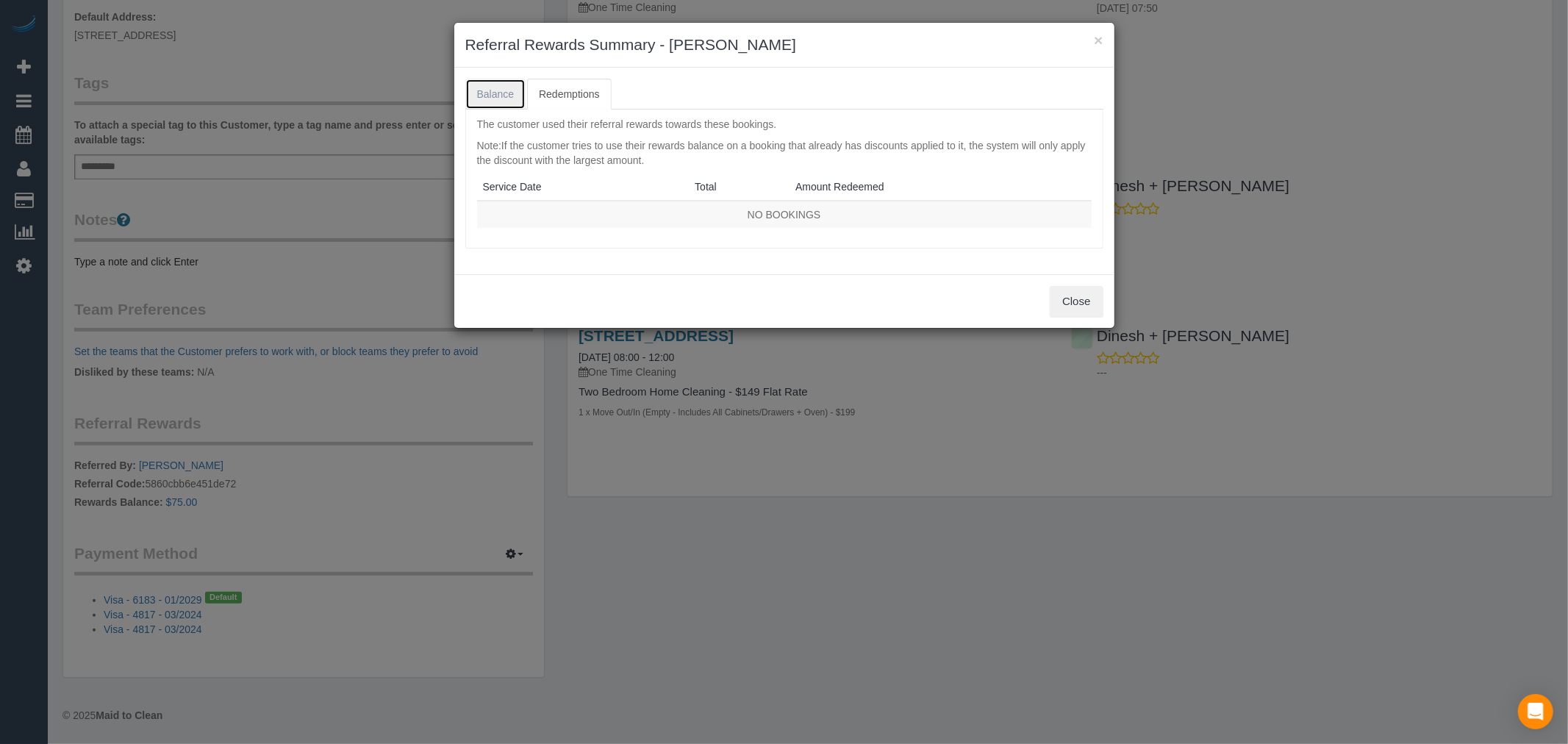
click at [494, 94] on span "Balance" at bounding box center [496, 94] width 38 height 12
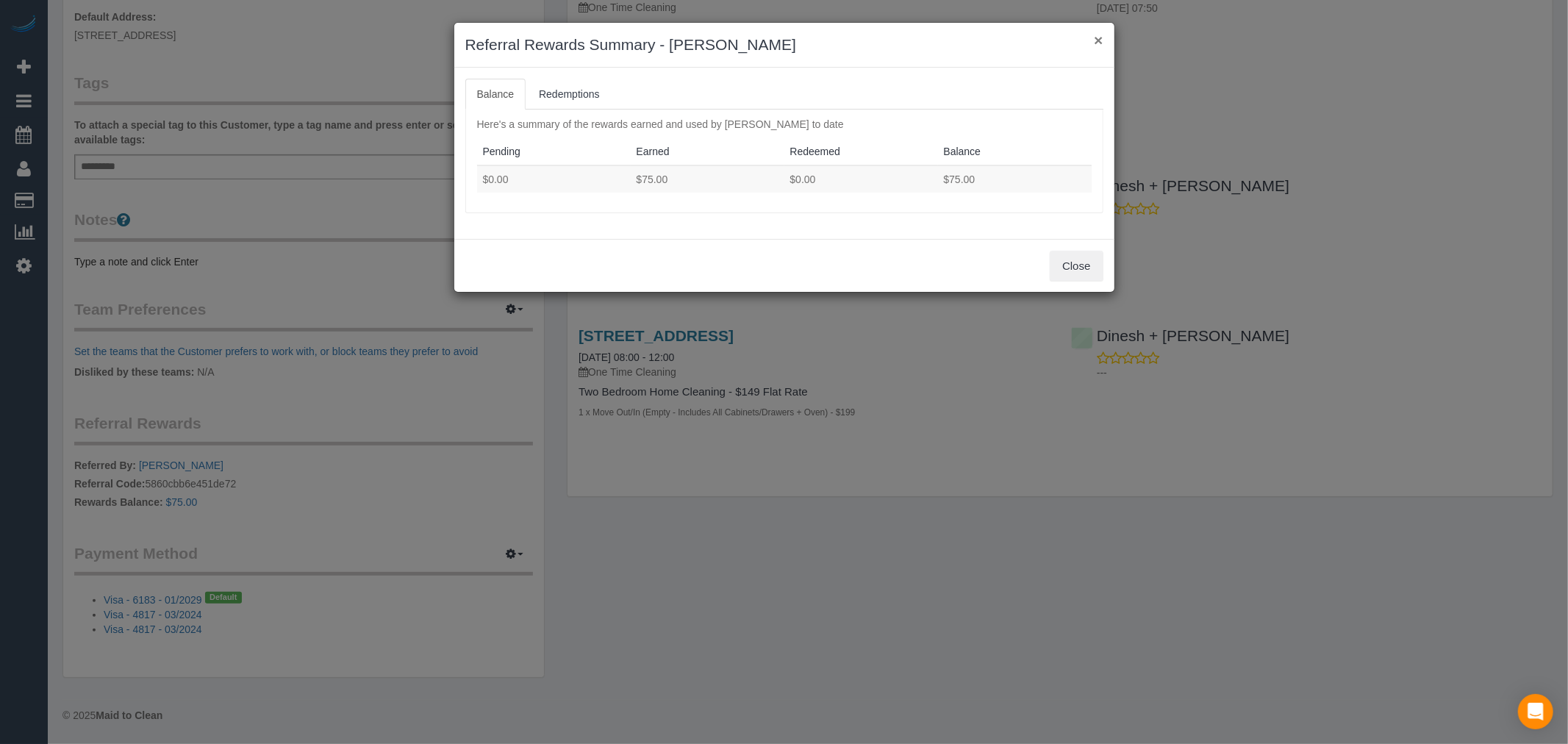
click at [1103, 37] on button "×" at bounding box center [1098, 40] width 9 height 15
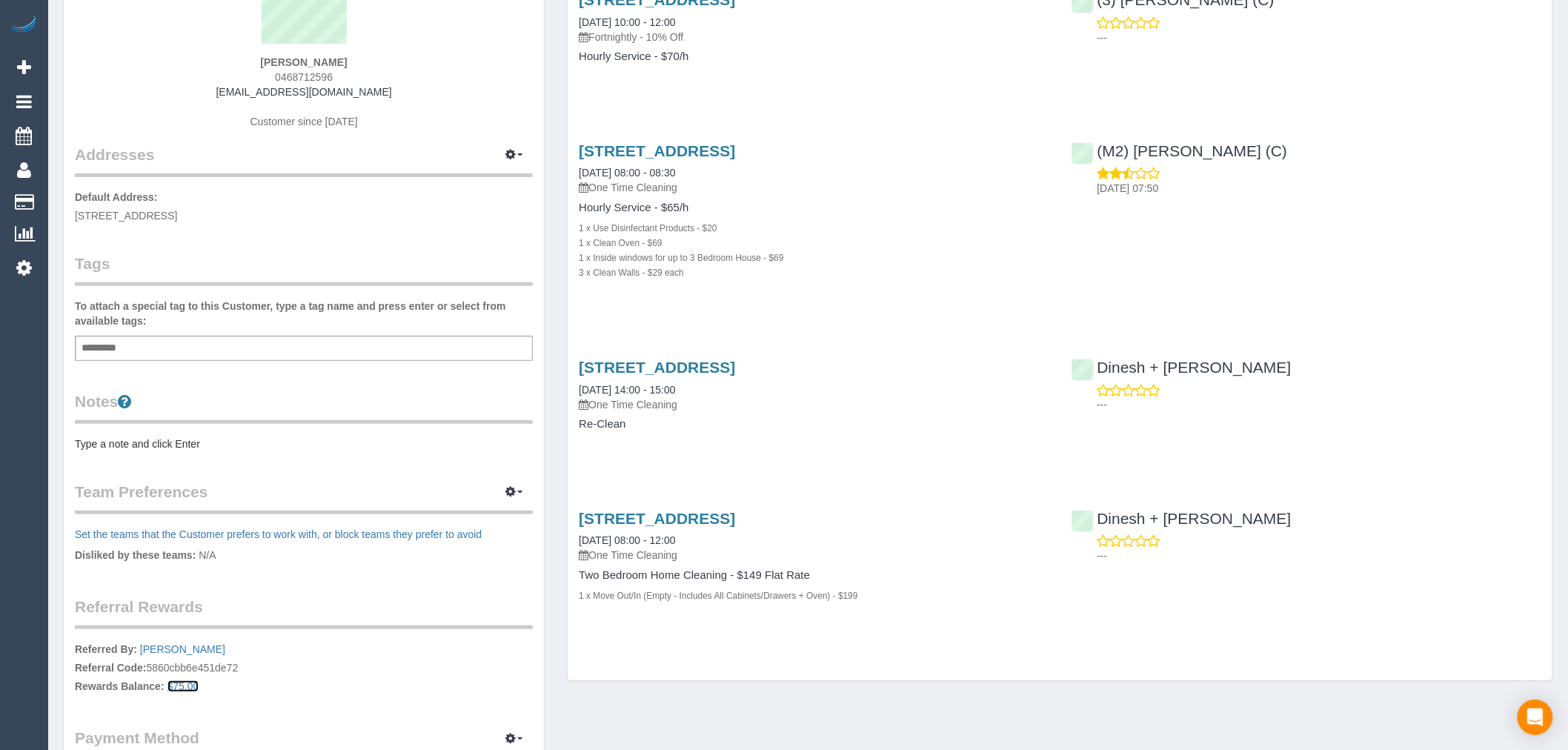
scroll to position [0, 0]
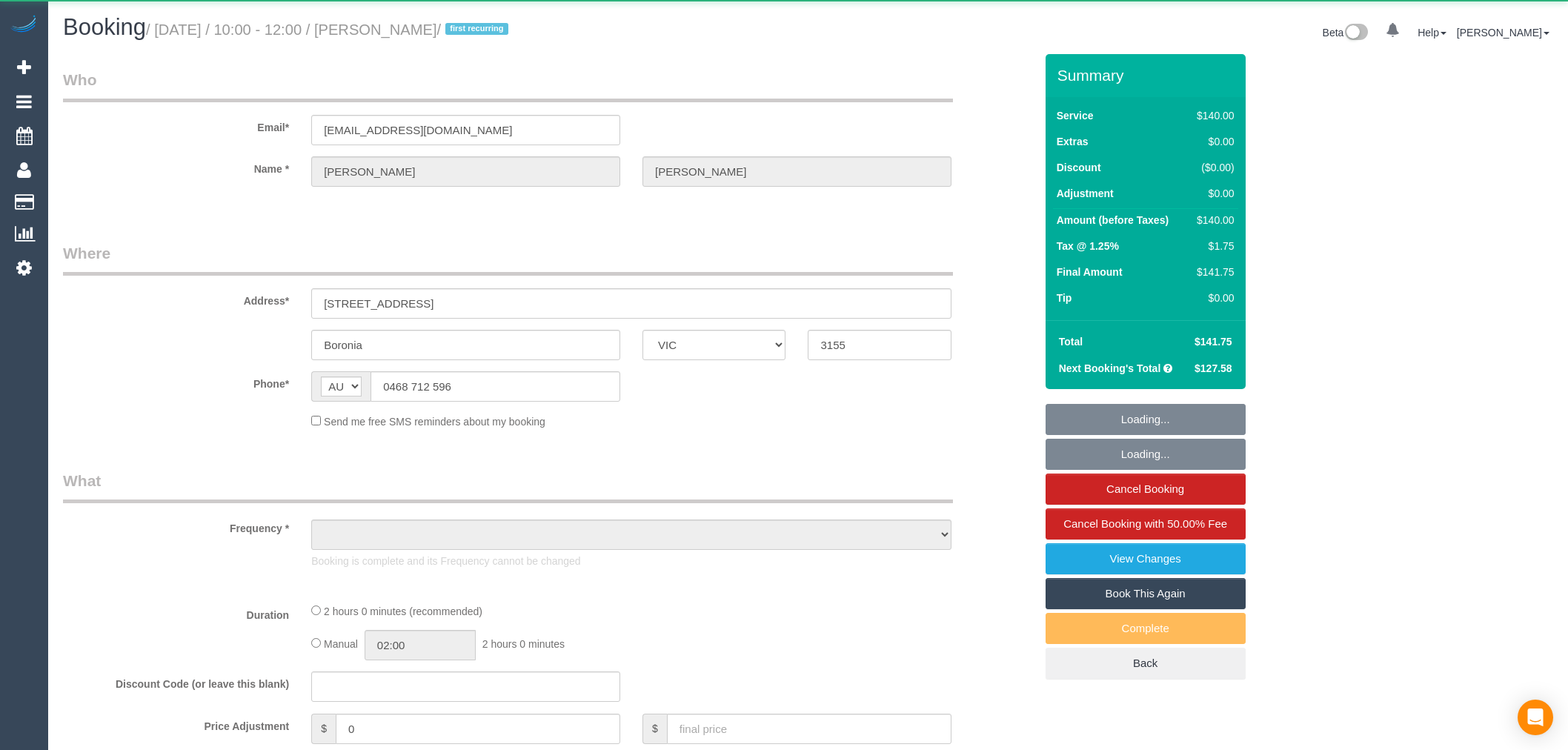
select select "VIC"
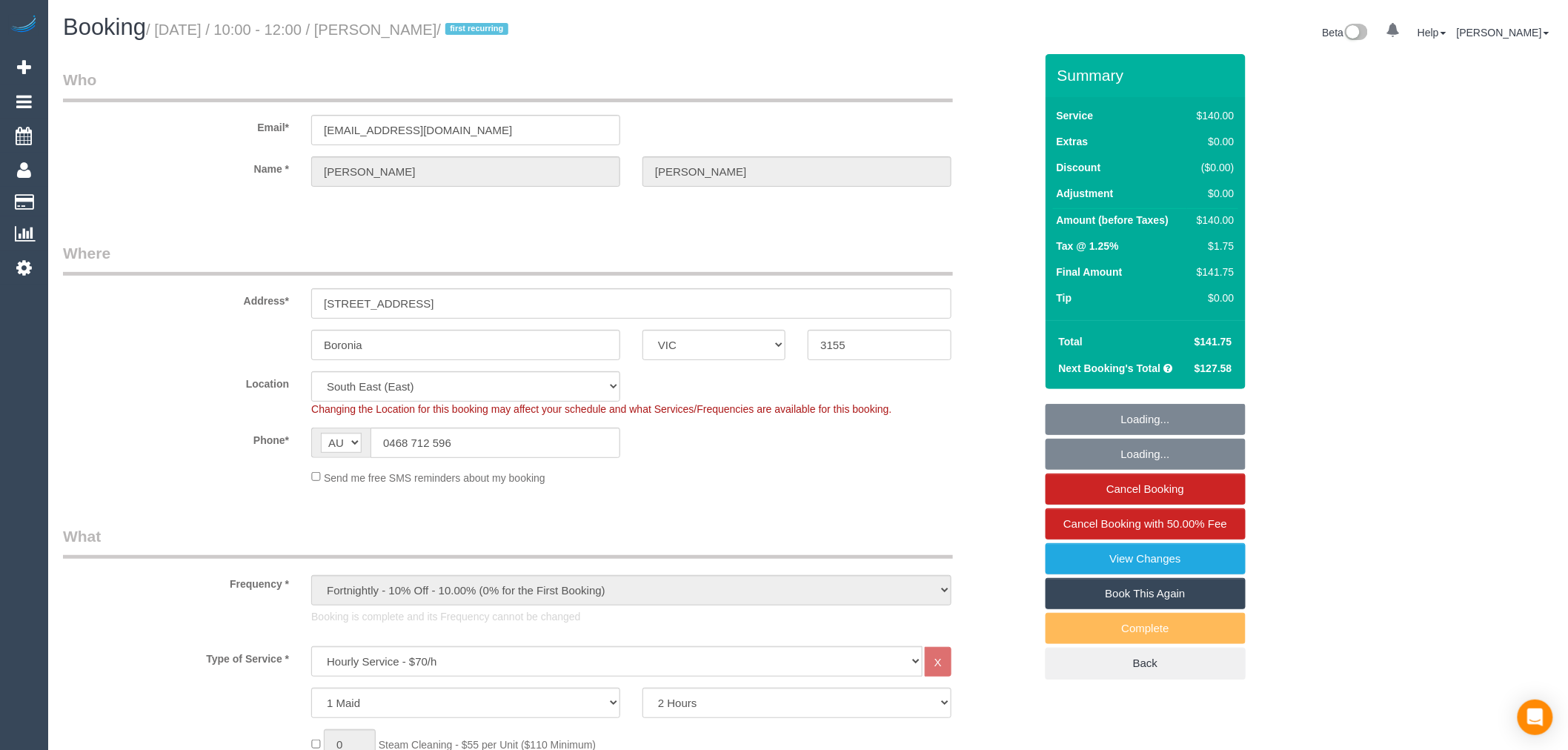
select select "object:1375"
select select "string:stripe-pm_1Rvydx2GScqysDRVk2VPIqjE"
select select "number:28"
select select "number:14"
select select "number:19"
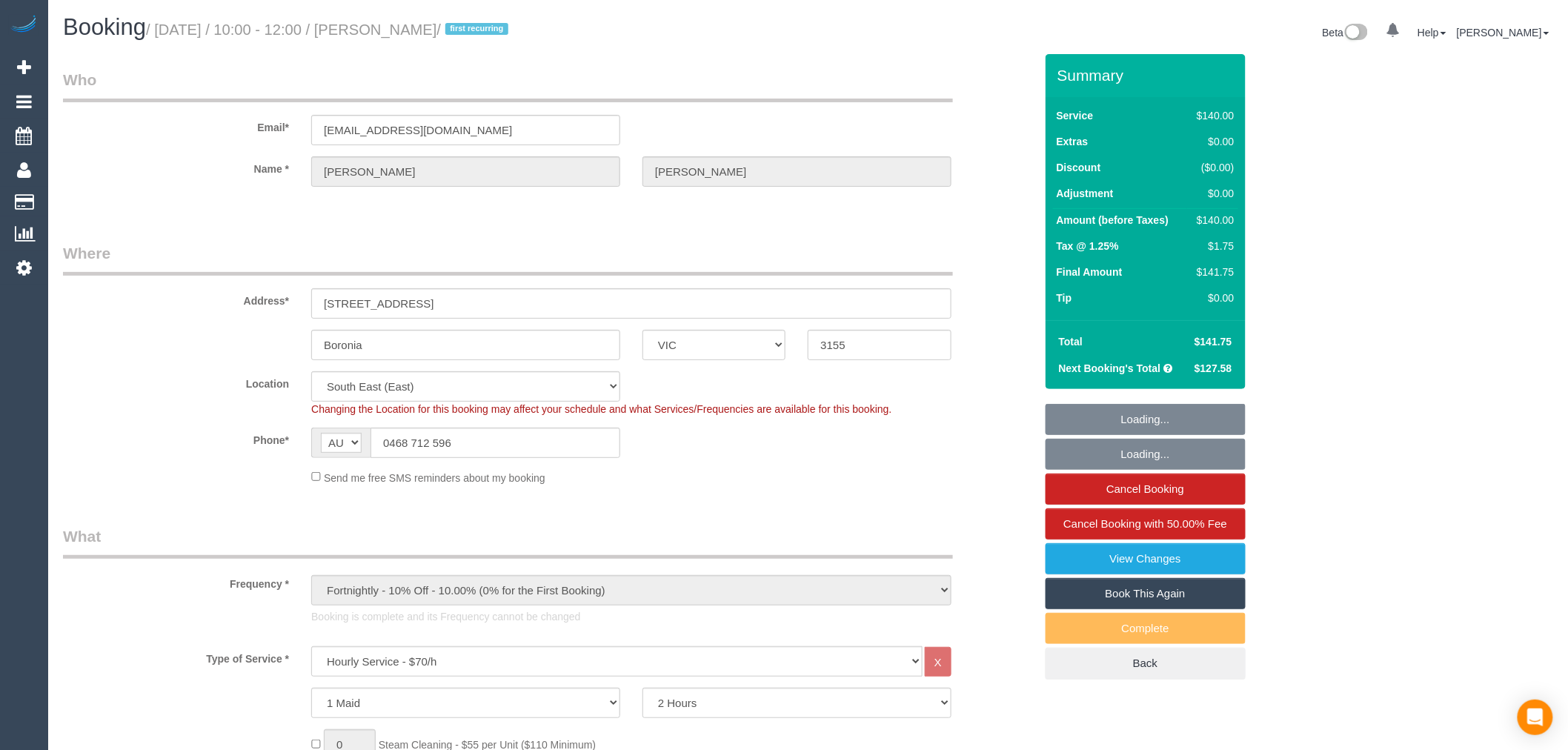
select select "number:22"
select select "number:34"
select select "number:12"
